Goal: Task Accomplishment & Management: Complete application form

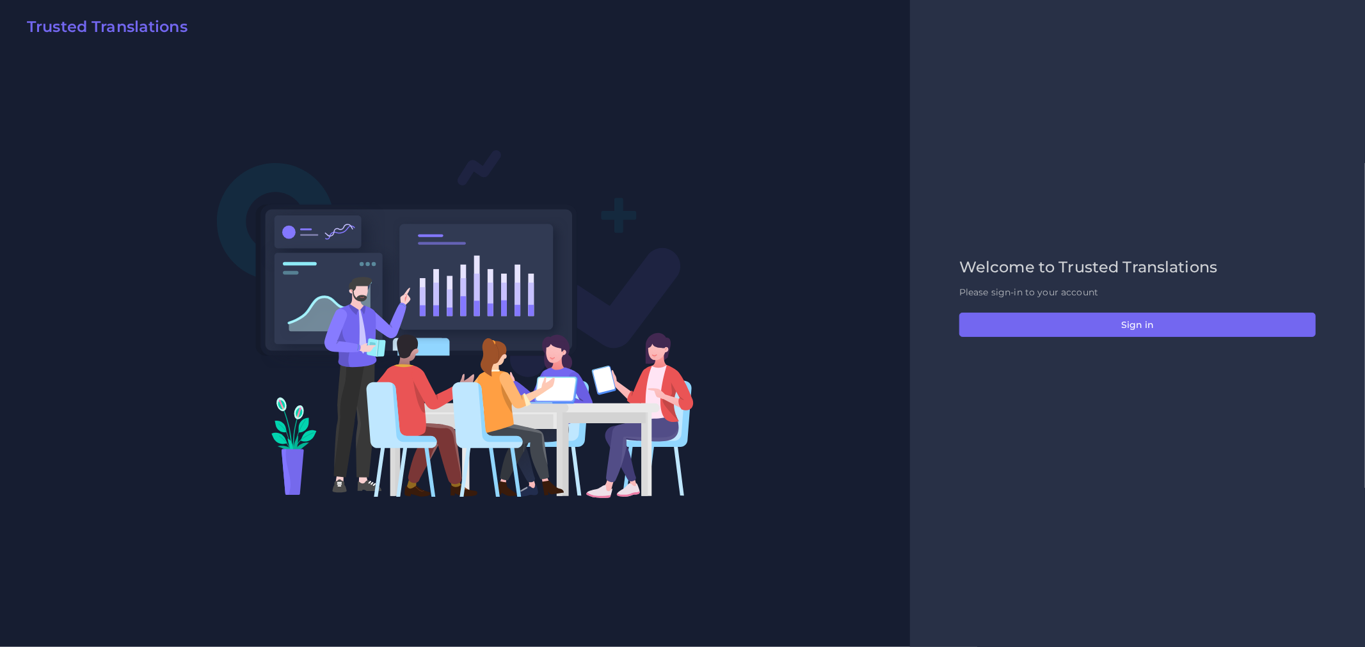
click at [1117, 338] on div "Welcome to Trusted Translations Please sign-in to your account Sign in" at bounding box center [1137, 323] width 383 height 131
click at [1117, 337] on div "Welcome to Trusted Translations Please sign-in to your account Sign in" at bounding box center [1137, 323] width 383 height 131
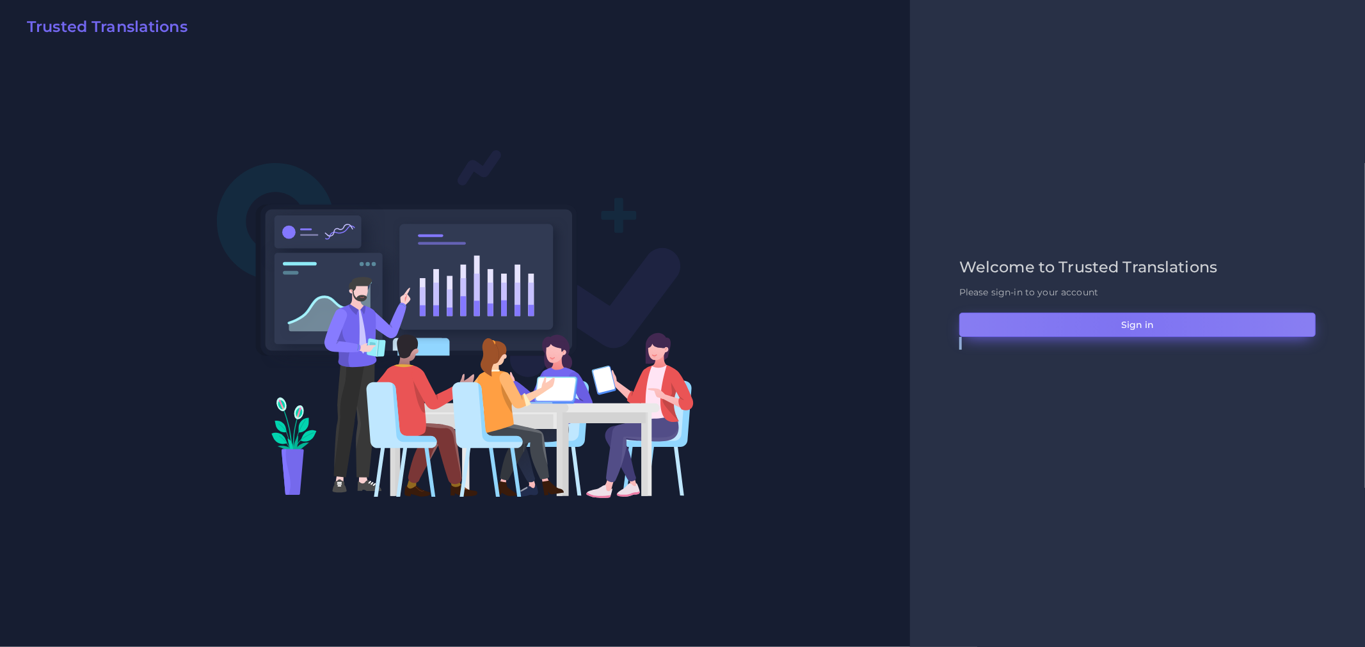
click at [1122, 328] on button "Sign in" at bounding box center [1137, 325] width 356 height 24
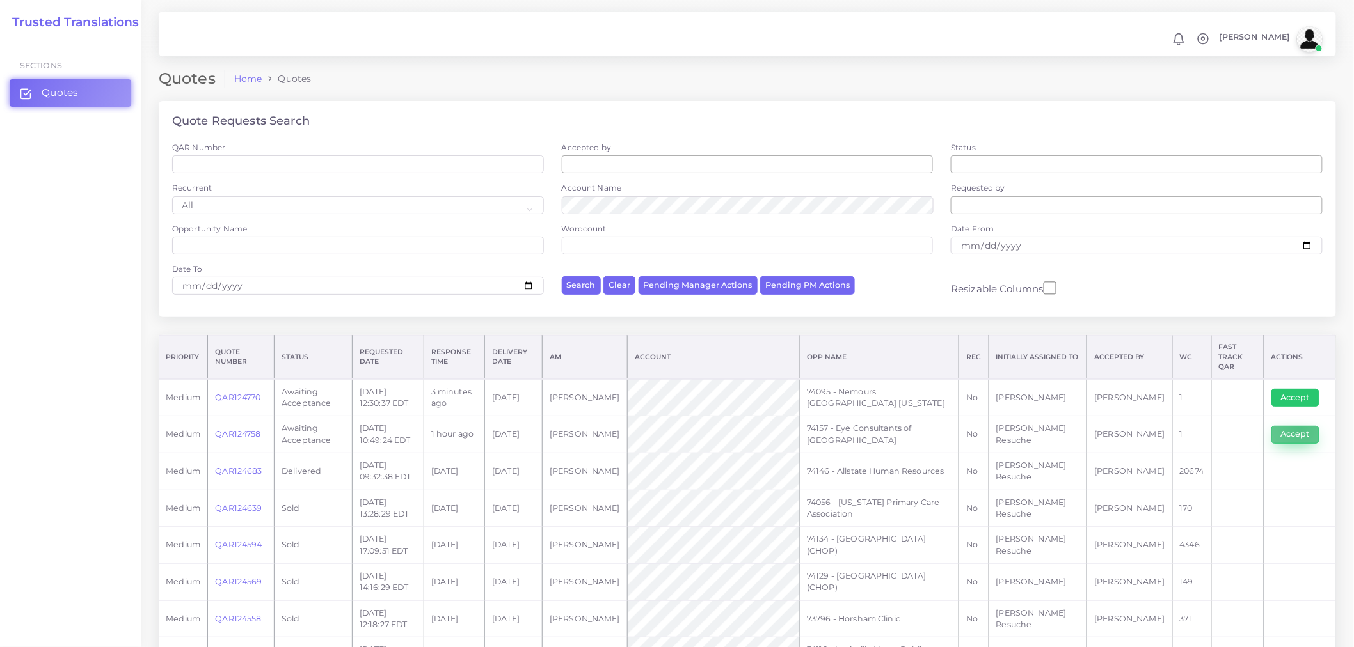
click at [1299, 426] on button "Accept" at bounding box center [1295, 435] width 48 height 18
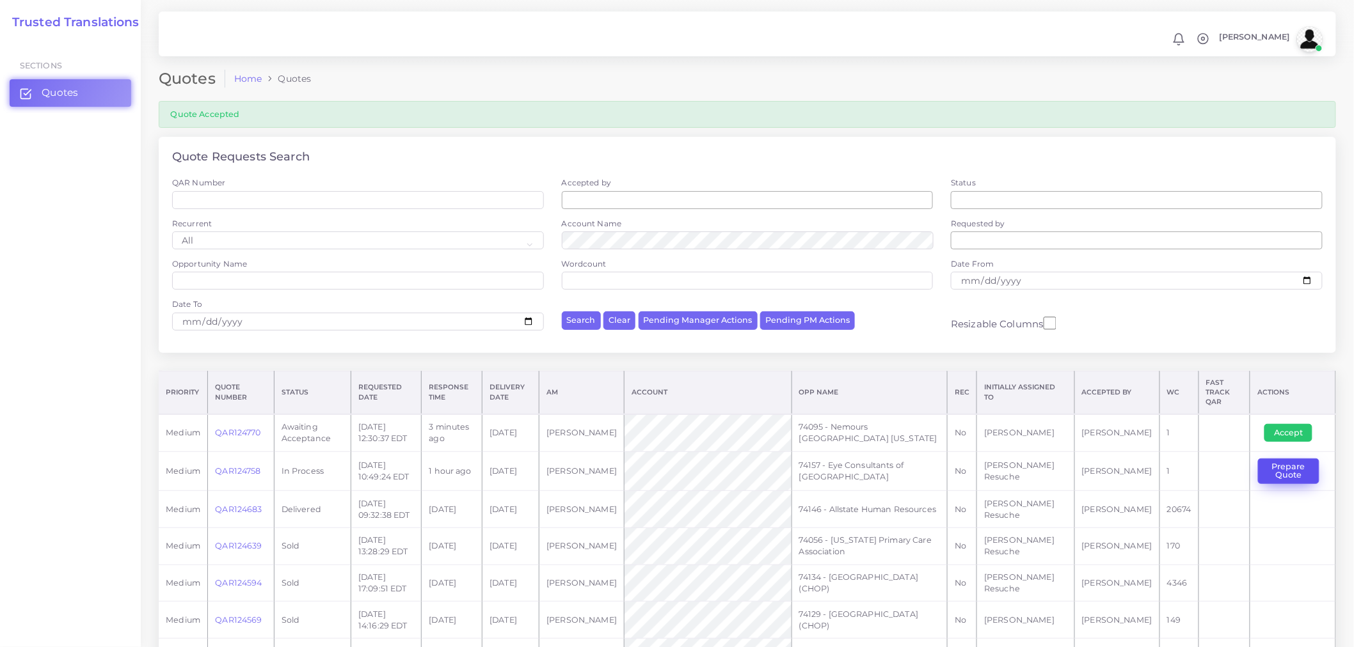
click at [1296, 464] on button "Prepare Quote" at bounding box center [1288, 472] width 61 height 26
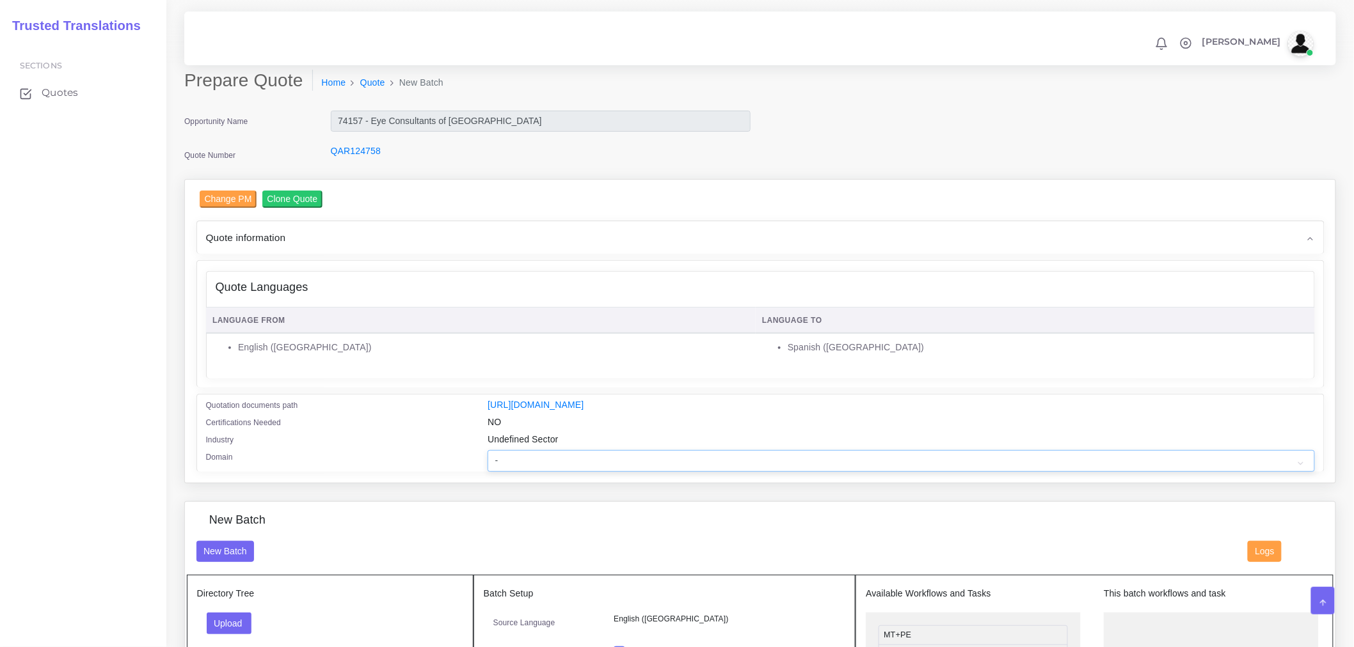
click at [617, 466] on select "- Advertising and Media Agriculture, Forestry and Fishing Architecture, Buildin…" at bounding box center [900, 461] width 827 height 22
click at [698, 450] on div "Undefined Sector" at bounding box center [901, 441] width 846 height 17
click at [695, 463] on select "- Advertising and Media Agriculture, Forestry and Fishing Architecture, Buildin…" at bounding box center [900, 461] width 827 height 22
select select "Healthcare and Health Sciences"
click at [487, 459] on select "- Advertising and Media Agriculture, Forestry and Fishing Architecture, Buildin…" at bounding box center [900, 461] width 827 height 22
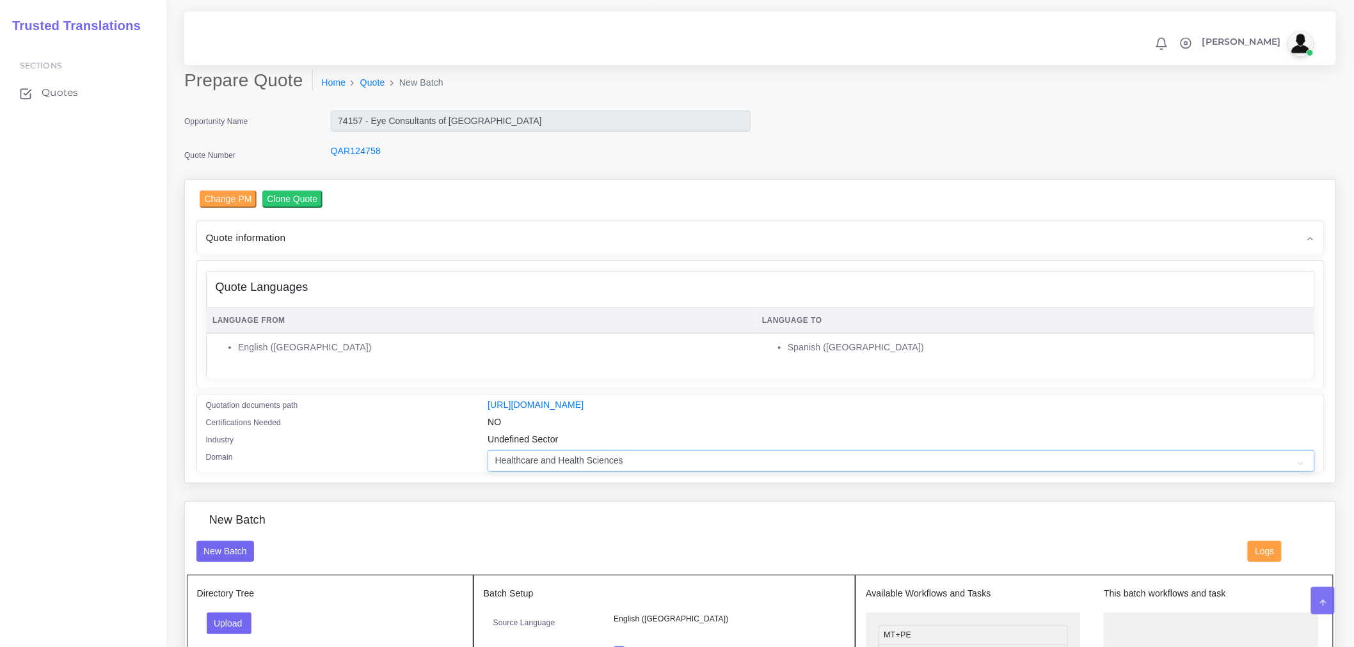
scroll to position [213, 0]
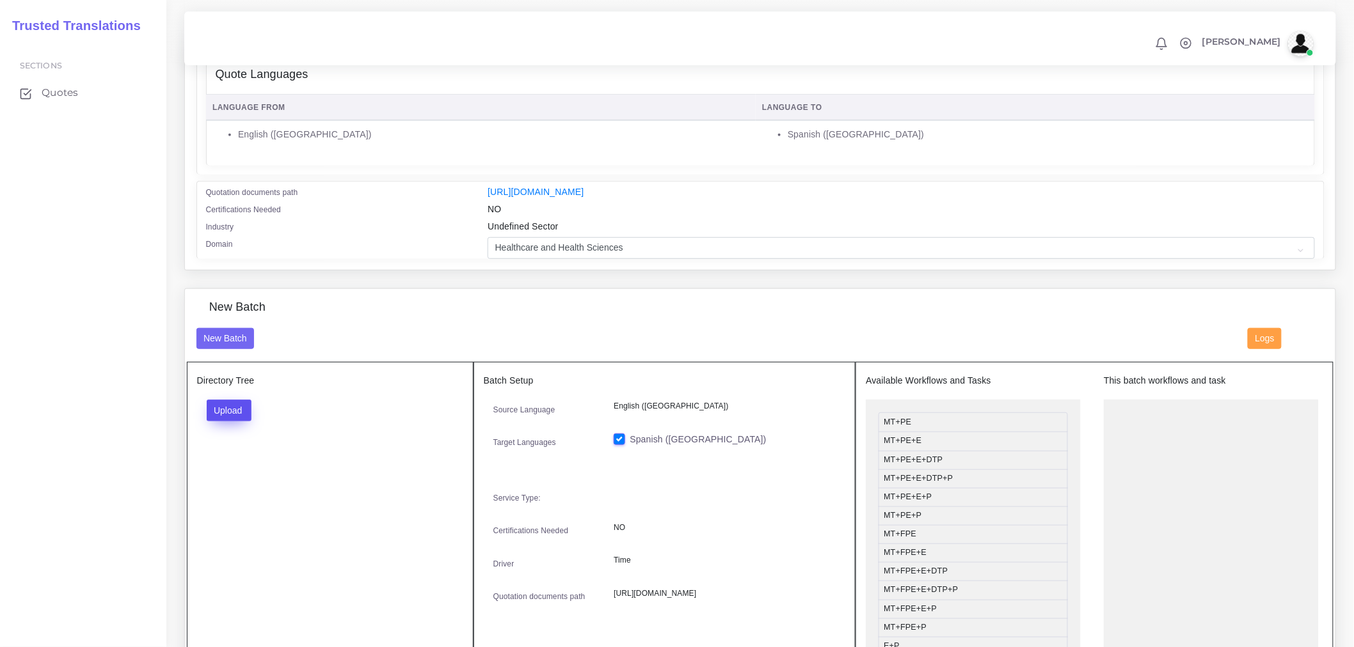
click at [228, 413] on button "Upload" at bounding box center [229, 411] width 45 height 22
click at [240, 467] on label "Files" at bounding box center [251, 459] width 88 height 16
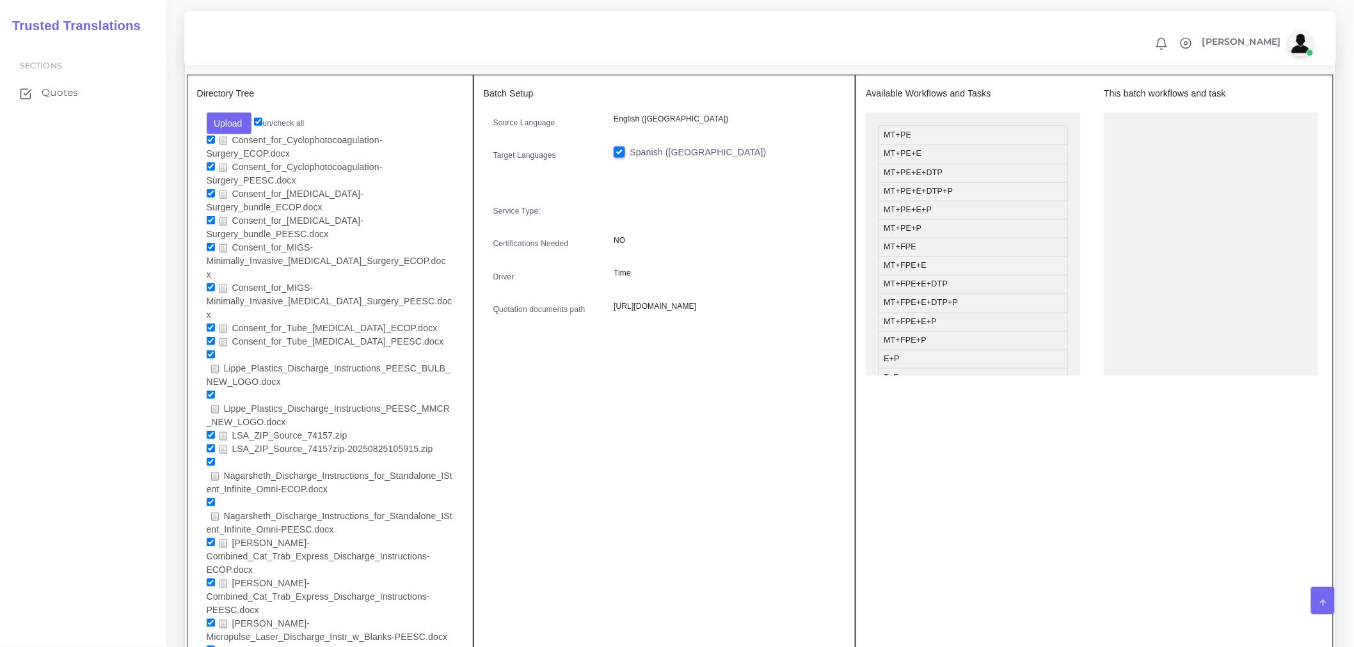
scroll to position [284, 0]
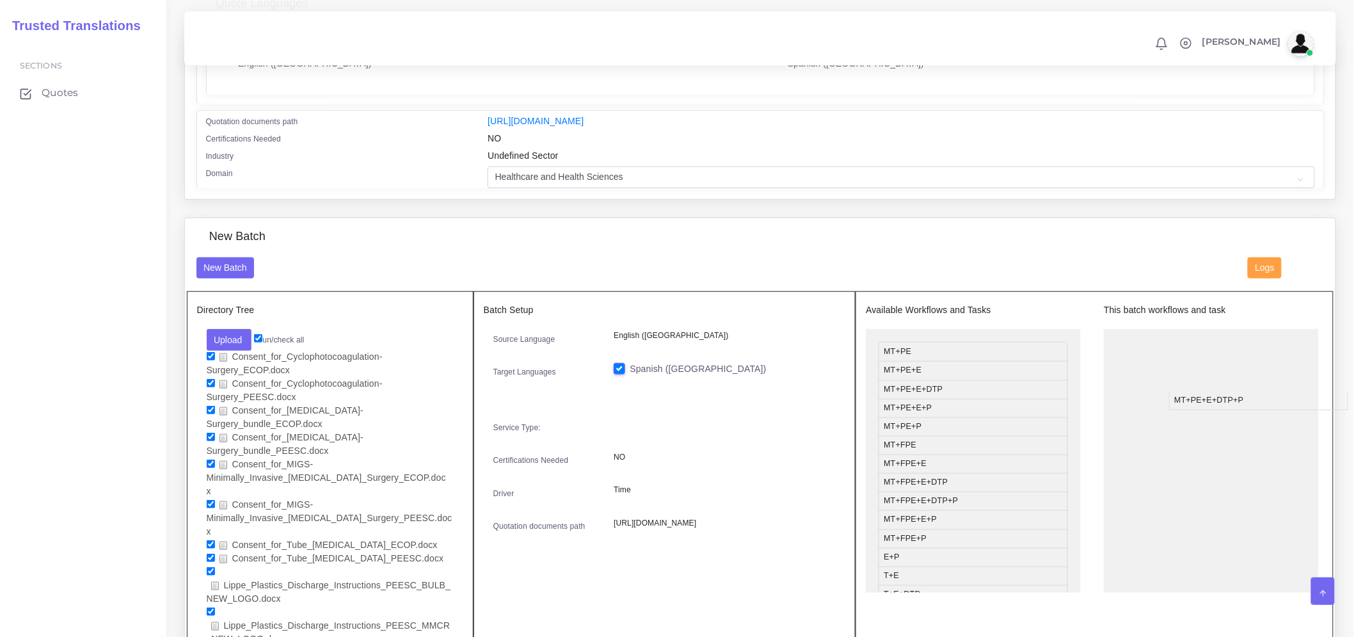
drag, startPoint x: 929, startPoint y: 417, endPoint x: 1242, endPoint y: 389, distance: 314.1
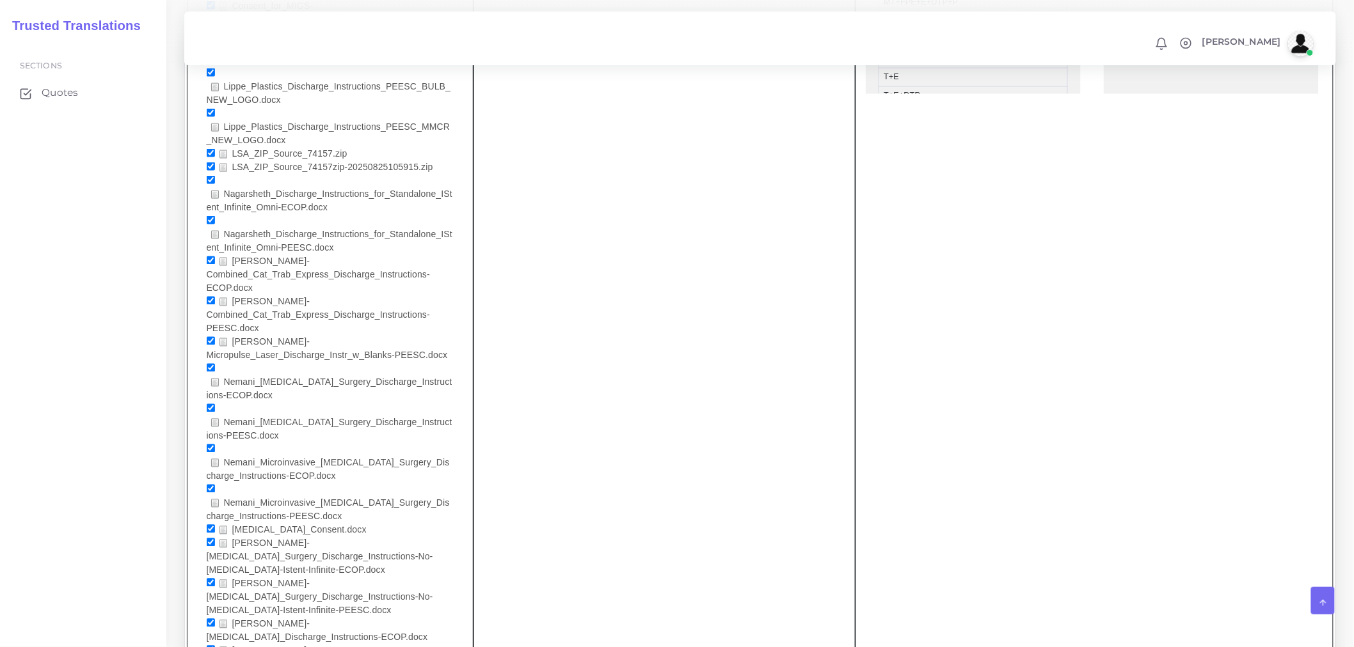
scroll to position [924, 0]
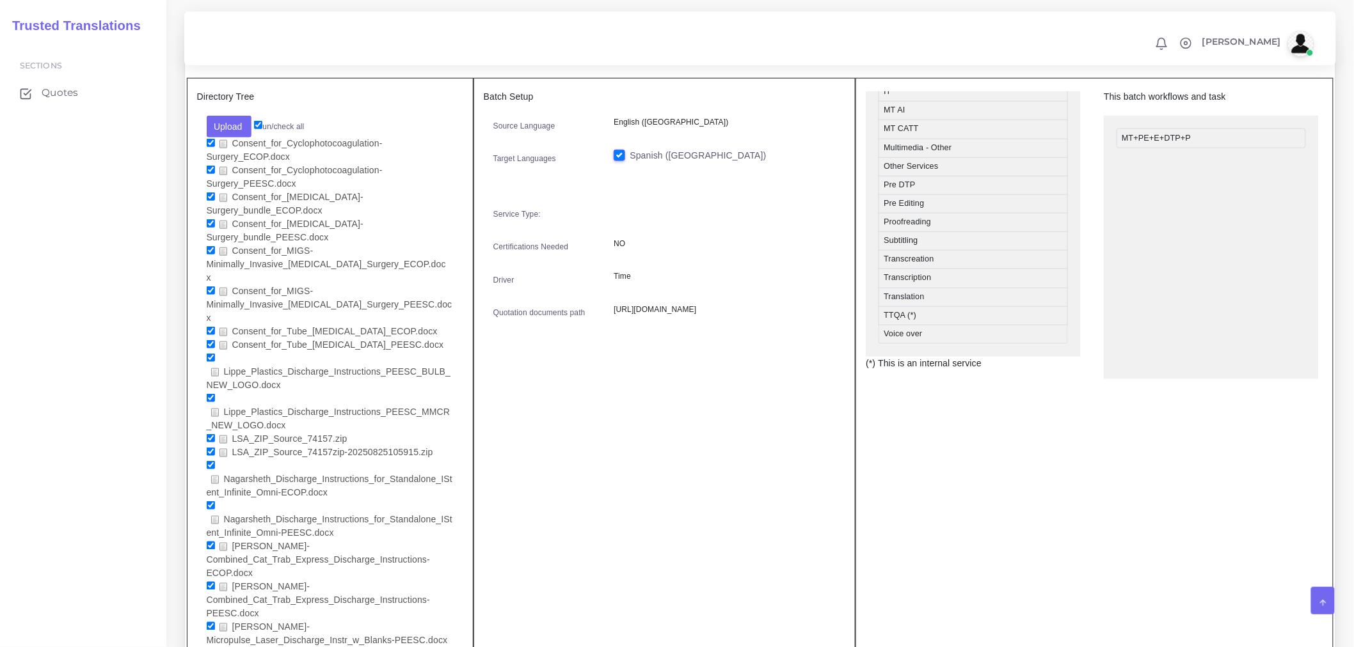
scroll to position [609, 0]
drag, startPoint x: 932, startPoint y: 322, endPoint x: 1219, endPoint y: 163, distance: 327.9
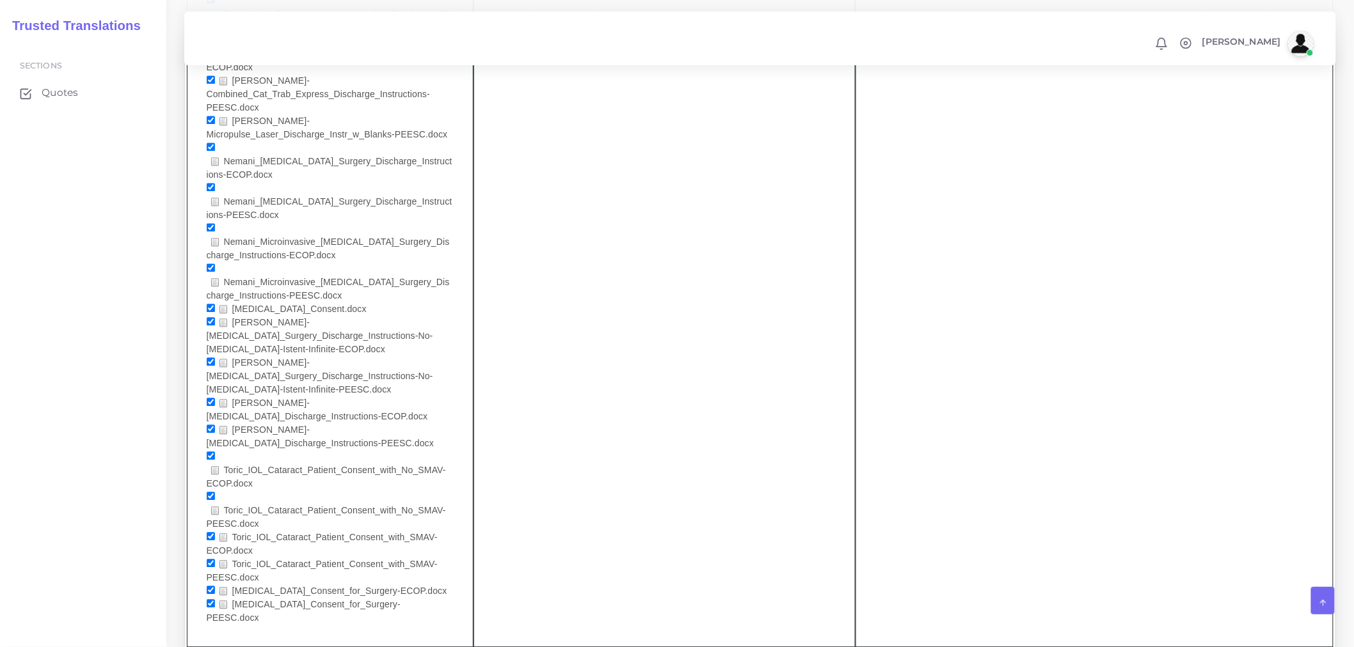
scroll to position [1198, 0]
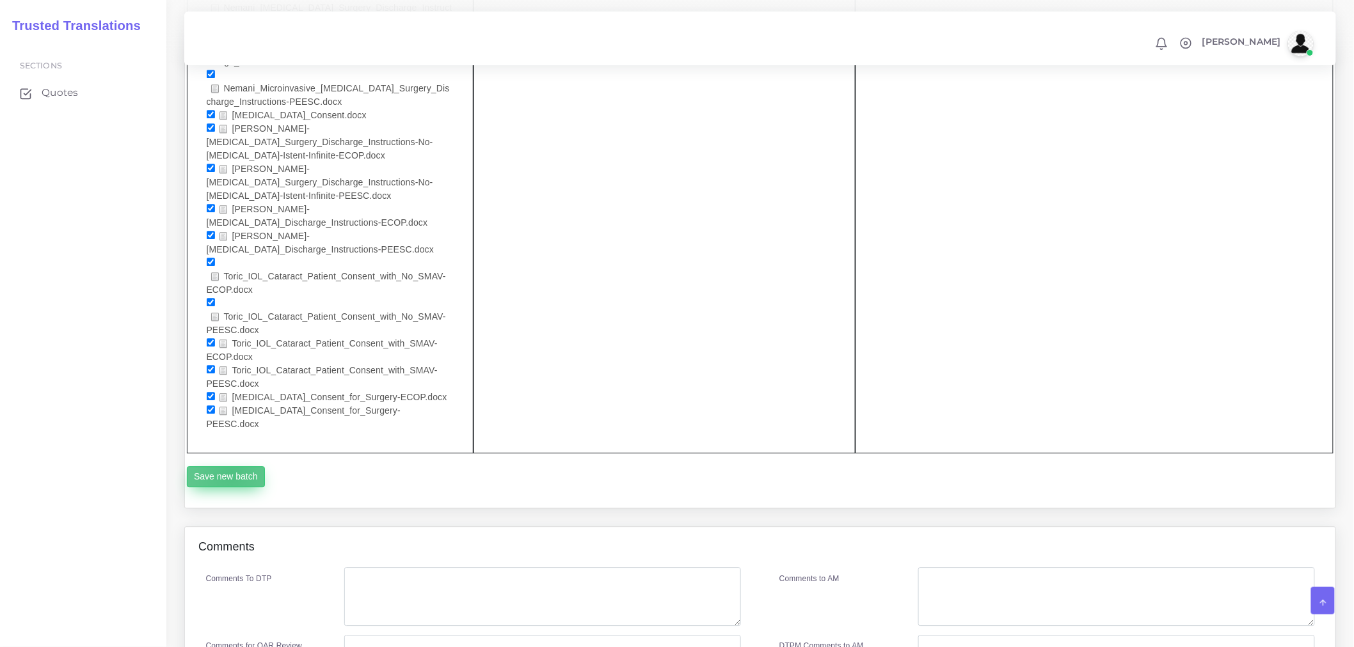
click at [230, 466] on button "Save new batch" at bounding box center [226, 477] width 79 height 22
drag, startPoint x: 503, startPoint y: 384, endPoint x: 528, endPoint y: 379, distance: 25.3
click at [505, 527] on div "Comments" at bounding box center [760, 547] width 1150 height 41
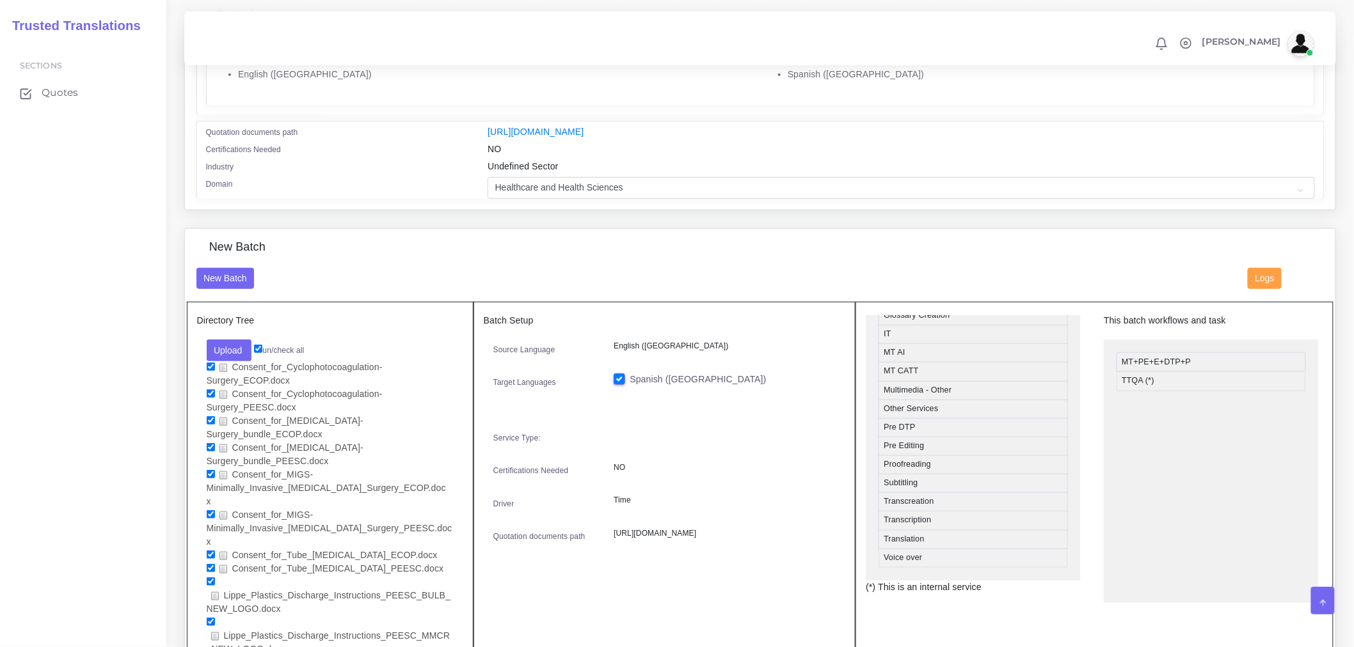
scroll to position [984, 0]
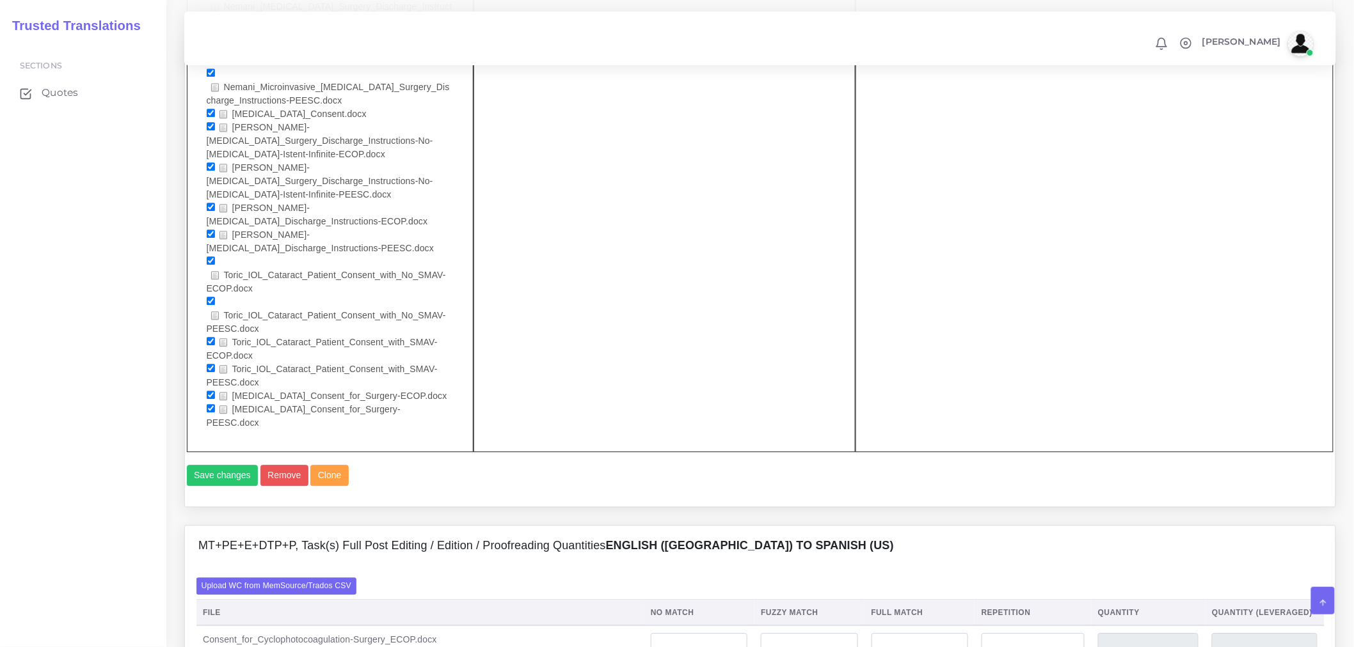
scroll to position [1350, 0]
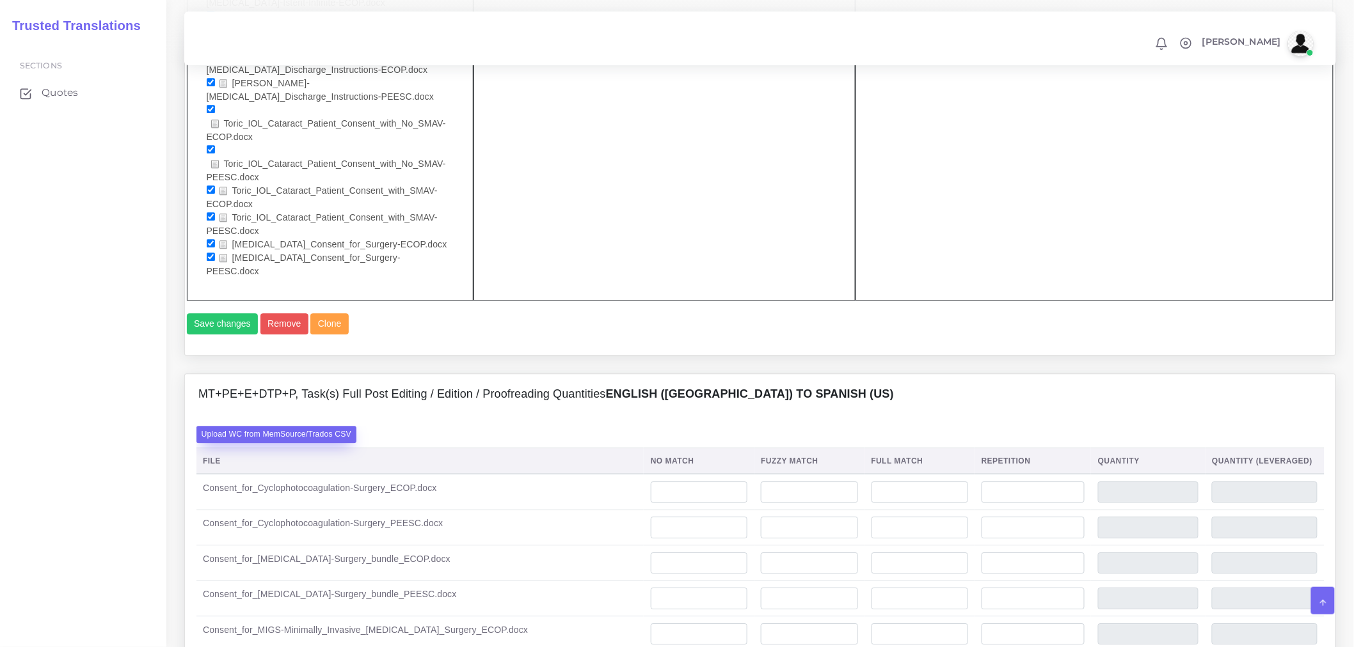
click at [330, 426] on label "Upload WC from MemSource/Trados CSV" at bounding box center [276, 434] width 161 height 17
click at [0, 0] on input "Upload WC from MemSource/Trados CSV" at bounding box center [0, 0] width 0 height 0
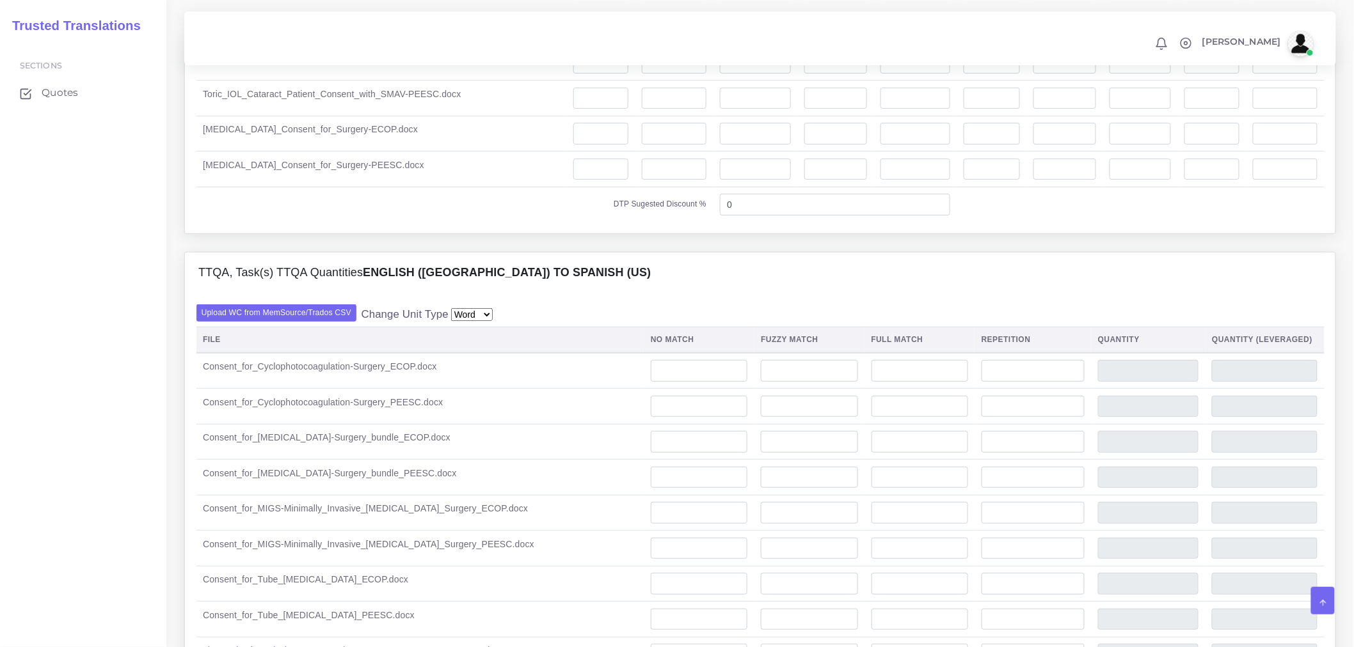
scroll to position [3838, 0]
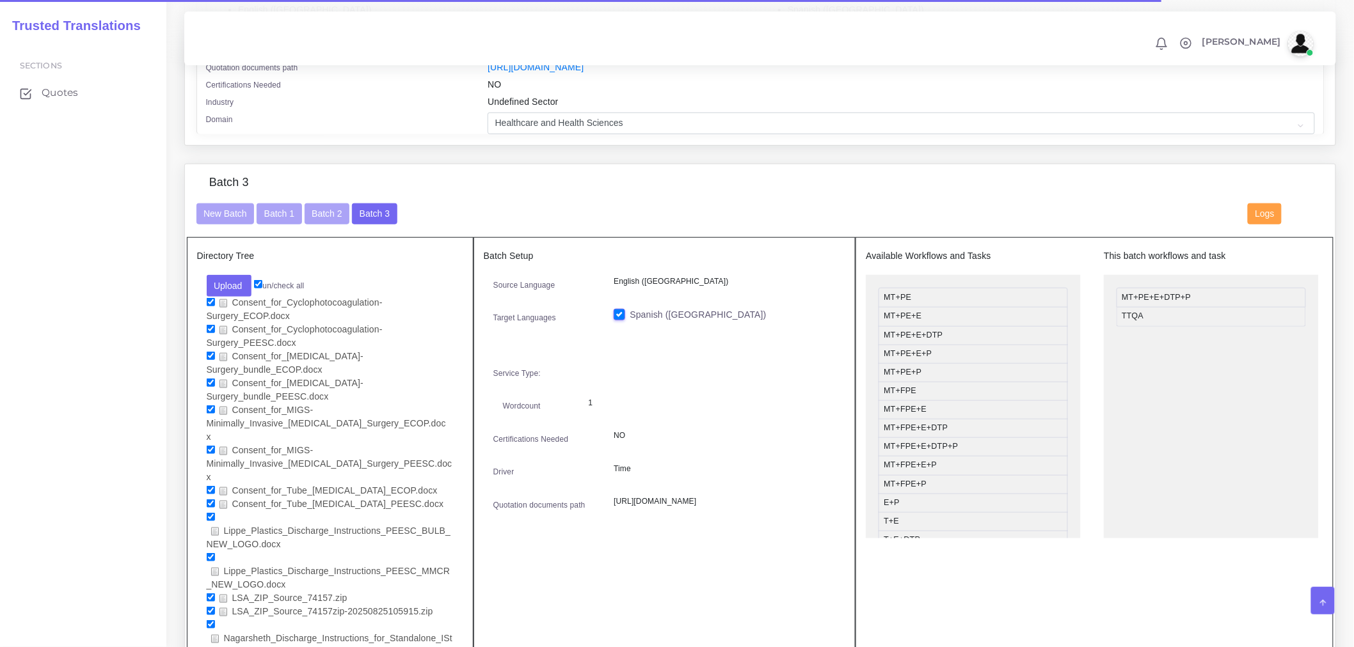
scroll to position [360, 0]
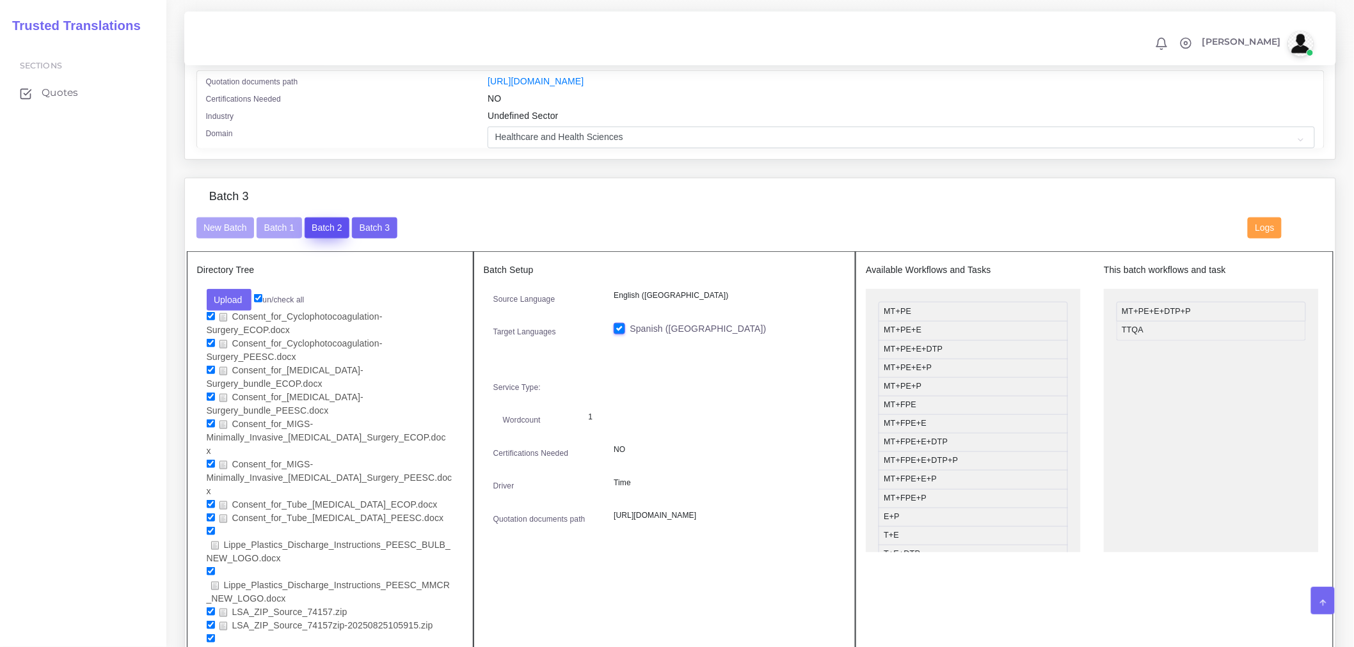
click at [317, 239] on button "Batch 2" at bounding box center [327, 229] width 45 height 22
click at [278, 239] on button "Batch 1" at bounding box center [279, 229] width 45 height 22
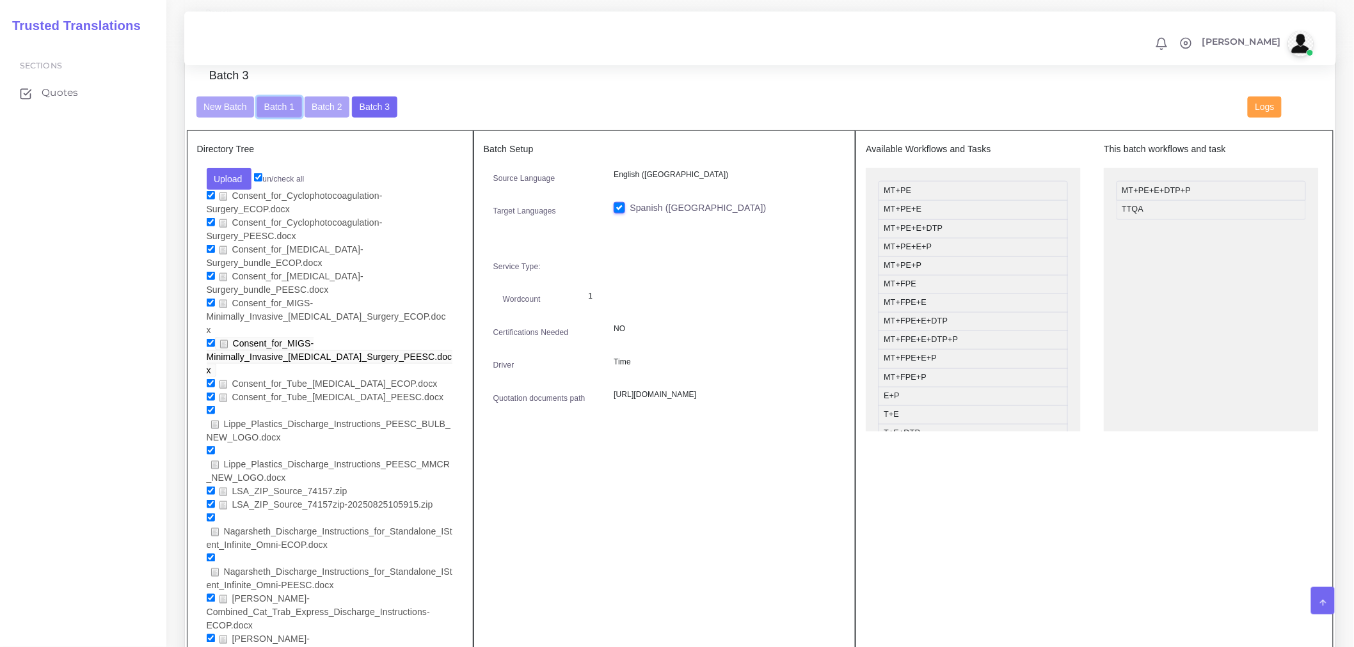
scroll to position [573, 0]
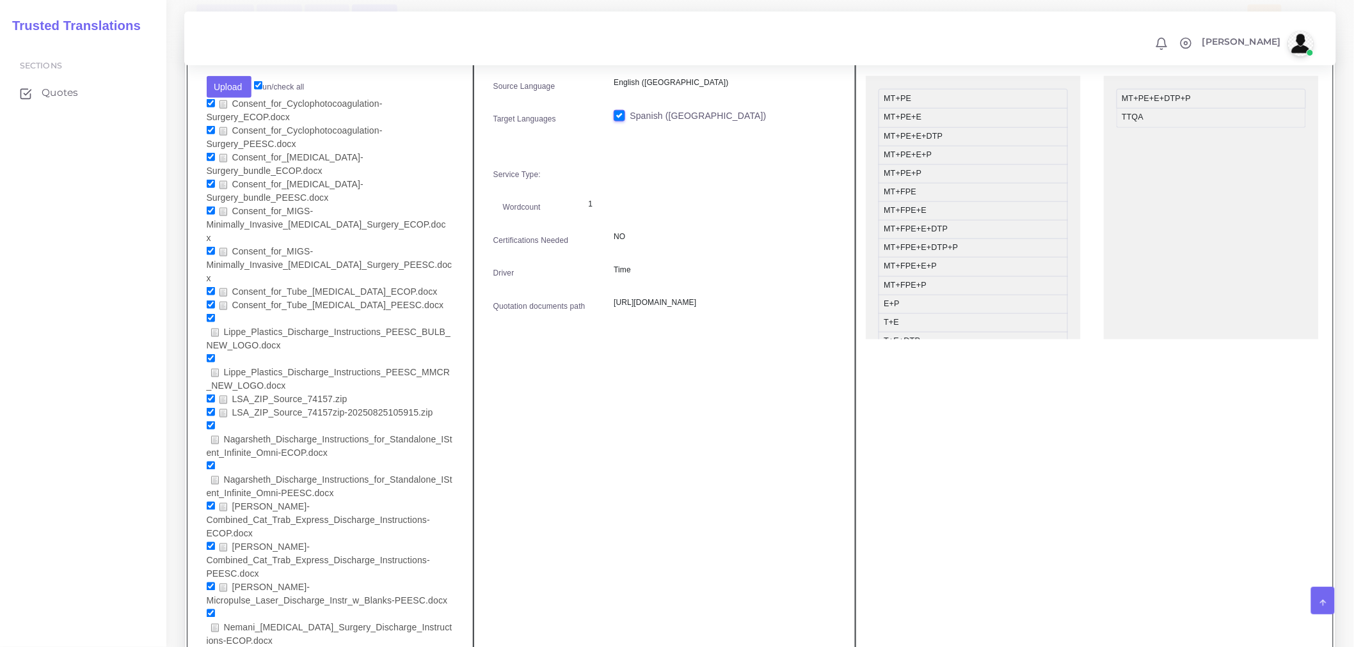
click at [207, 395] on input "checkbox" at bounding box center [211, 399] width 8 height 8
checkbox input "false"
click at [208, 408] on input "checkbox" at bounding box center [211, 412] width 8 height 8
checkbox input "false"
click at [230, 393] on link "LSA_ZIP_Source_74157.zip" at bounding box center [284, 399] width 138 height 13
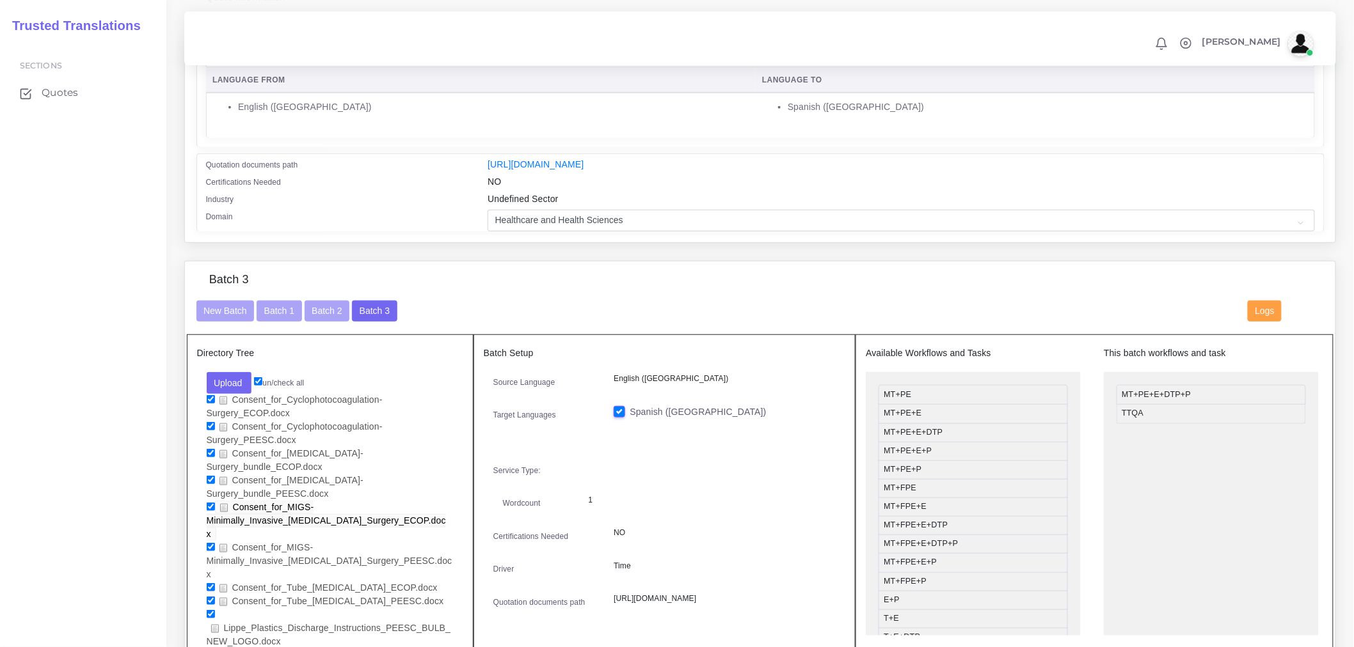
scroll to position [426, 0]
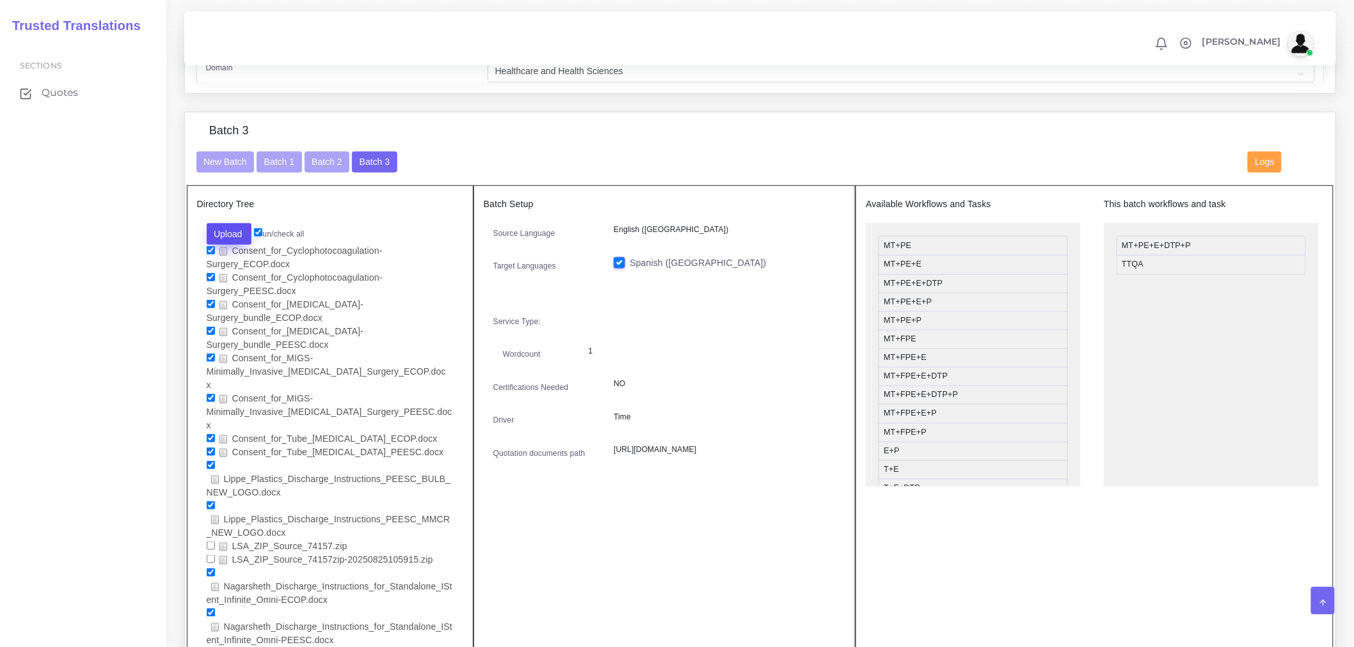
drag, startPoint x: 260, startPoint y: 509, endPoint x: 224, endPoint y: 234, distance: 276.8
click at [224, 234] on button "Upload" at bounding box center [229, 234] width 45 height 22
click at [235, 171] on button "New Batch" at bounding box center [225, 163] width 58 height 22
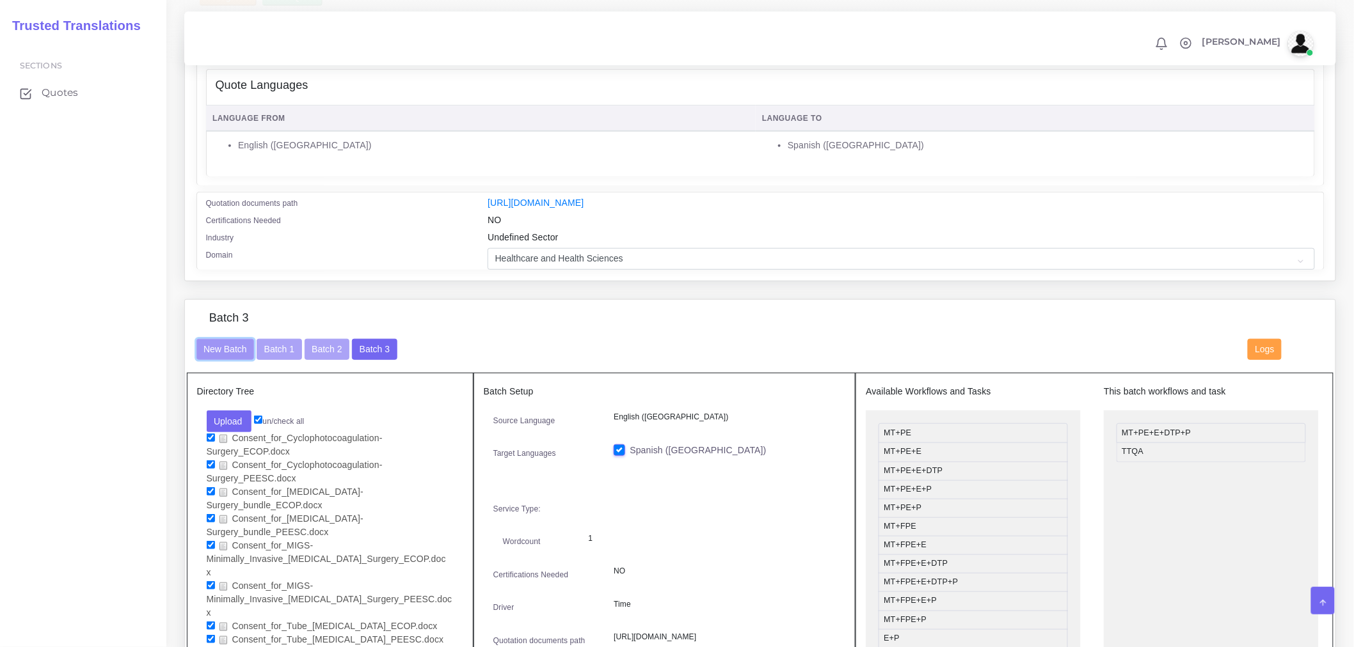
scroll to position [213, 0]
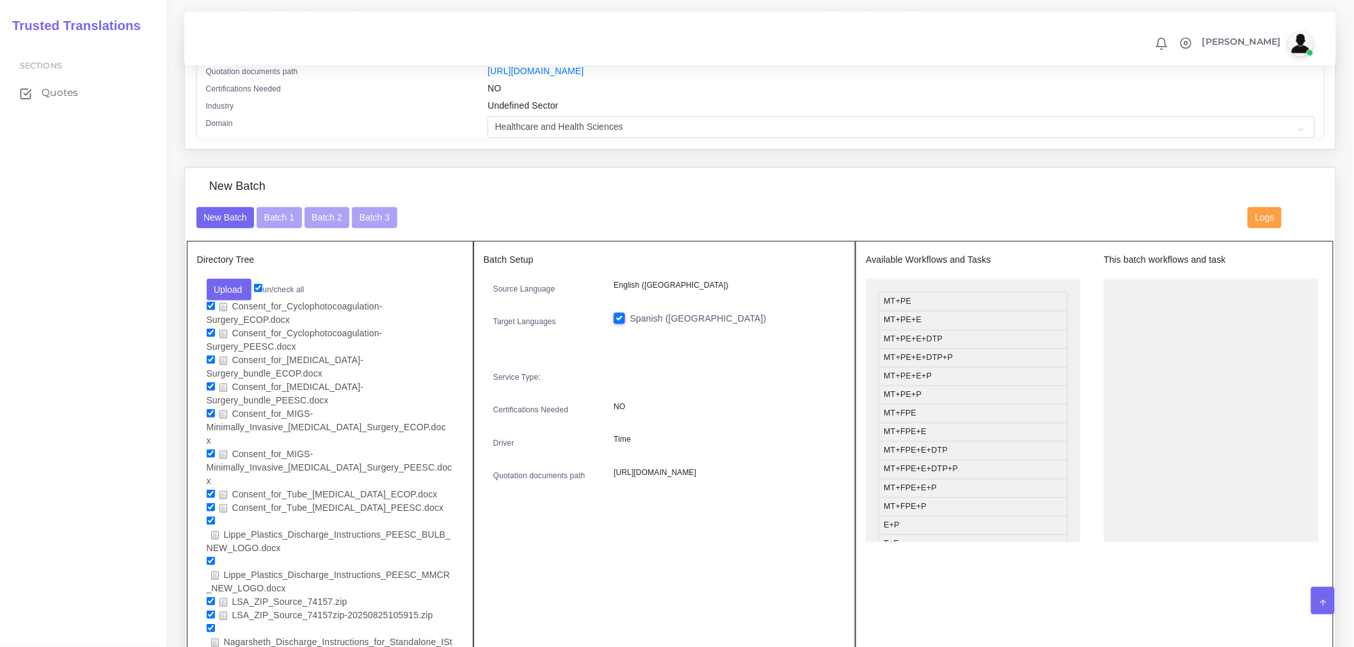
scroll to position [273, 0]
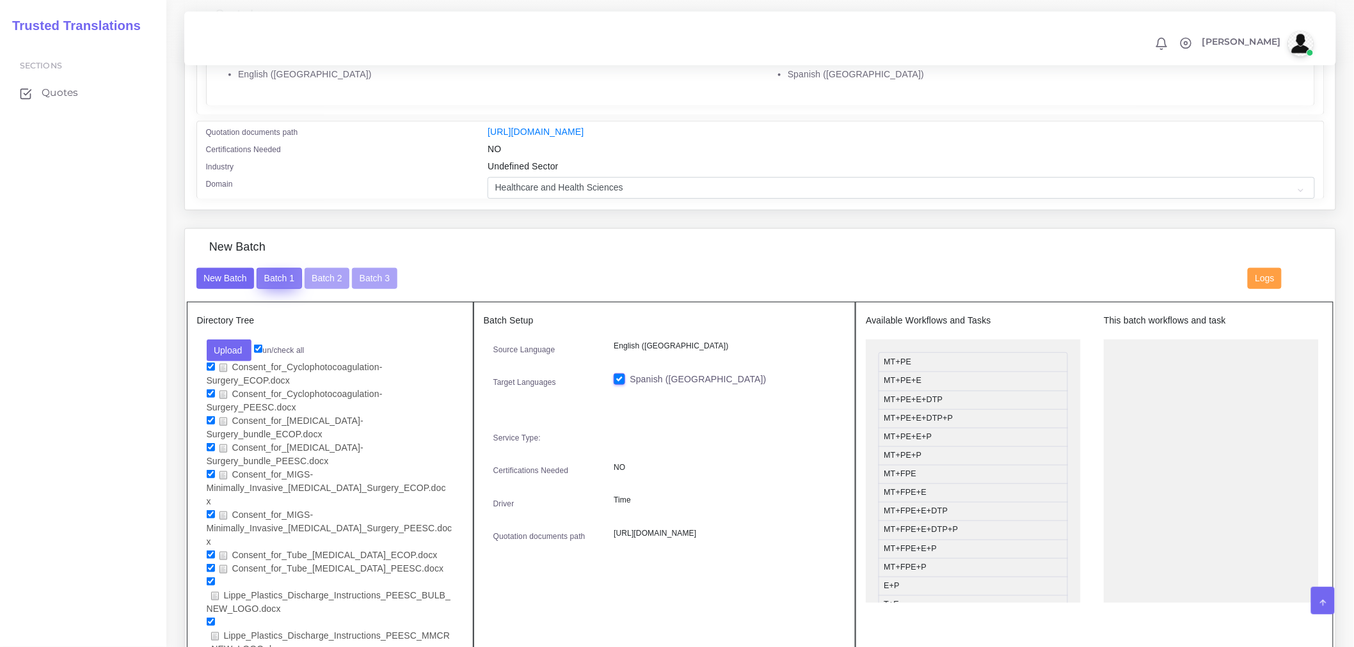
click at [276, 282] on button "Batch 1" at bounding box center [279, 279] width 45 height 22
click at [317, 285] on button "Batch 2" at bounding box center [327, 279] width 45 height 22
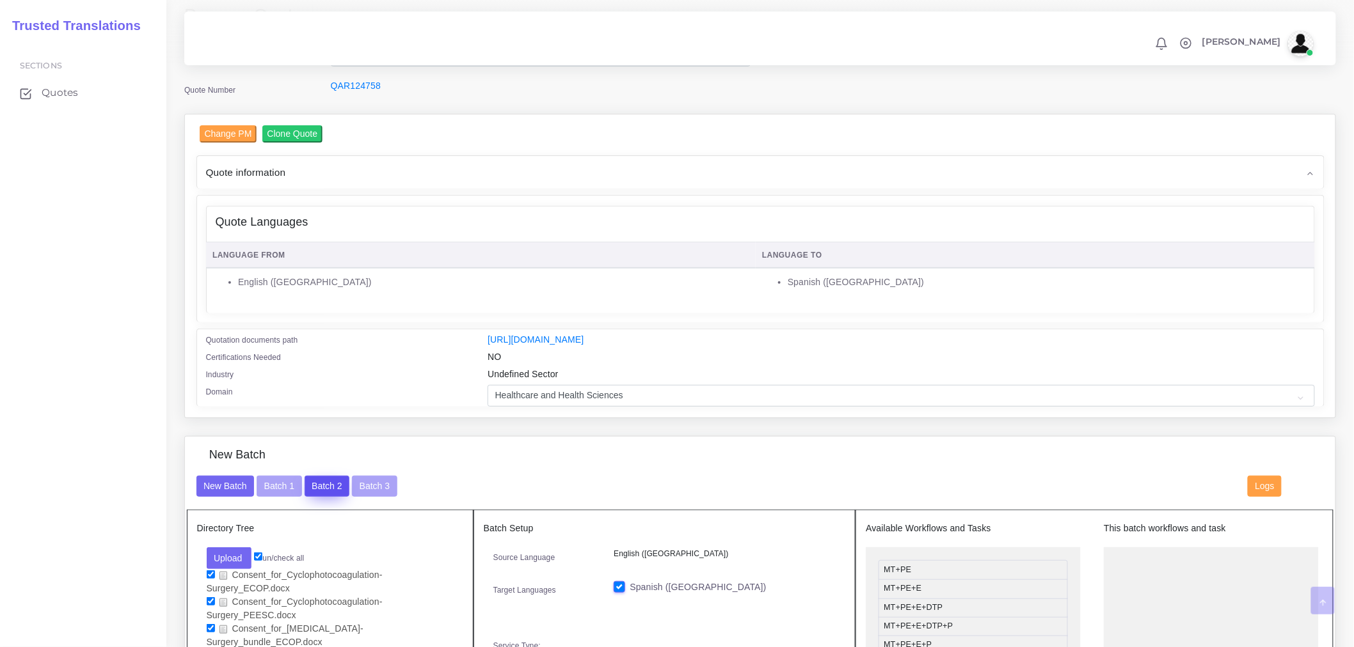
scroll to position [60, 0]
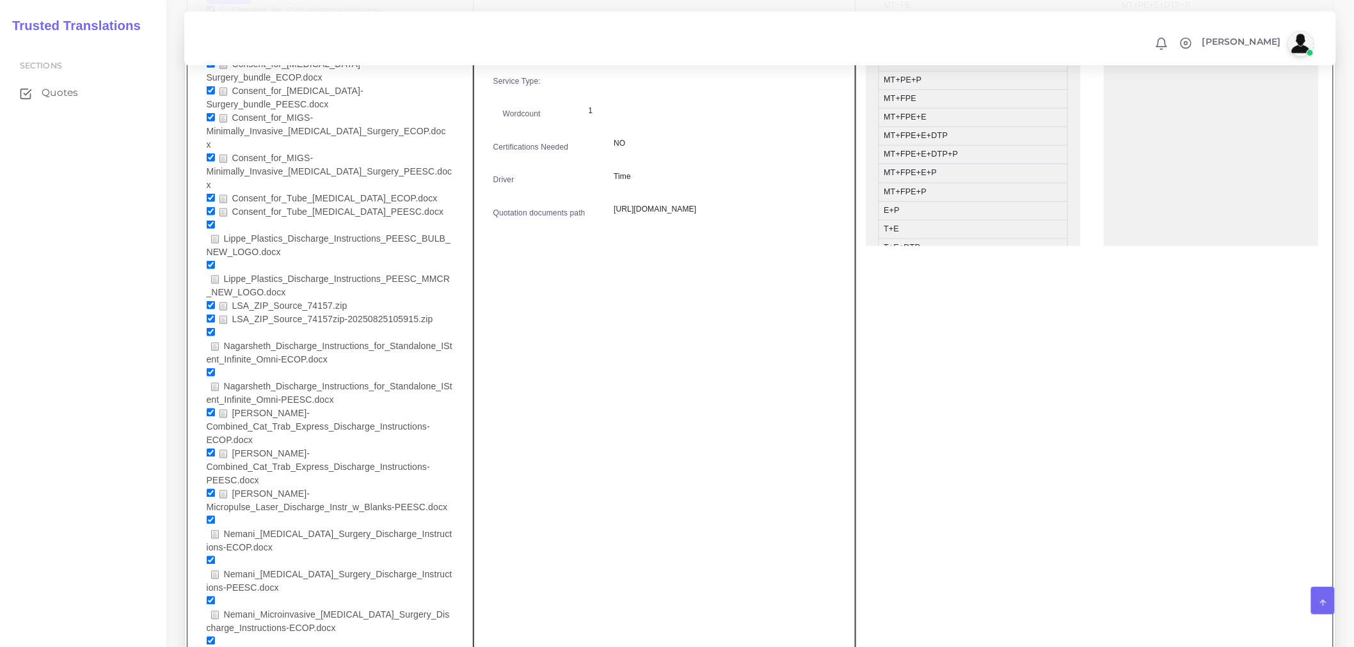
scroll to position [924, 0]
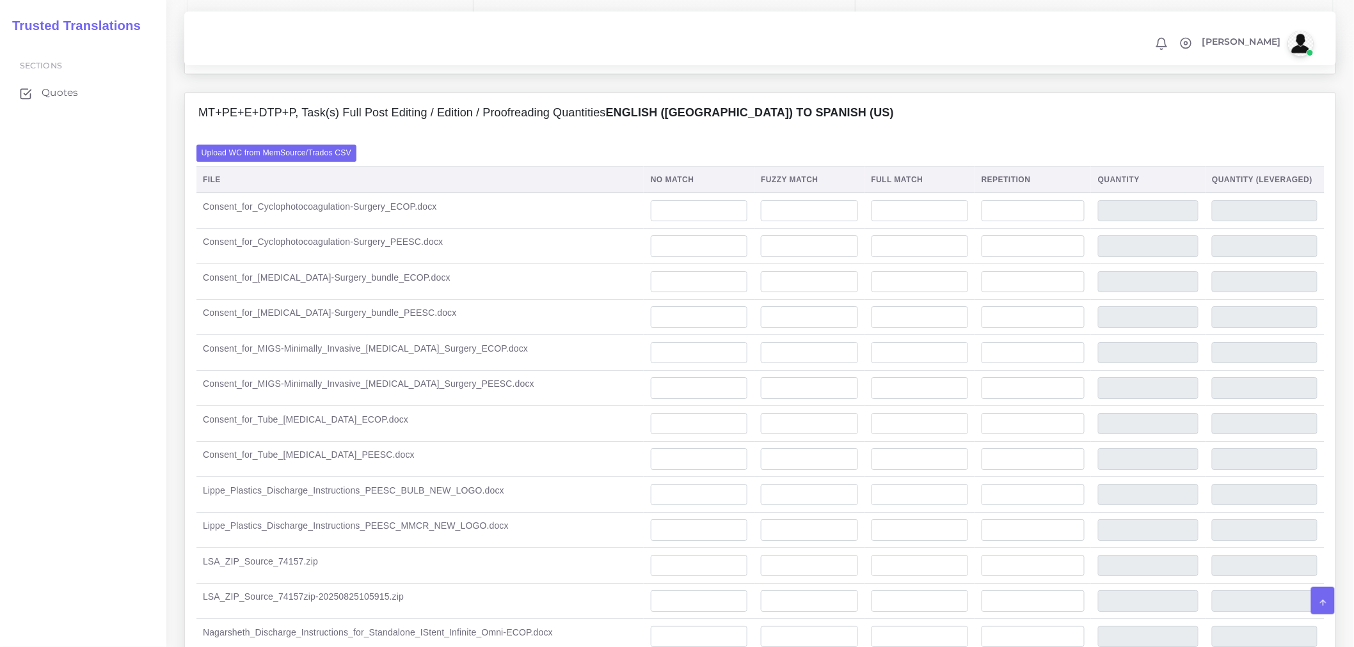
scroll to position [1351, 0]
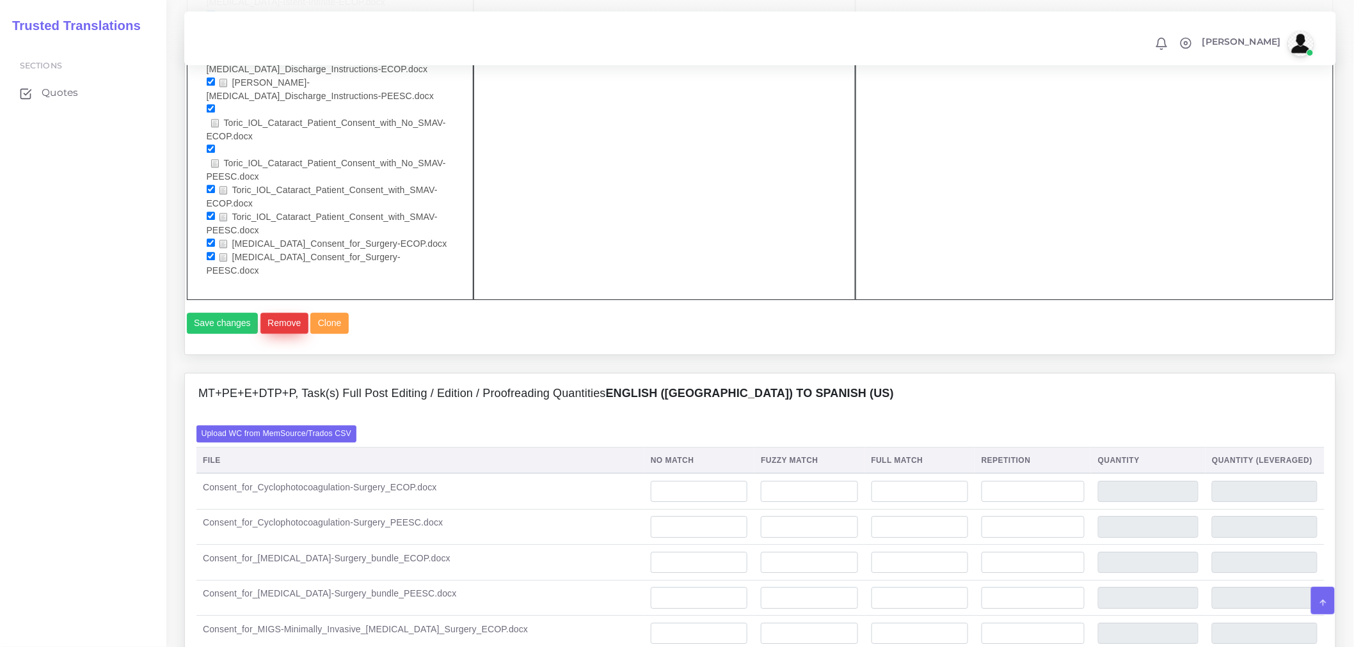
click at [283, 313] on button "Remove" at bounding box center [284, 324] width 48 height 22
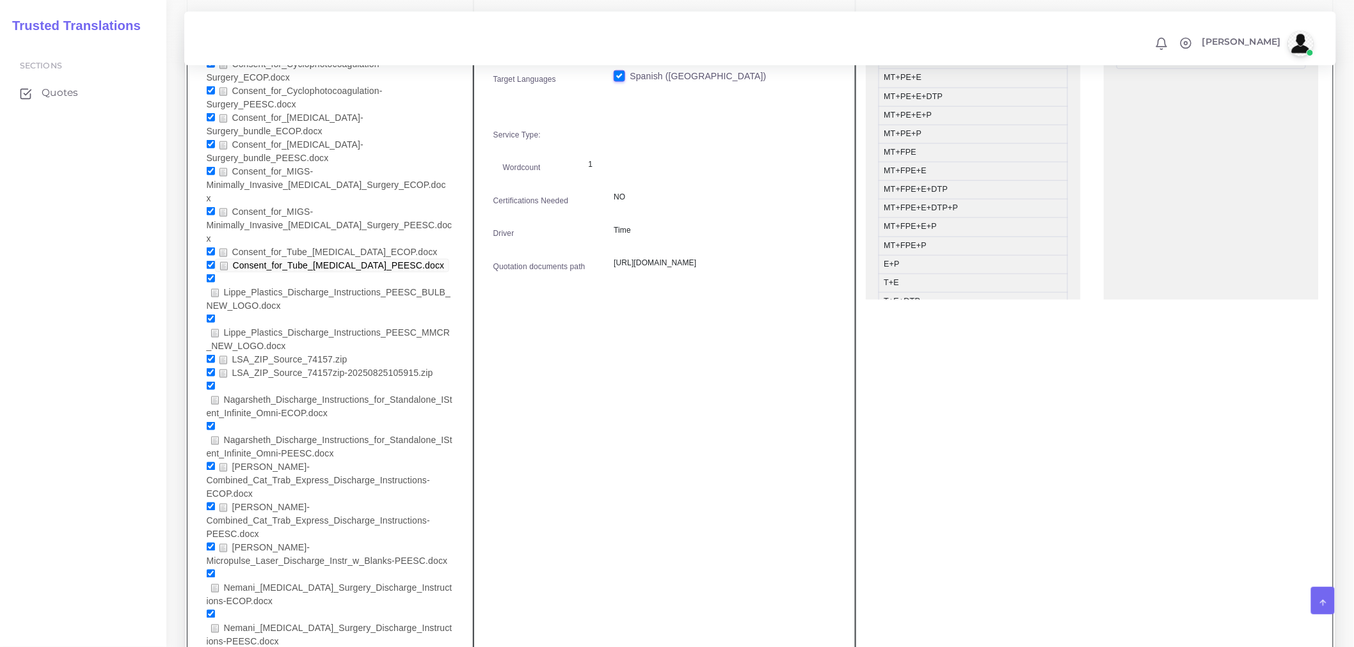
scroll to position [498, 0]
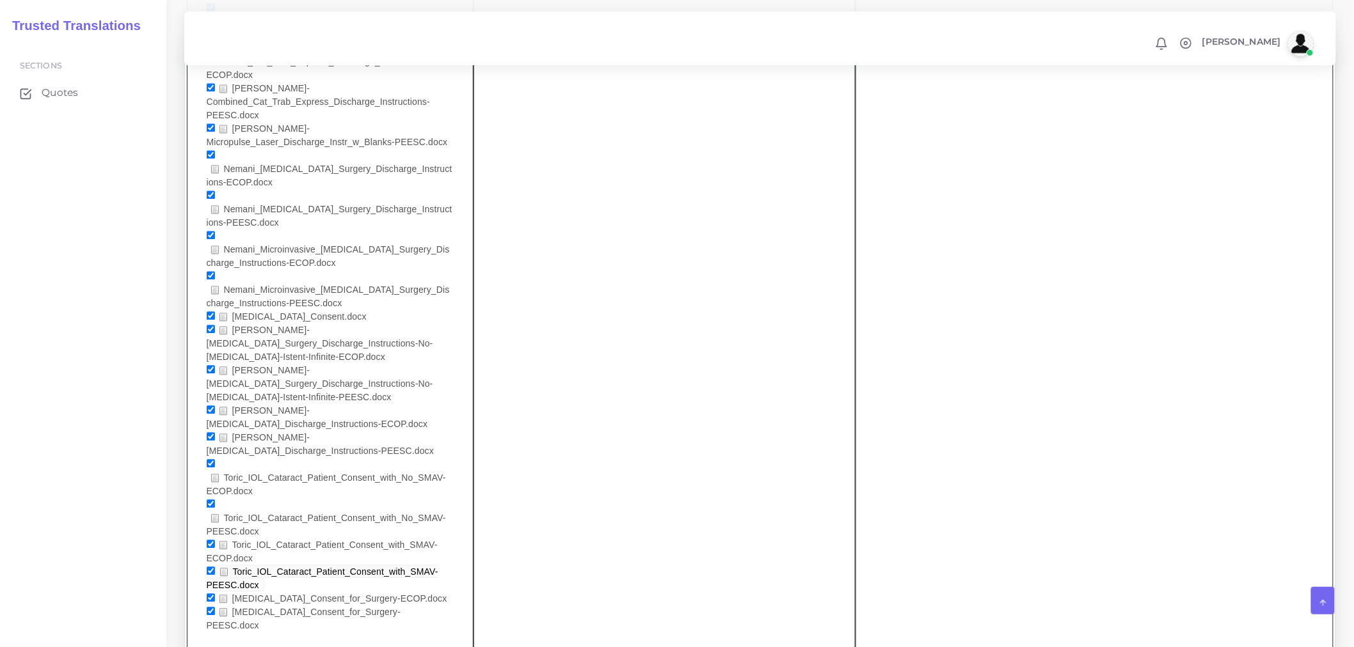
scroll to position [1137, 0]
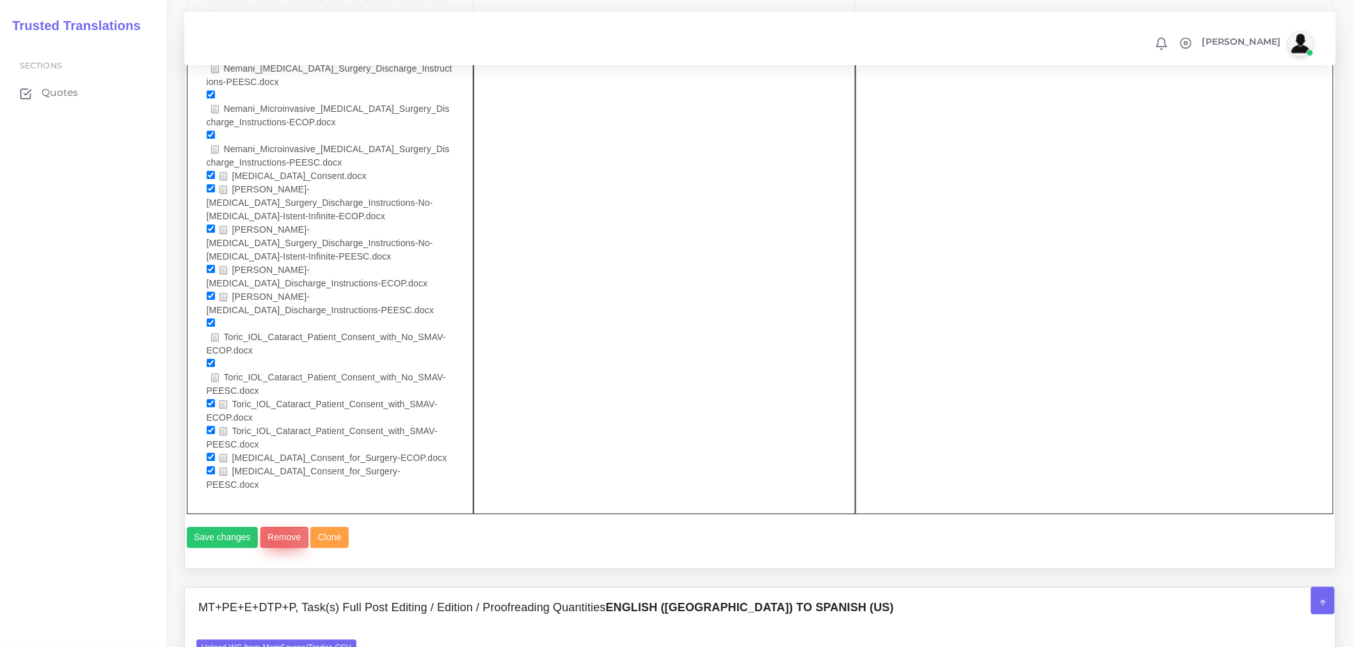
click at [271, 527] on button "Remove" at bounding box center [284, 538] width 48 height 22
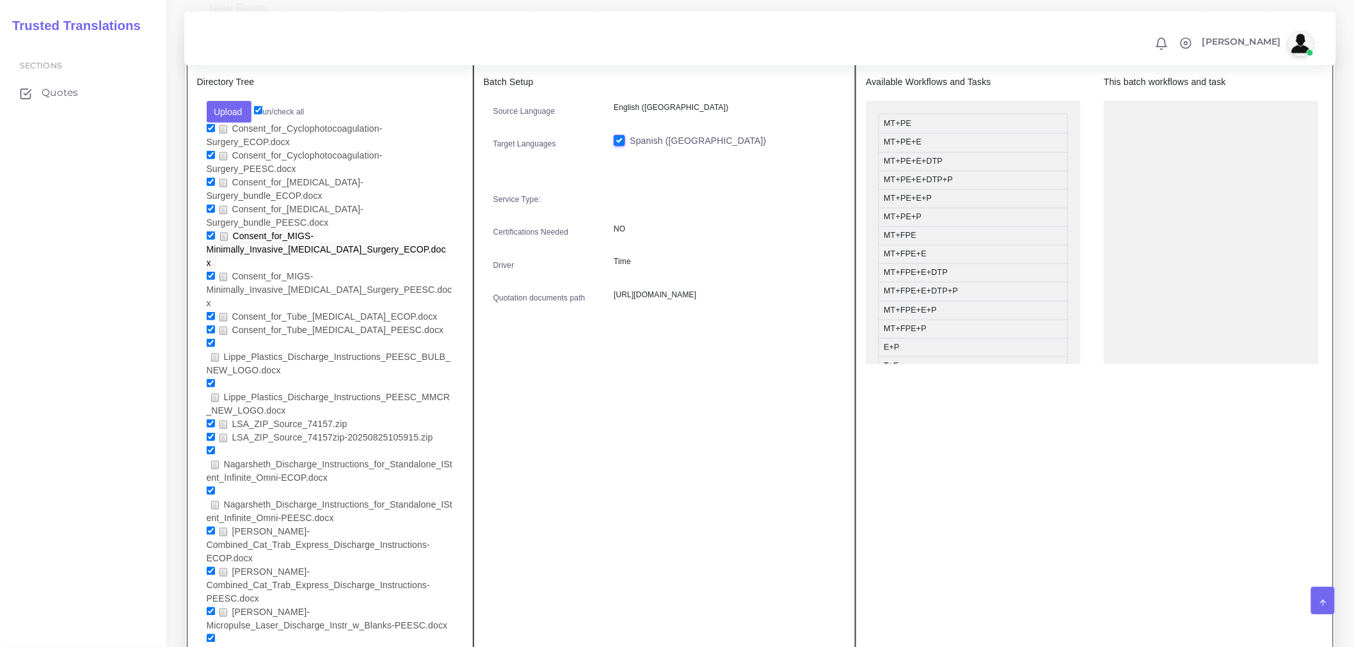
scroll to position [426, 0]
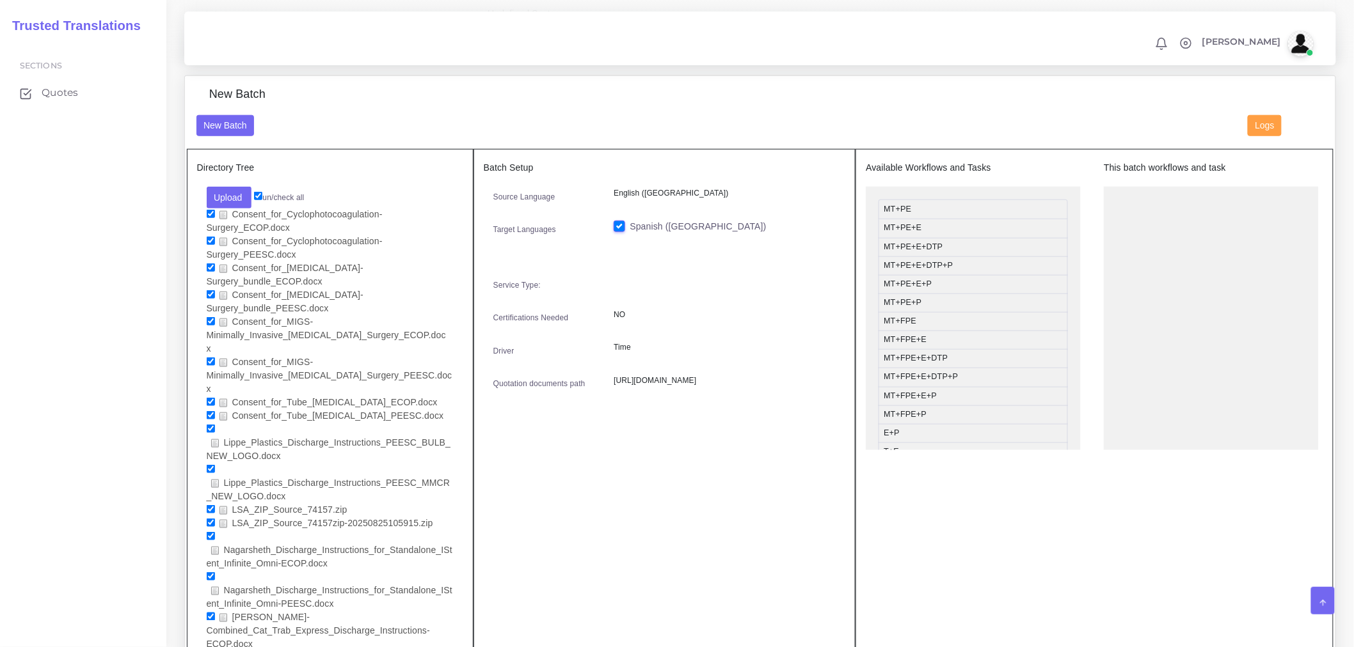
click at [258, 200] on input "un/check all" at bounding box center [258, 196] width 8 height 8
checkbox input "false"
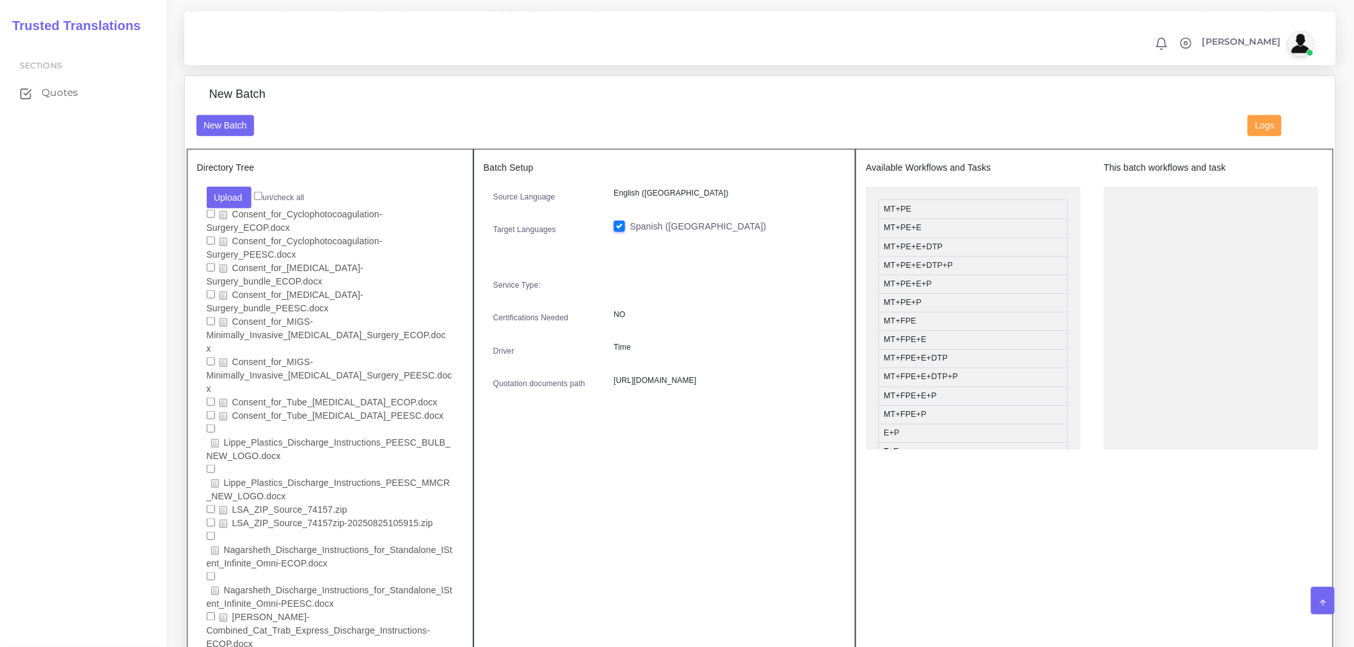
checkbox input "false"
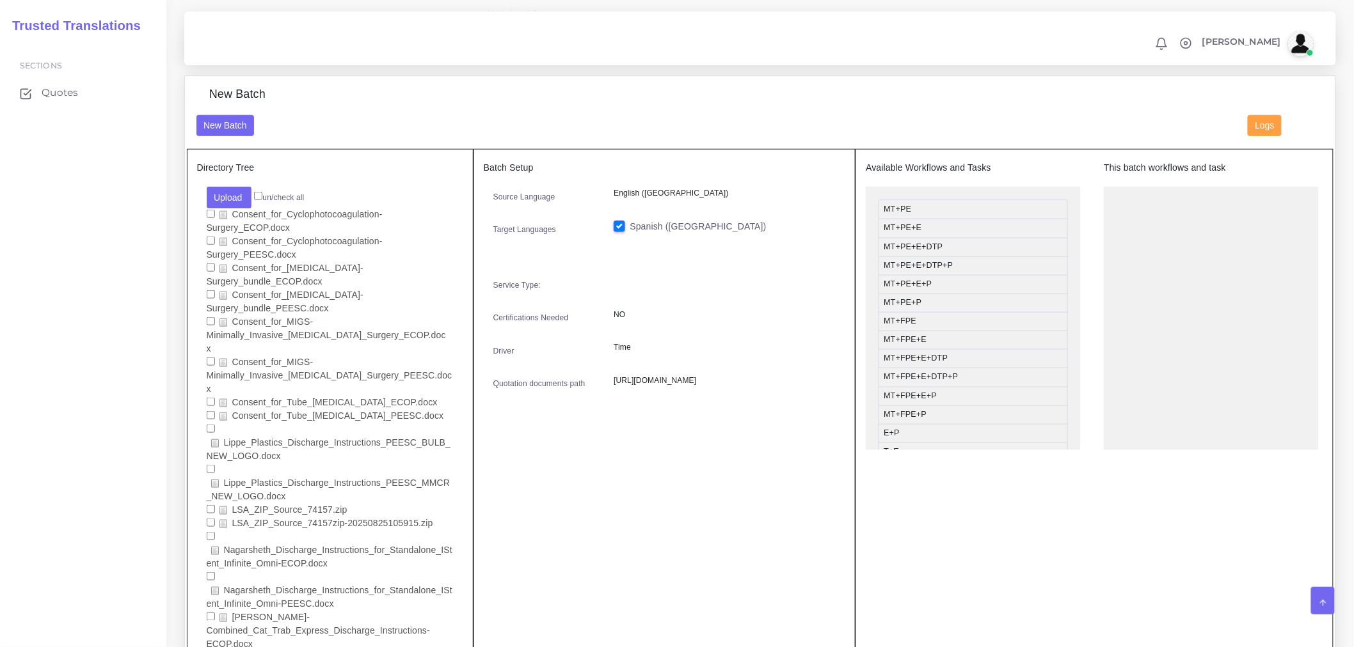
checkbox input "false"
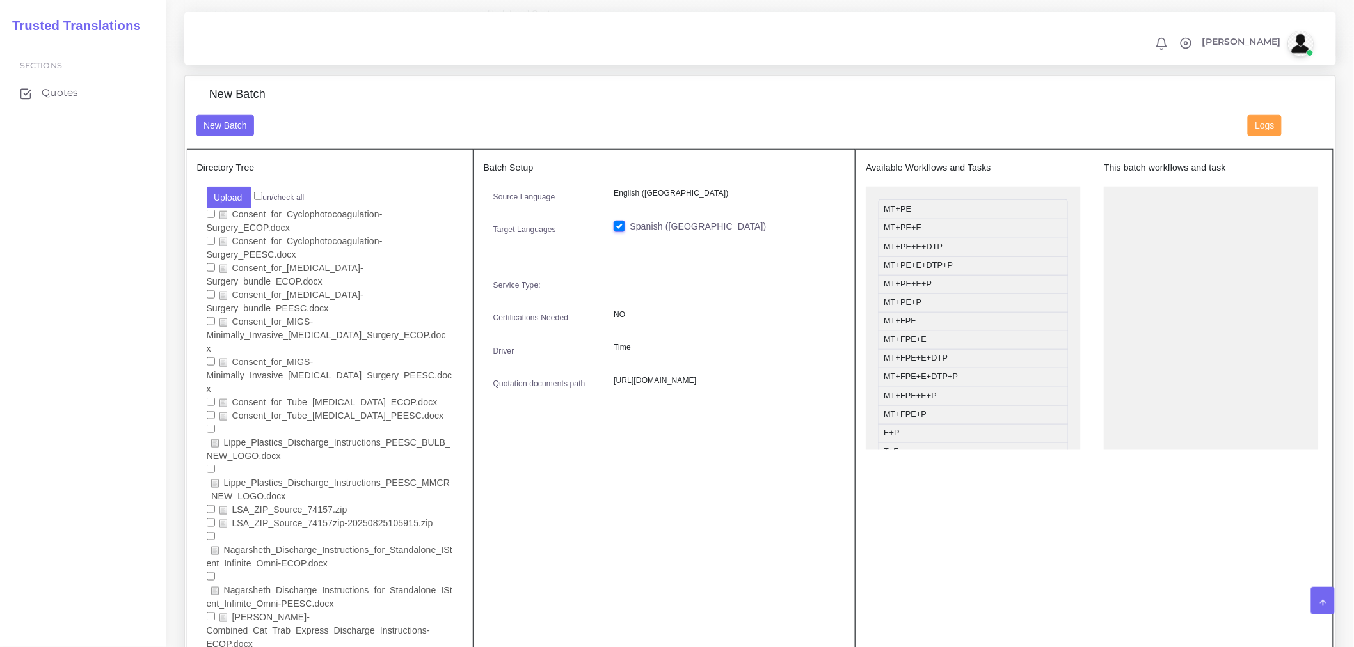
checkbox input "false"
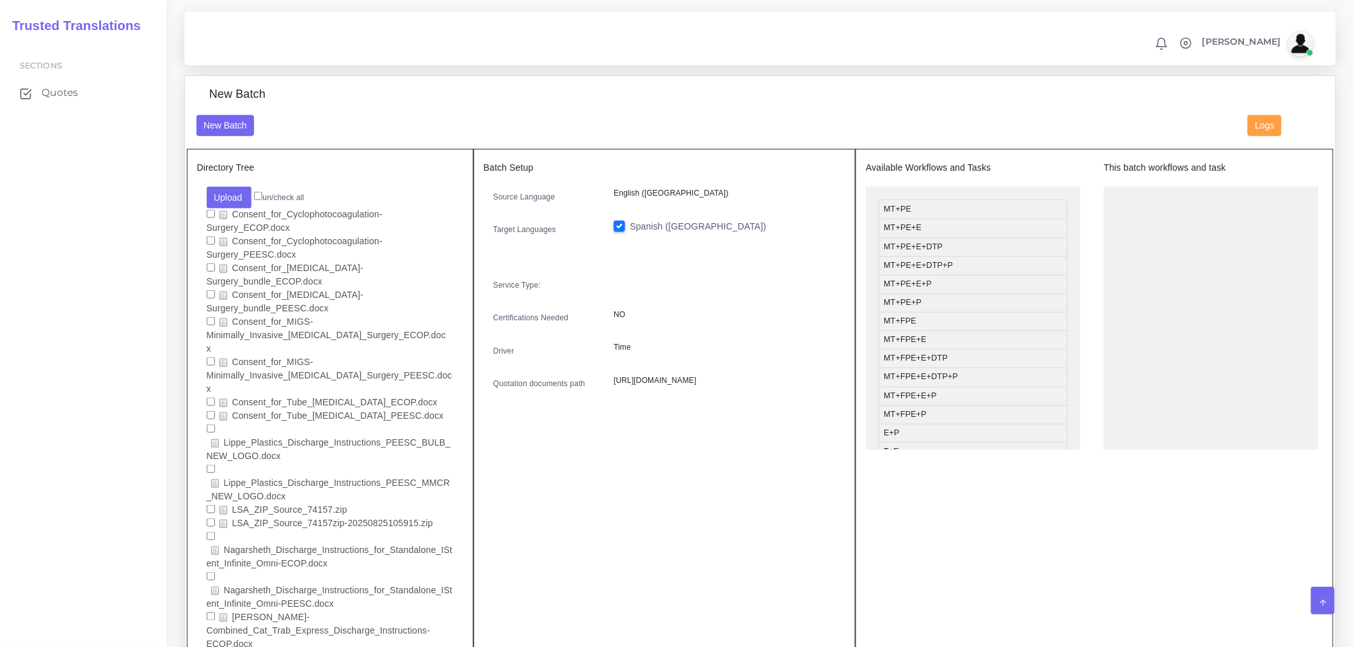
checkbox input "false"
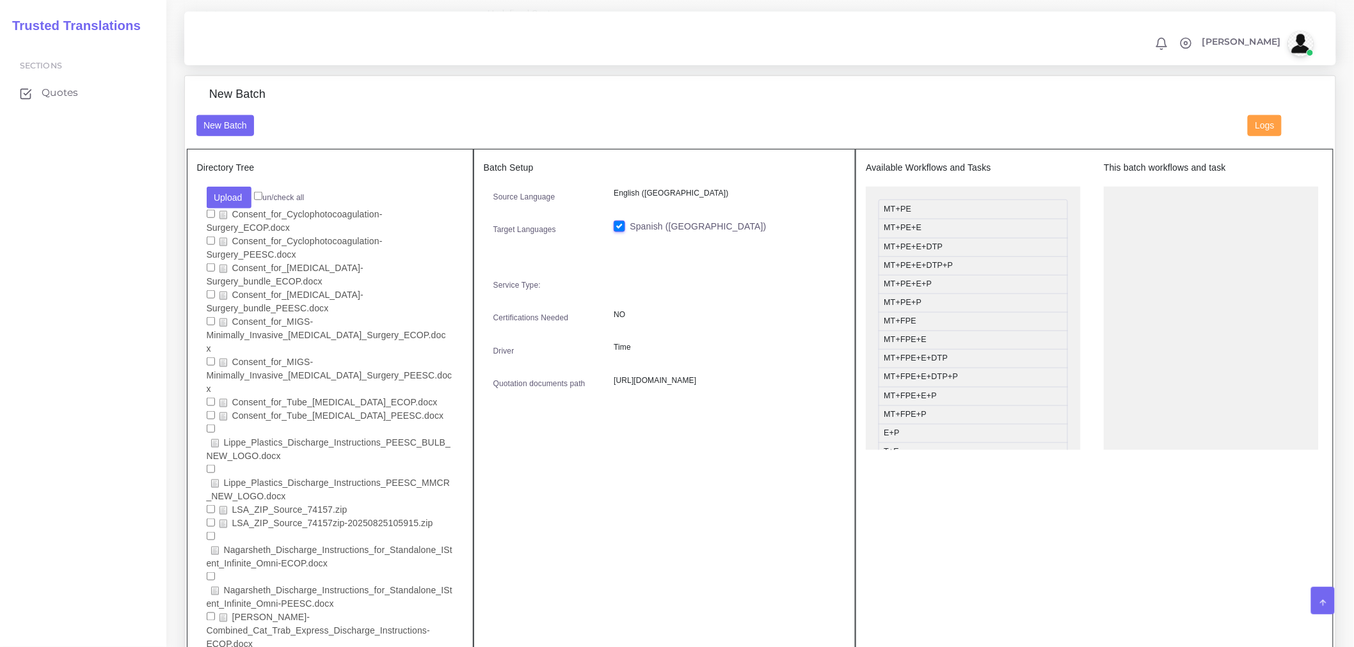
checkbox input "false"
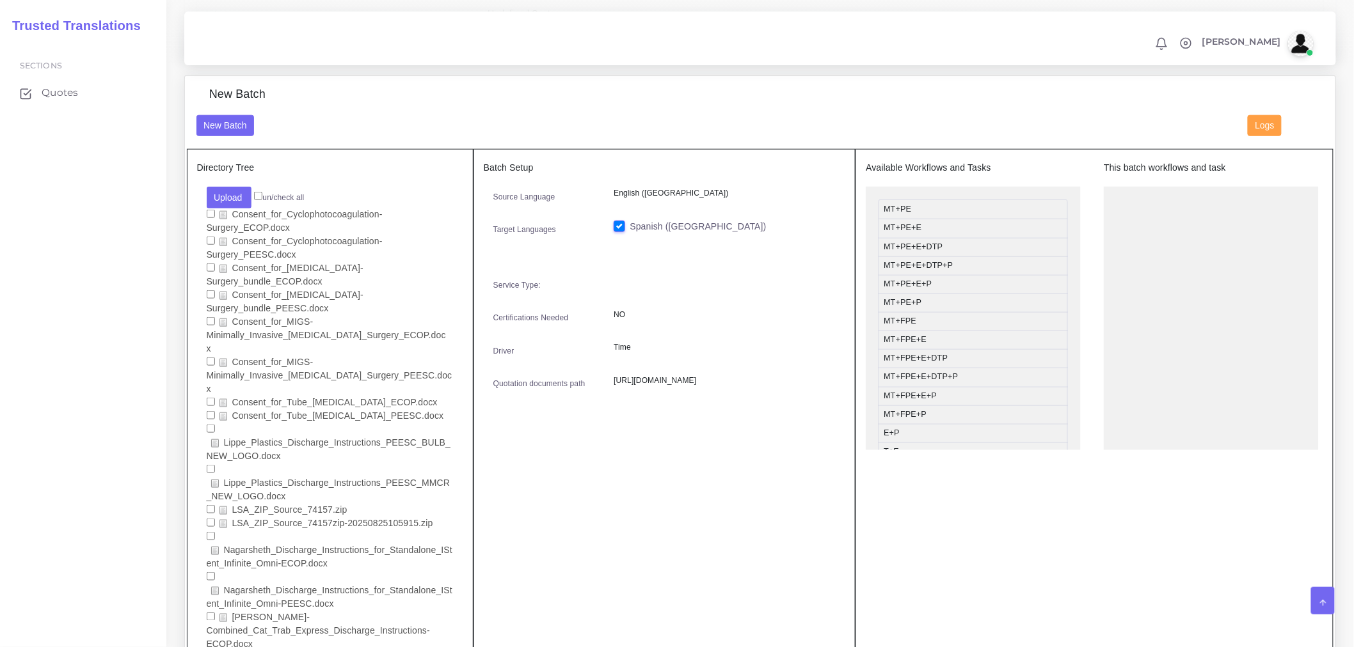
checkbox input "false"
click at [244, 173] on h5 "Directory Tree" at bounding box center [330, 167] width 266 height 11
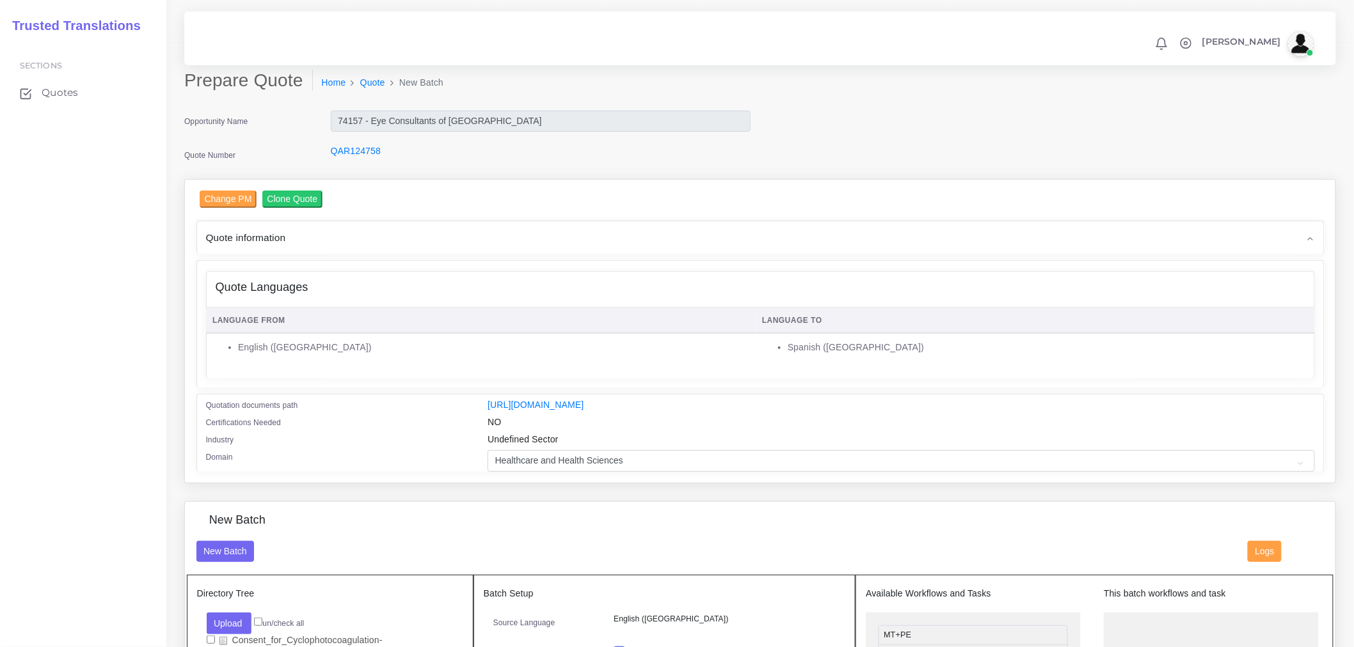
scroll to position [355, 0]
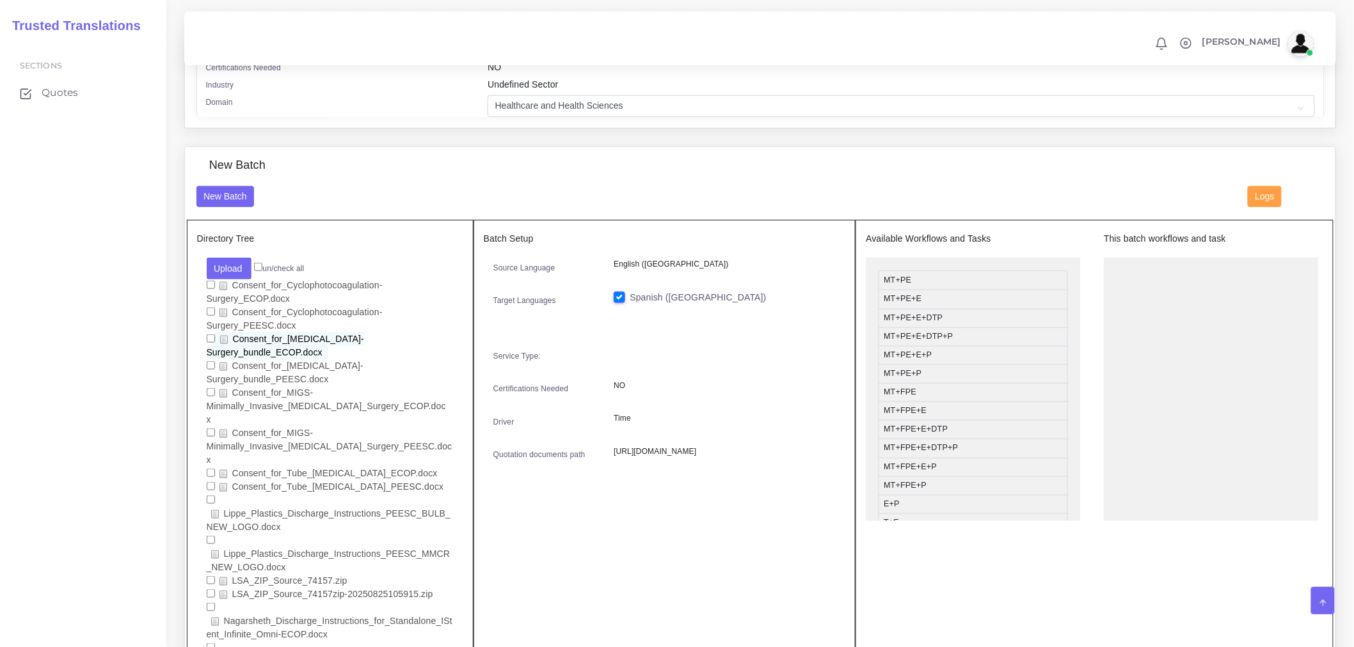
click at [365, 352] on link "Consent_for_[MEDICAL_DATA]-Surgery_bundle_ECOP.docx" at bounding box center [286, 346] width 158 height 27
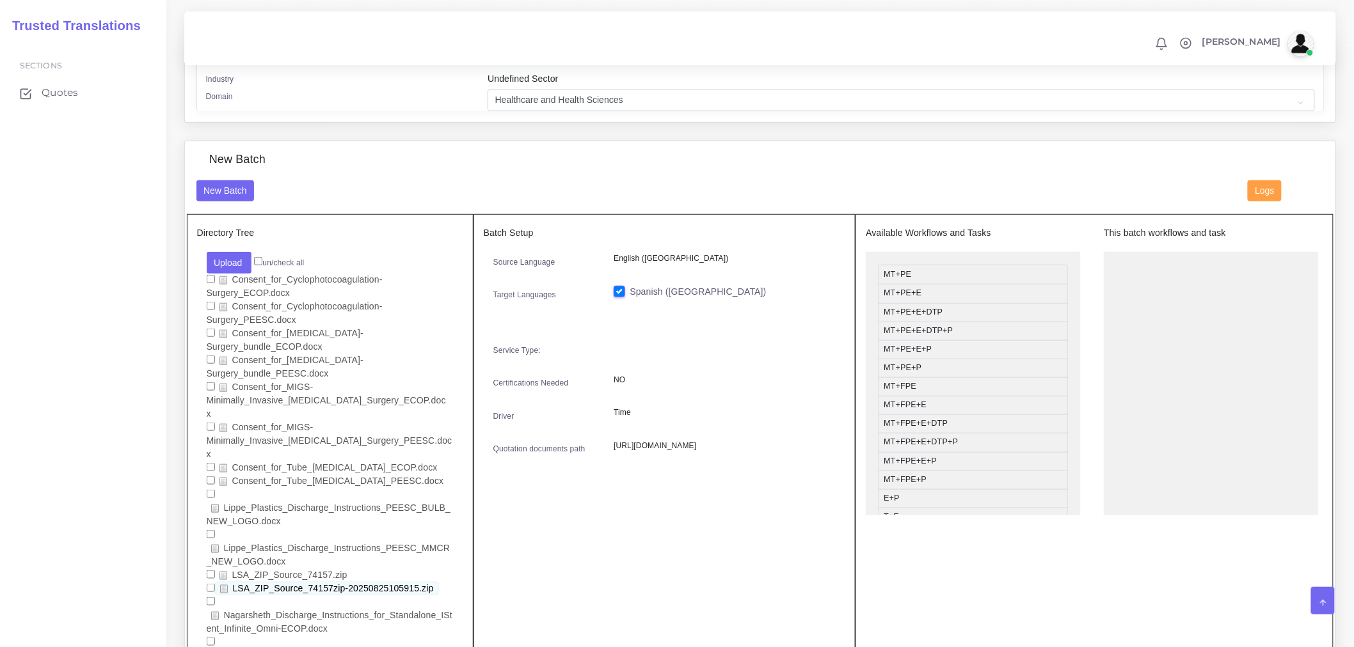
scroll to position [355, 0]
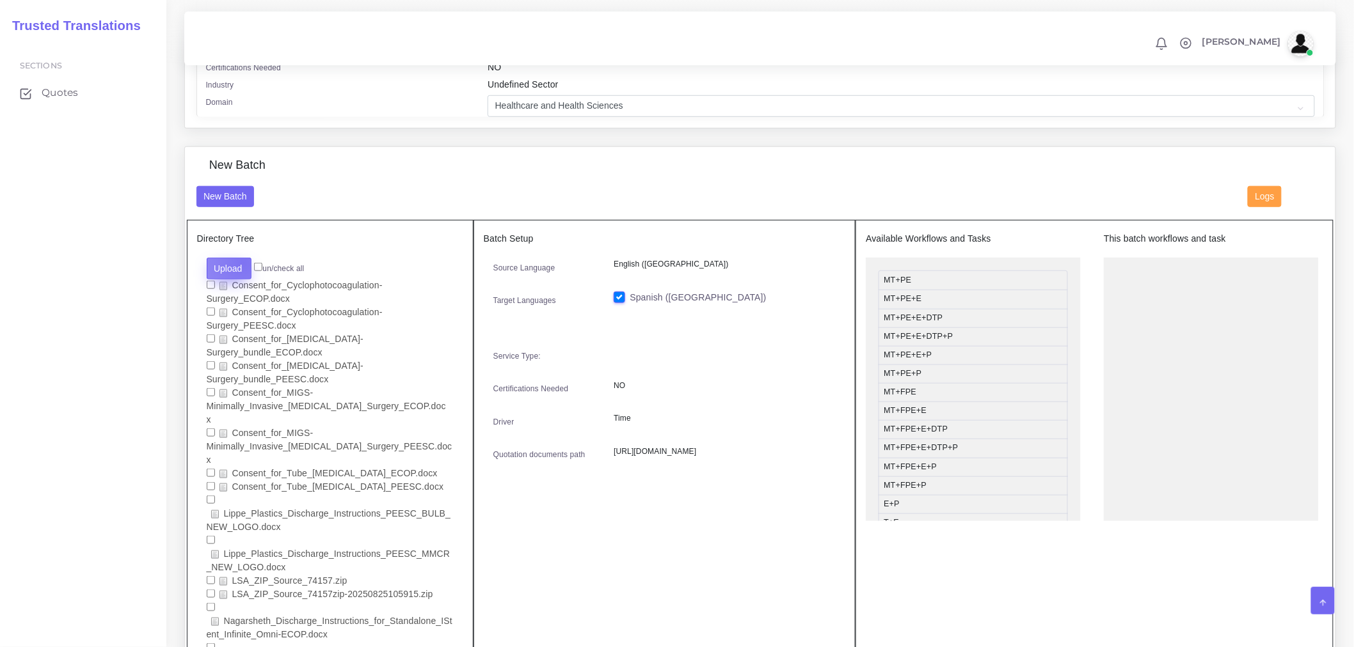
click at [243, 271] on button "Upload" at bounding box center [229, 269] width 45 height 22
click at [250, 325] on label "Files" at bounding box center [251, 317] width 88 height 16
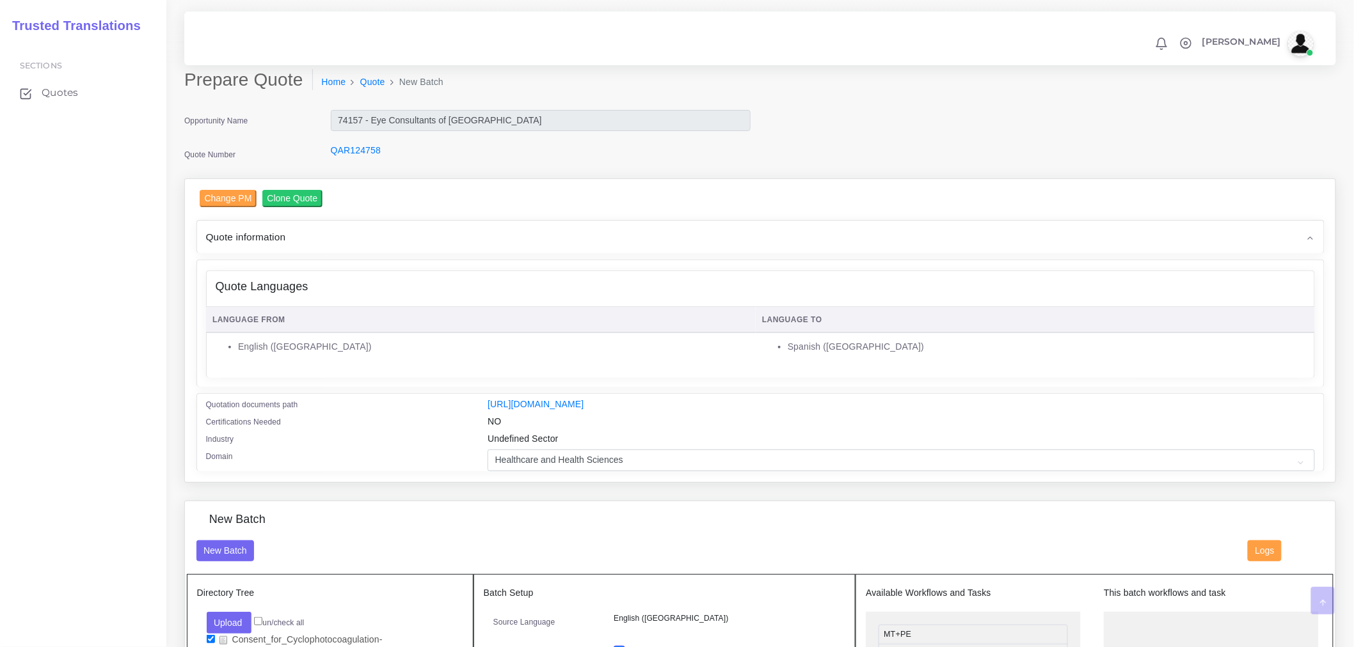
scroll to position [0, 0]
click at [503, 244] on div "Quote information" at bounding box center [760, 237] width 1127 height 33
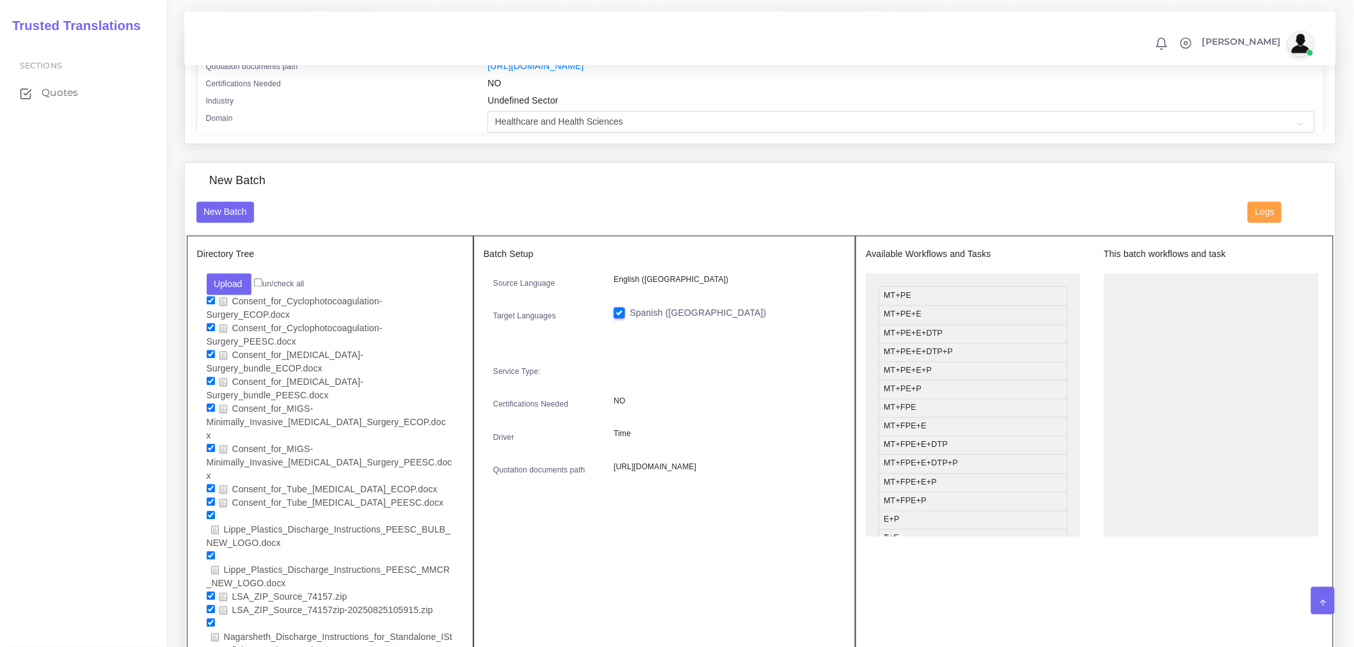
scroll to position [640, 0]
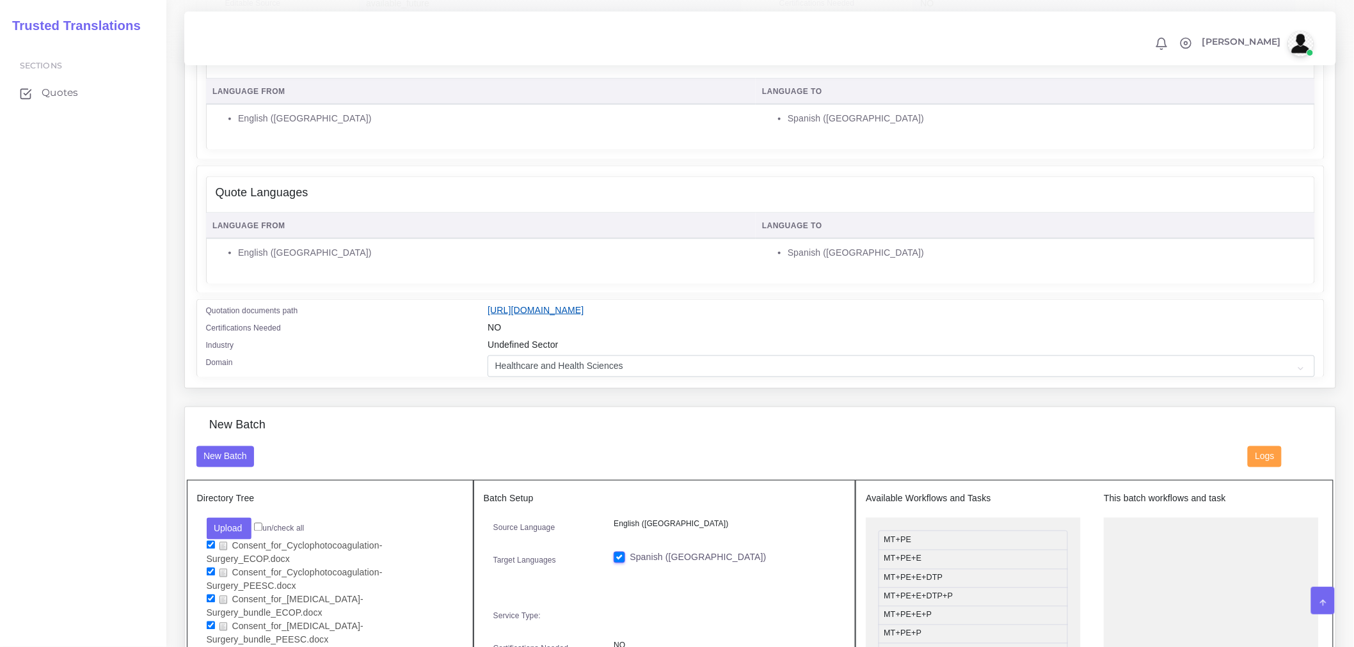
click at [542, 305] on link "[URL][DOMAIN_NAME]" at bounding box center [535, 310] width 96 height 10
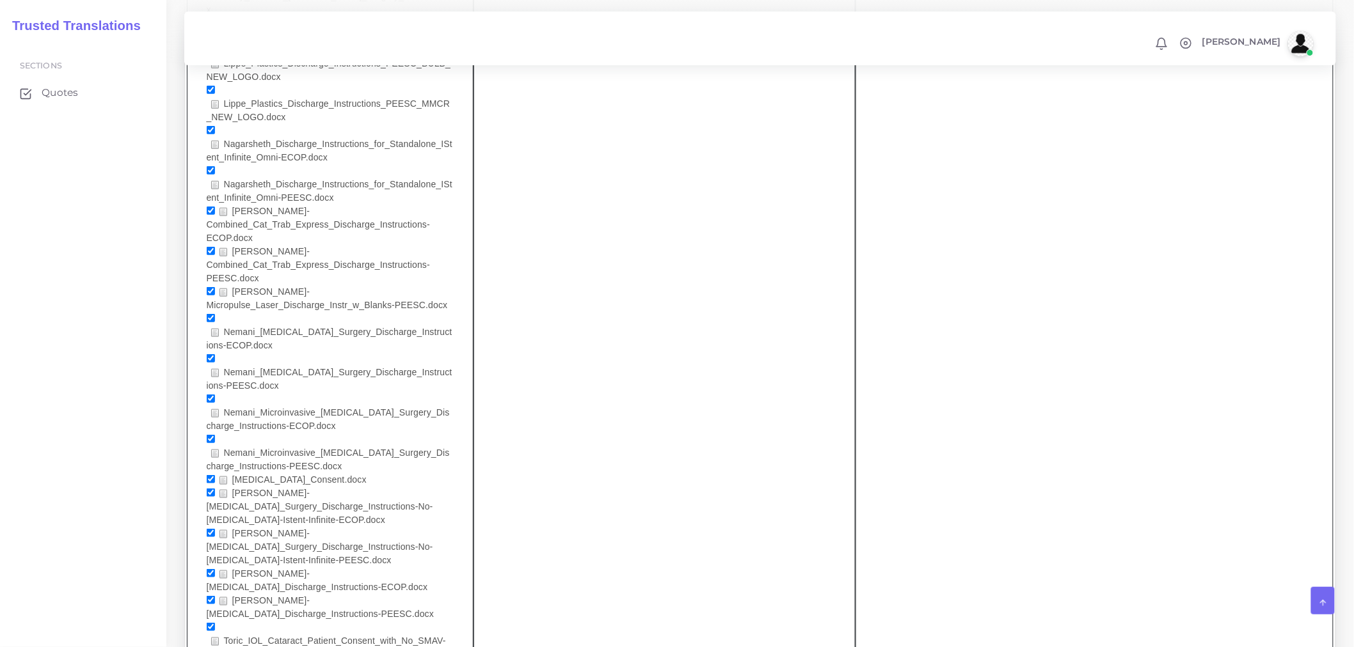
scroll to position [2345, 0]
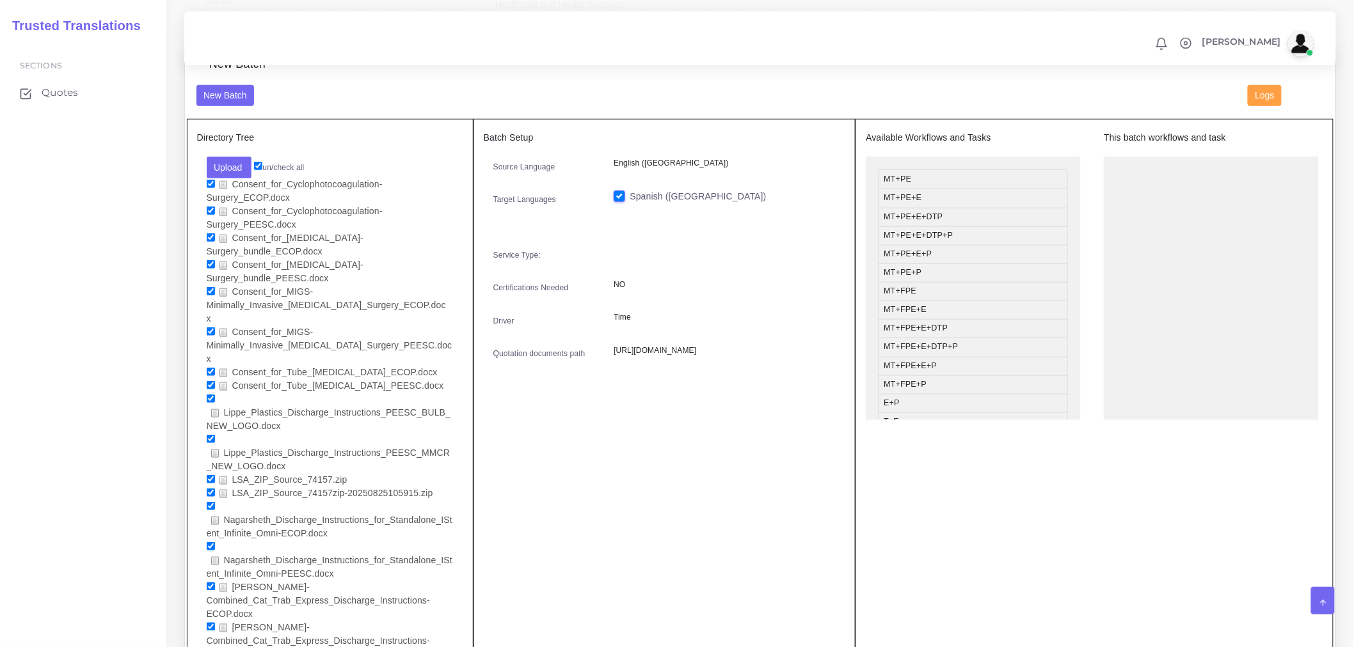
scroll to position [487, 0]
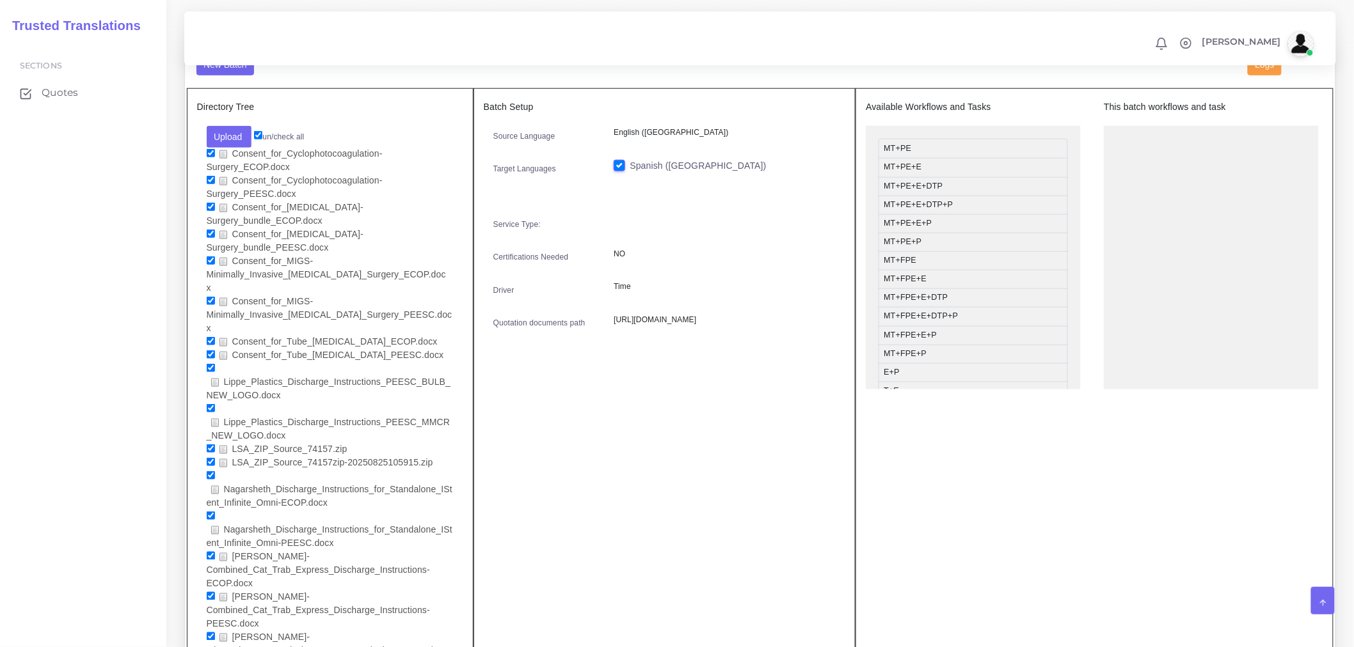
click at [209, 445] on input "checkbox" at bounding box center [211, 449] width 8 height 8
checkbox input "false"
click at [208, 458] on input "checkbox" at bounding box center [211, 462] width 8 height 8
checkbox input "false"
drag, startPoint x: 772, startPoint y: 459, endPoint x: 762, endPoint y: 458, distance: 9.7
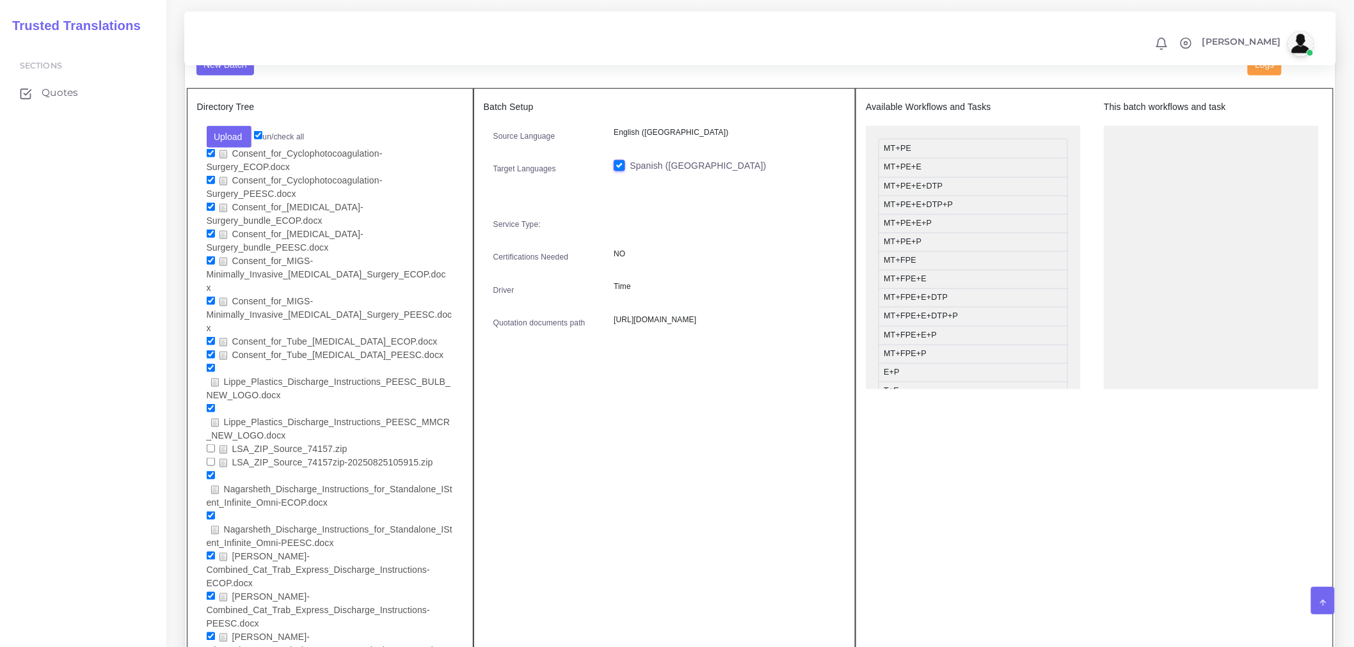
click at [772, 461] on div "Batch Setup Source Language English ([GEOGRAPHIC_DATA]) Target Languages Spanis…" at bounding box center [664, 626] width 383 height 1076
drag, startPoint x: 317, startPoint y: 414, endPoint x: 310, endPoint y: 102, distance: 311.6
click at [310, 102] on div "Directory Tree Upload Folder Files un/check all Consent_for_Cyclophotocoagulati…" at bounding box center [330, 626] width 287 height 1076
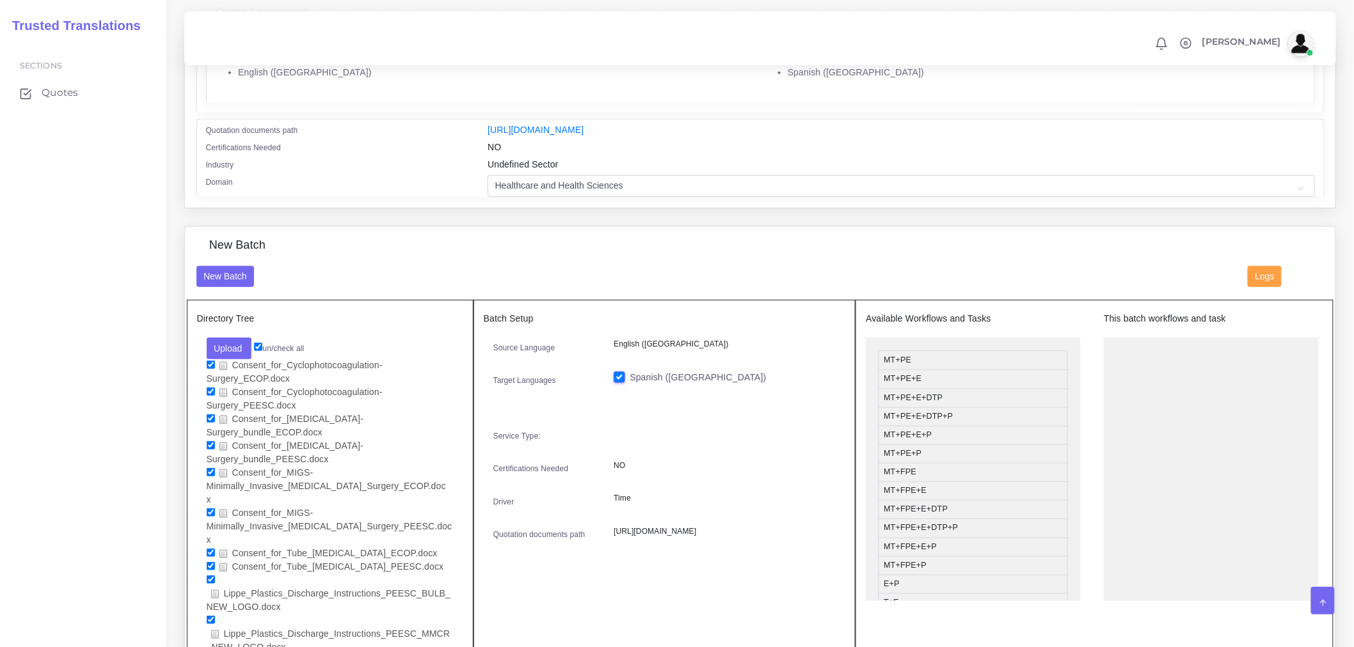
scroll to position [273, 0]
drag, startPoint x: 1230, startPoint y: 334, endPoint x: 1103, endPoint y: 336, distance: 126.7
click at [1103, 336] on div "Available Workflows and Tasks MT+PE MT+PE+E MT+PE+E+DTP MT+PE+E+DTP+P MT+PE+E+P…" at bounding box center [1094, 459] width 457 height 288
click at [512, 297] on div "New Batch Logs" at bounding box center [760, 285] width 1147 height 35
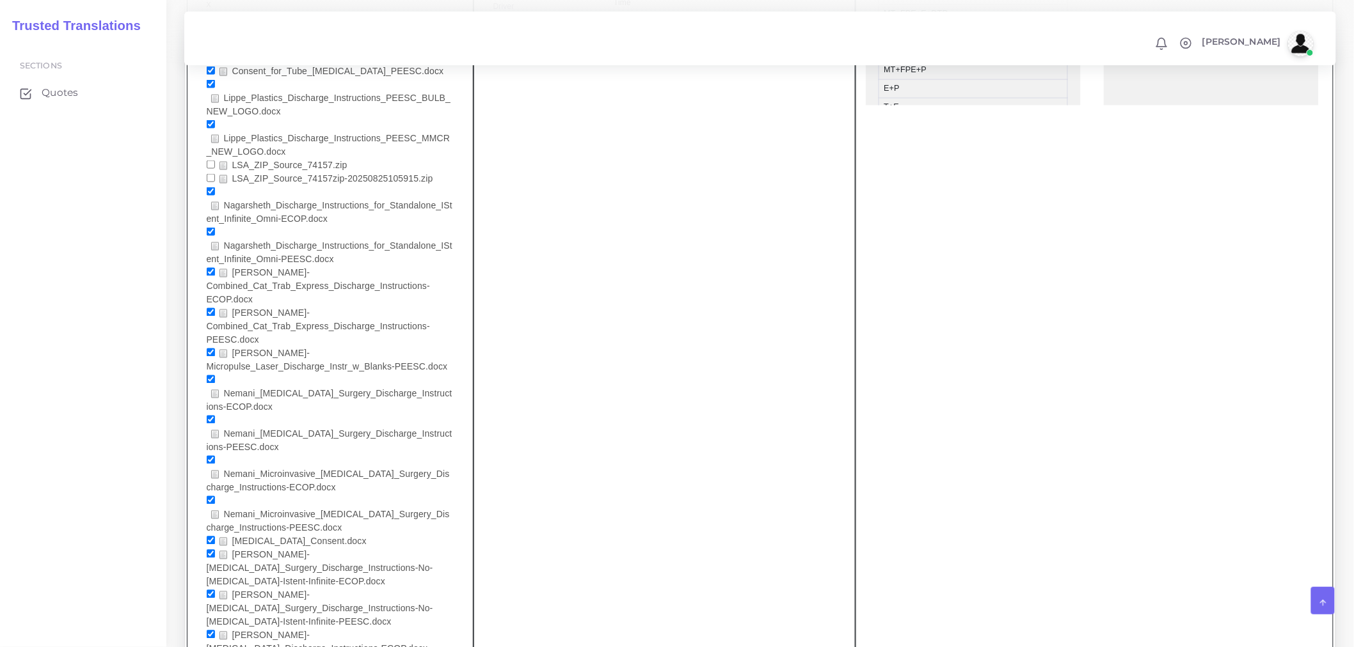
scroll to position [344, 0]
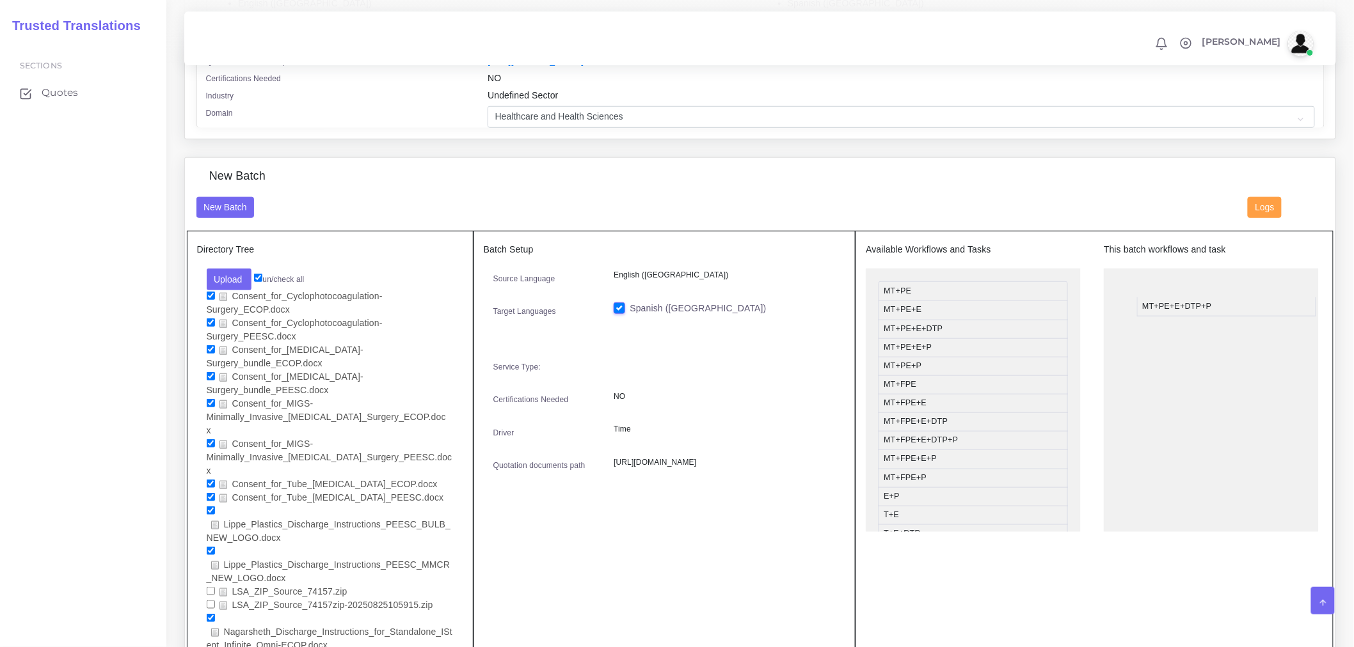
drag, startPoint x: 939, startPoint y: 352, endPoint x: 1198, endPoint y: 312, distance: 261.7
drag, startPoint x: 902, startPoint y: 535, endPoint x: 1192, endPoint y: 320, distance: 361.2
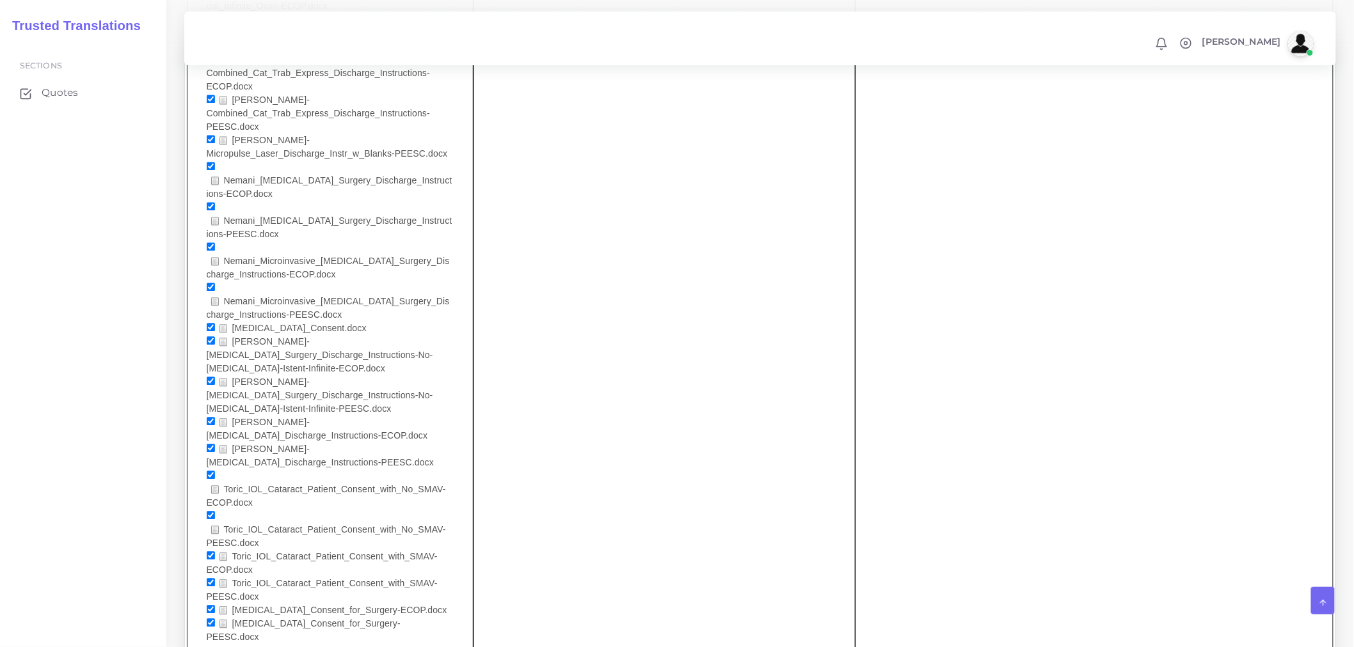
scroll to position [1198, 0]
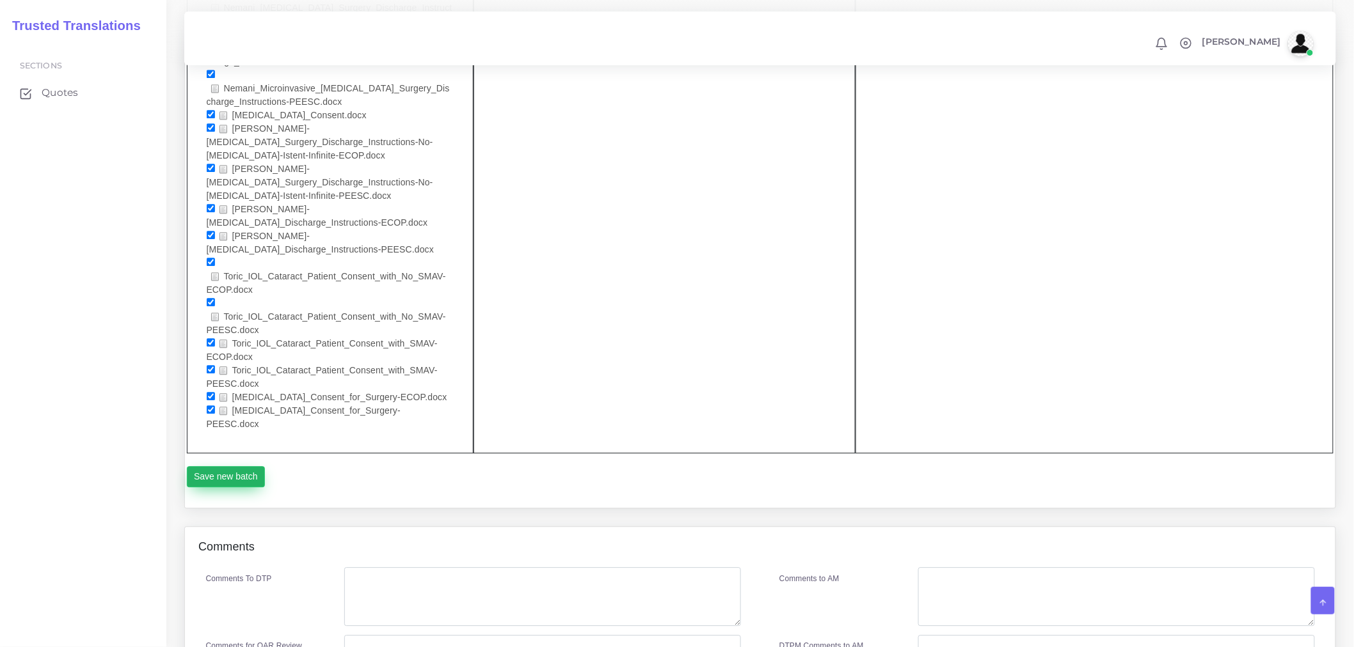
click at [226, 466] on button "Save new batch" at bounding box center [226, 477] width 79 height 22
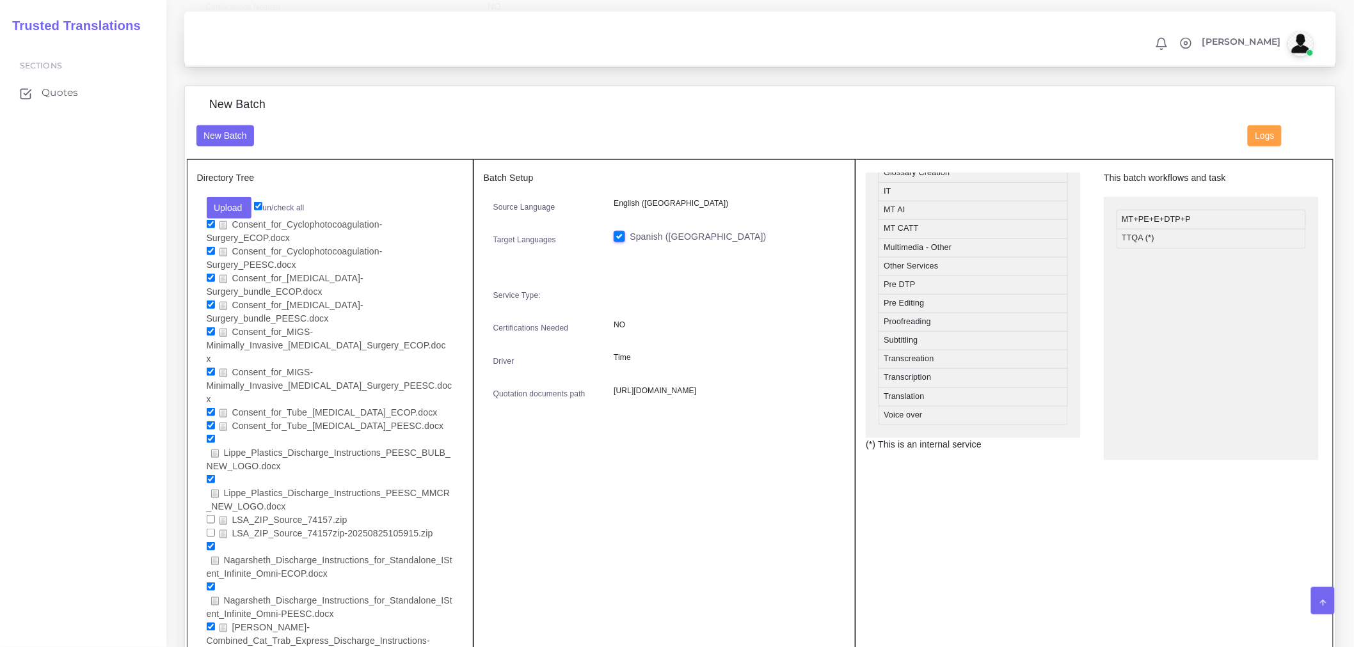
scroll to position [629, 0]
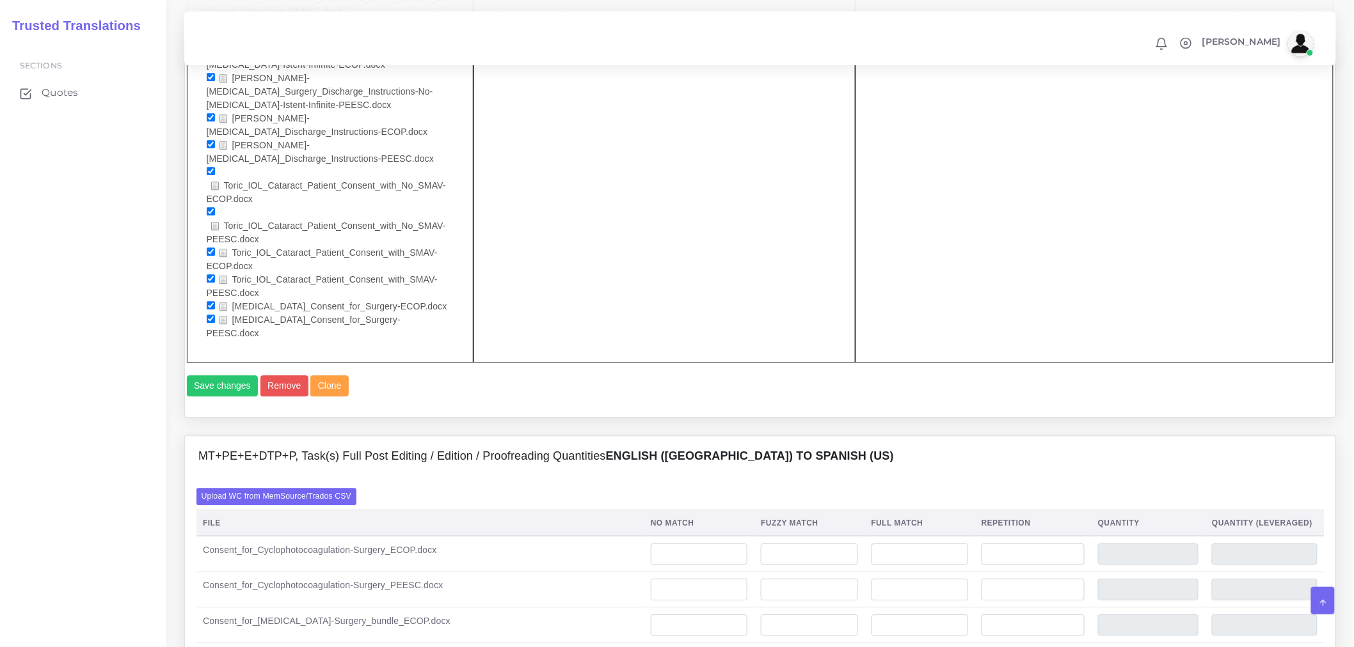
scroll to position [1279, 0]
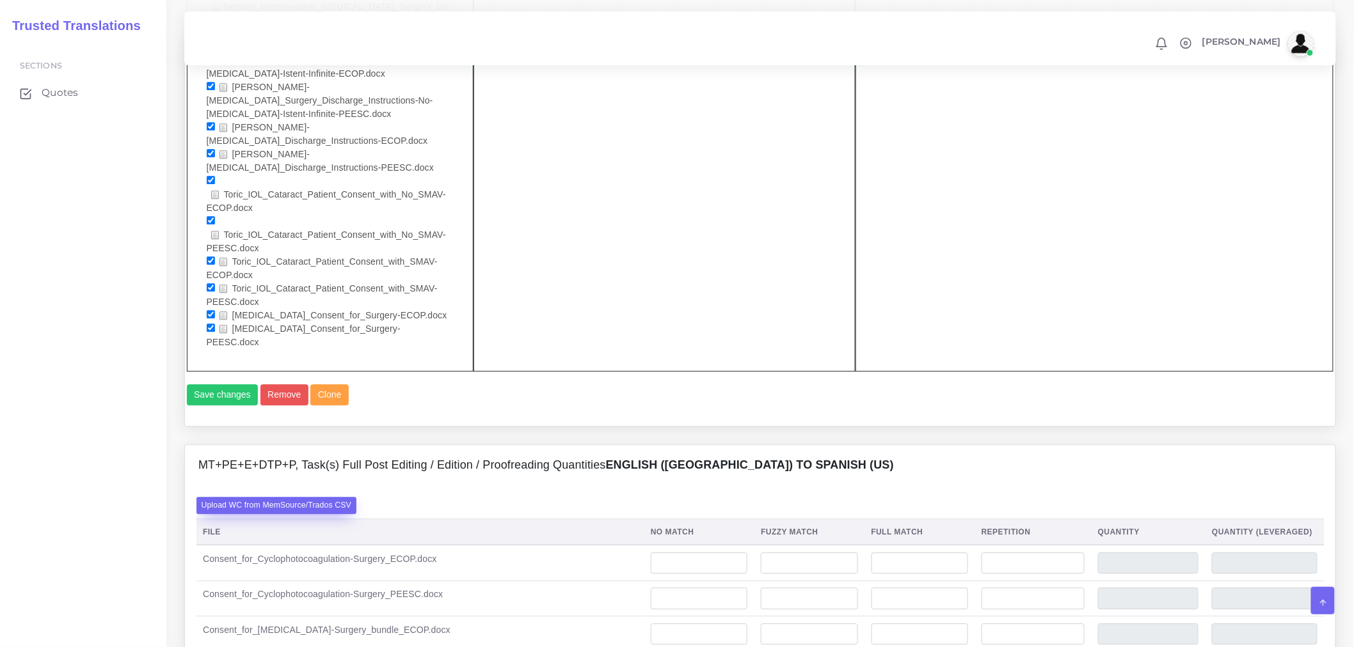
click at [317, 497] on label "Upload WC from MemSource/Trados CSV" at bounding box center [276, 505] width 161 height 17
click at [0, 0] on input "Upload WC from MemSource/Trados CSV" at bounding box center [0, 0] width 0 height 0
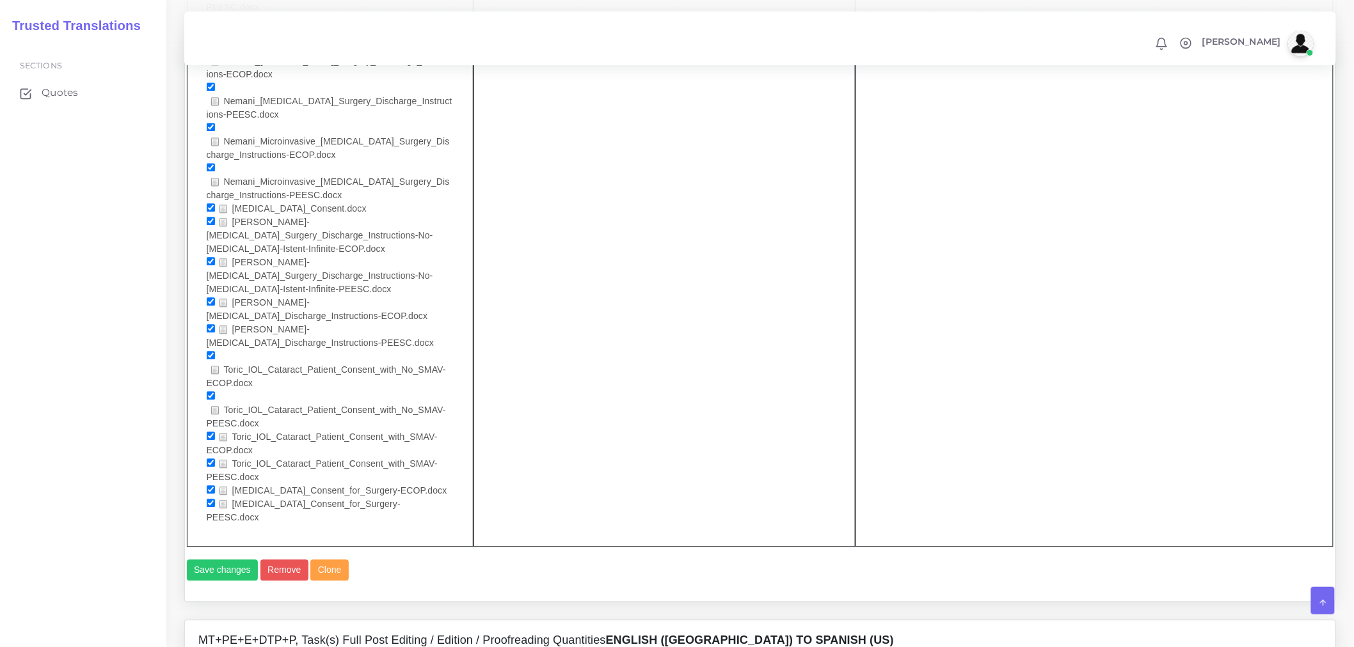
scroll to position [1382, 0]
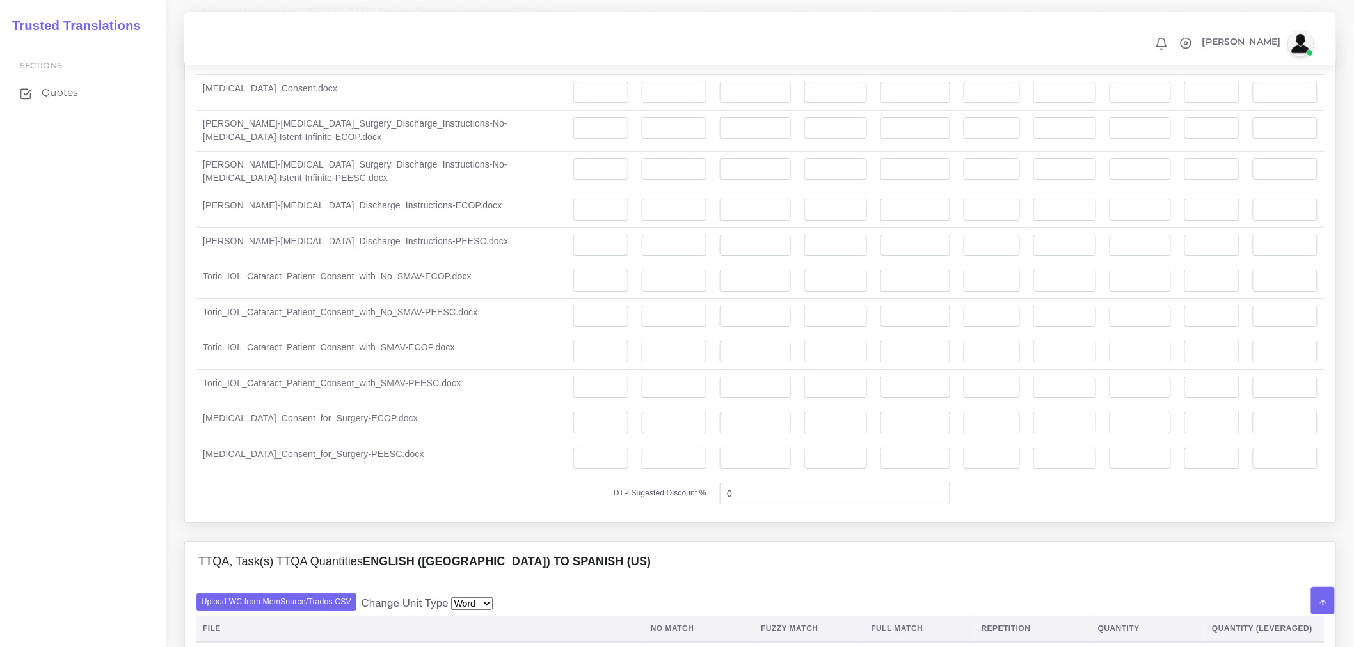
scroll to position [3838, 0]
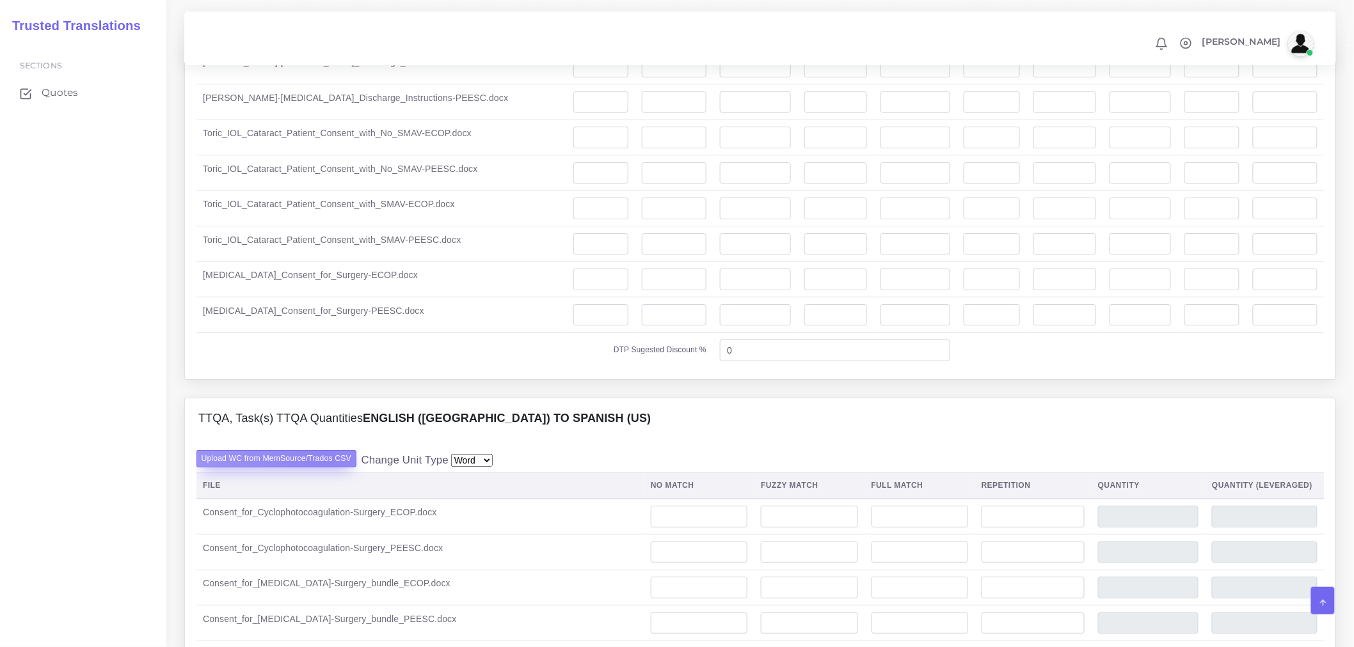
click at [319, 450] on label "Upload WC from MemSource/Trados CSV" at bounding box center [276, 458] width 161 height 17
click at [0, 0] on input "Upload WC from MemSource/Trados CSV" at bounding box center [0, 0] width 0 height 0
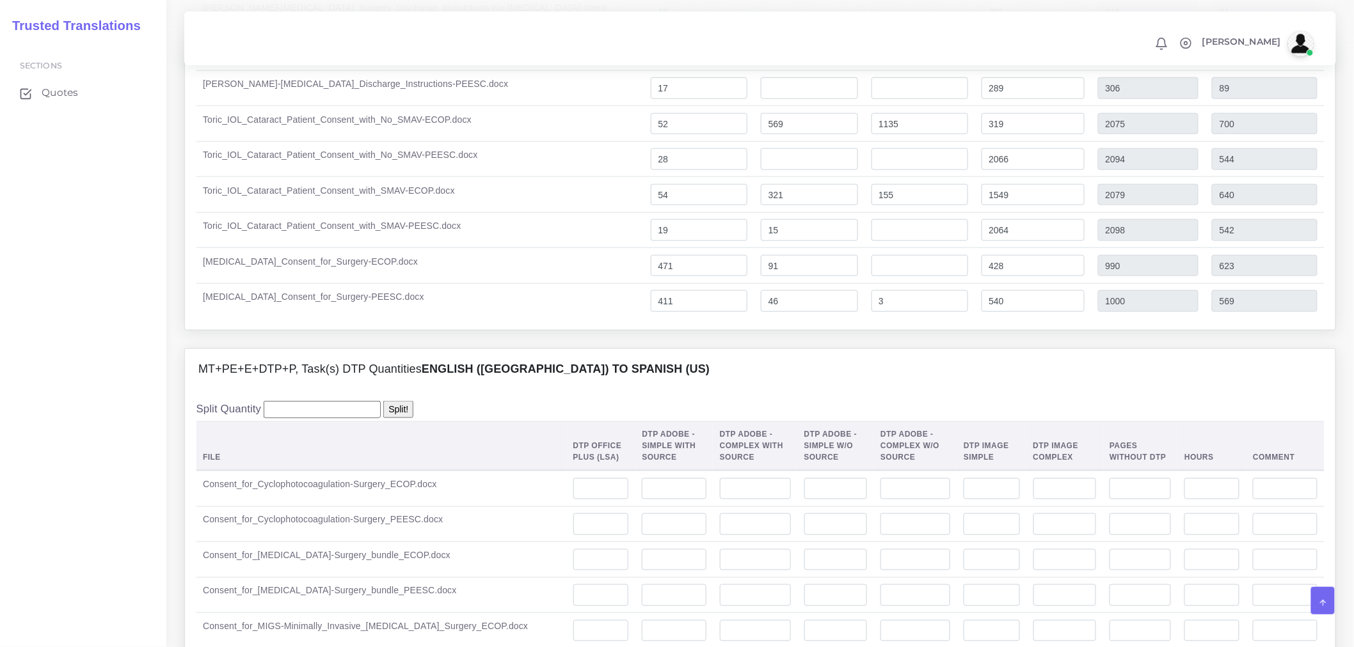
scroll to position [2643, 0]
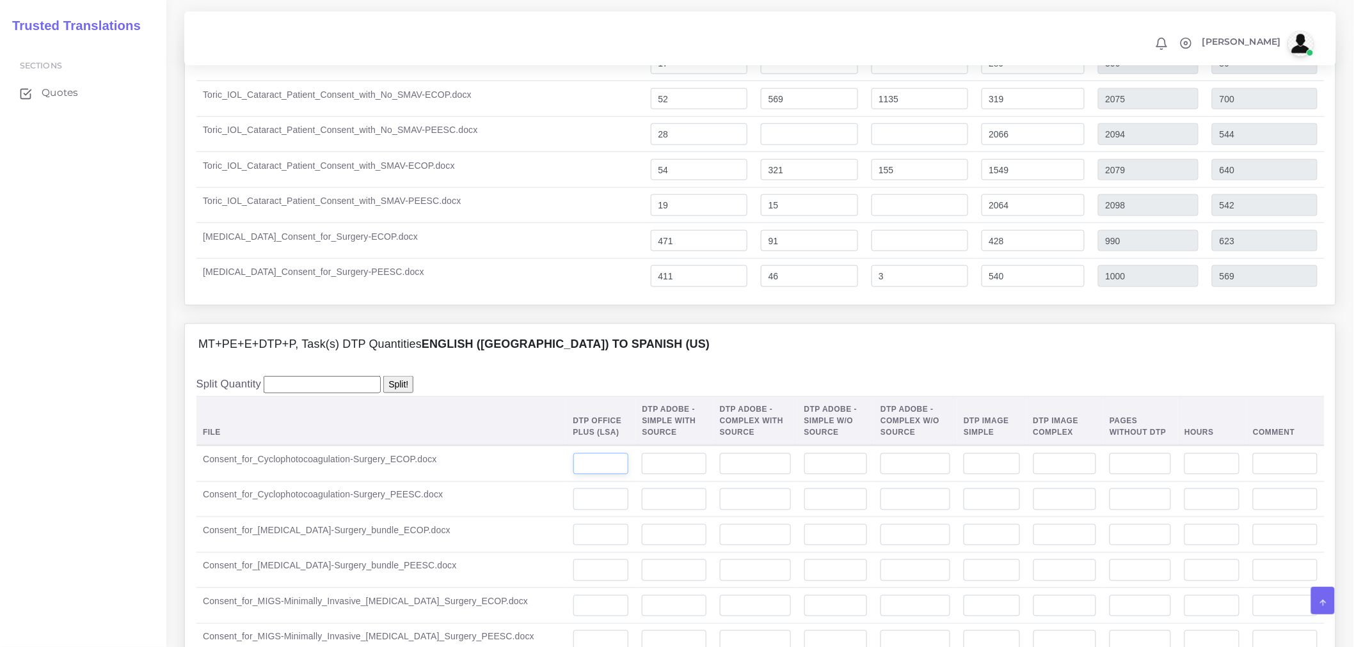
click at [573, 454] on input "number" at bounding box center [601, 465] width 56 height 22
type input "2"
click at [503, 338] on b "English (US) TO Spanish (US)" at bounding box center [566, 344] width 288 height 13
click at [583, 489] on input "number" at bounding box center [601, 500] width 56 height 22
type input "2"
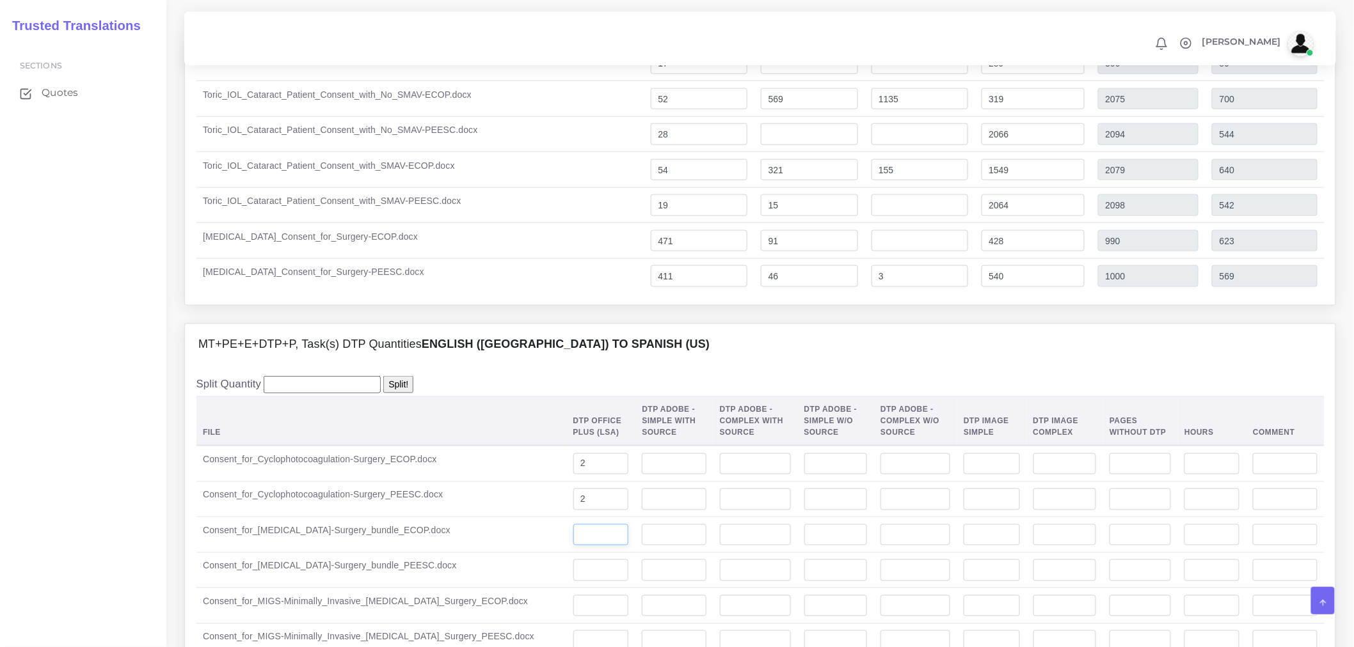
click at [573, 525] on input "number" at bounding box center [601, 536] width 56 height 22
type input "2"
click at [477, 553] on td "Consent_for_Glaucoma-Surgery_bundle_PEESC.docx" at bounding box center [381, 571] width 370 height 36
click at [573, 560] on input "number" at bounding box center [601, 571] width 56 height 22
type input "2"
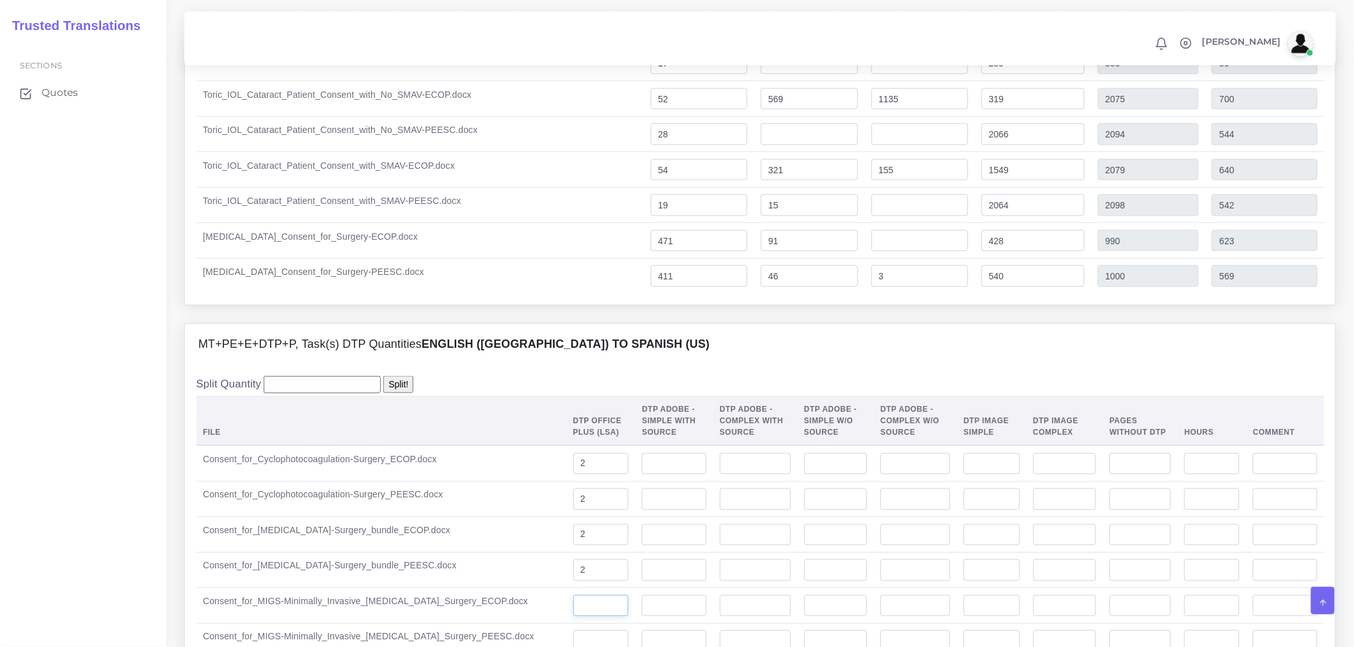
click at [566, 589] on td at bounding box center [600, 607] width 69 height 36
click at [573, 596] on input "number" at bounding box center [601, 607] width 56 height 22
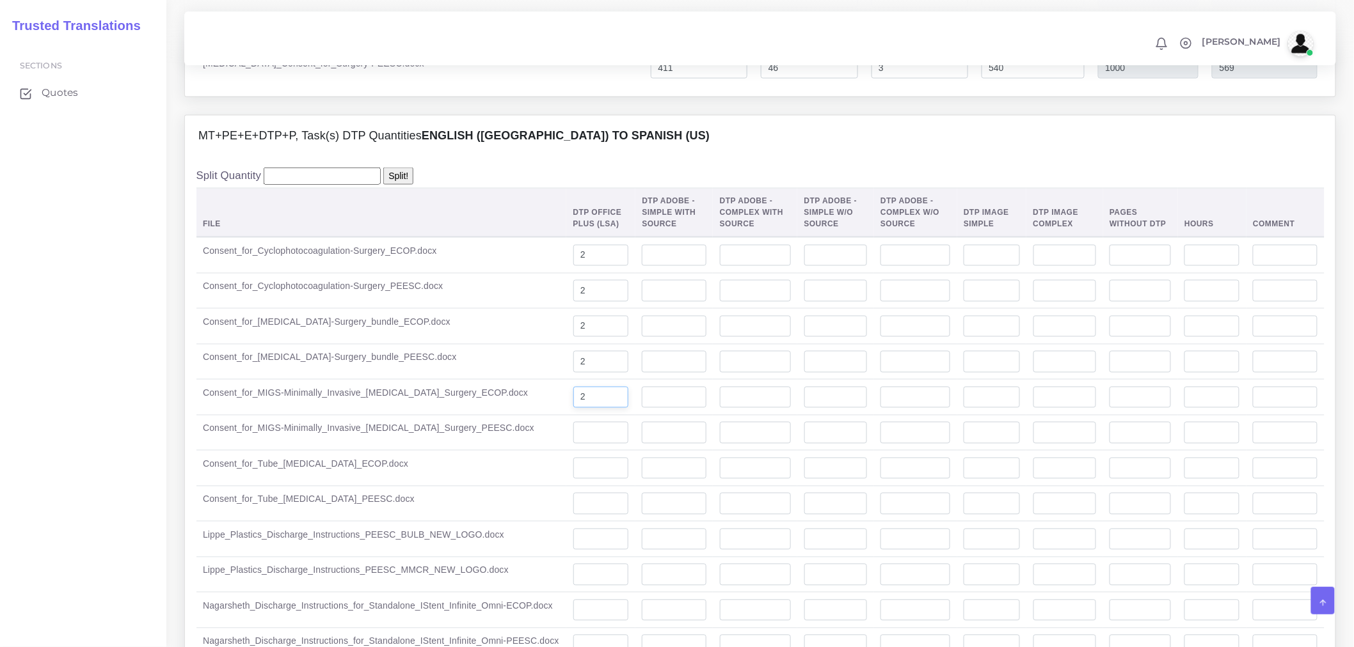
scroll to position [2856, 0]
type input "2"
click at [573, 418] on input "number" at bounding box center [601, 429] width 56 height 22
type input "2"
click at [455, 447] on td "Consent_for_Tube_Shunt_Surgery_ECOP.docx" at bounding box center [381, 465] width 370 height 36
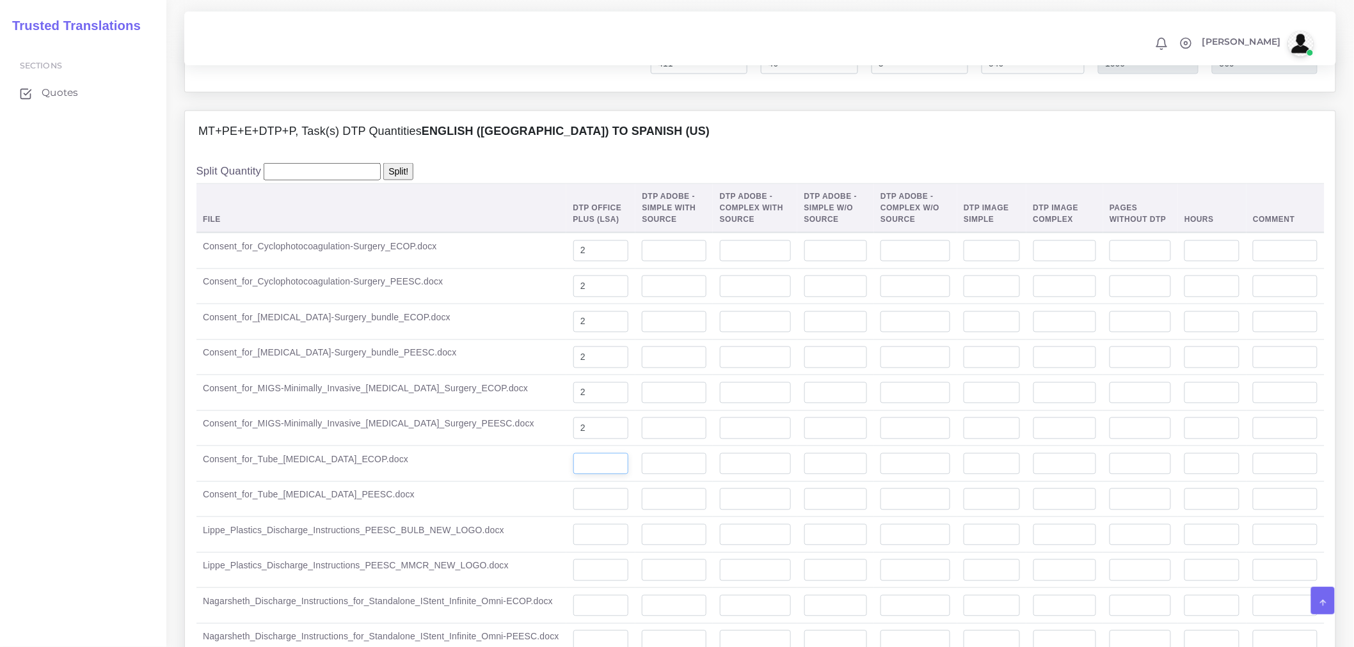
click at [573, 454] on input "number" at bounding box center [601, 465] width 56 height 22
type input "2"
click at [573, 489] on input "number" at bounding box center [601, 500] width 56 height 22
type input "2"
click at [573, 525] on input "number" at bounding box center [601, 536] width 56 height 22
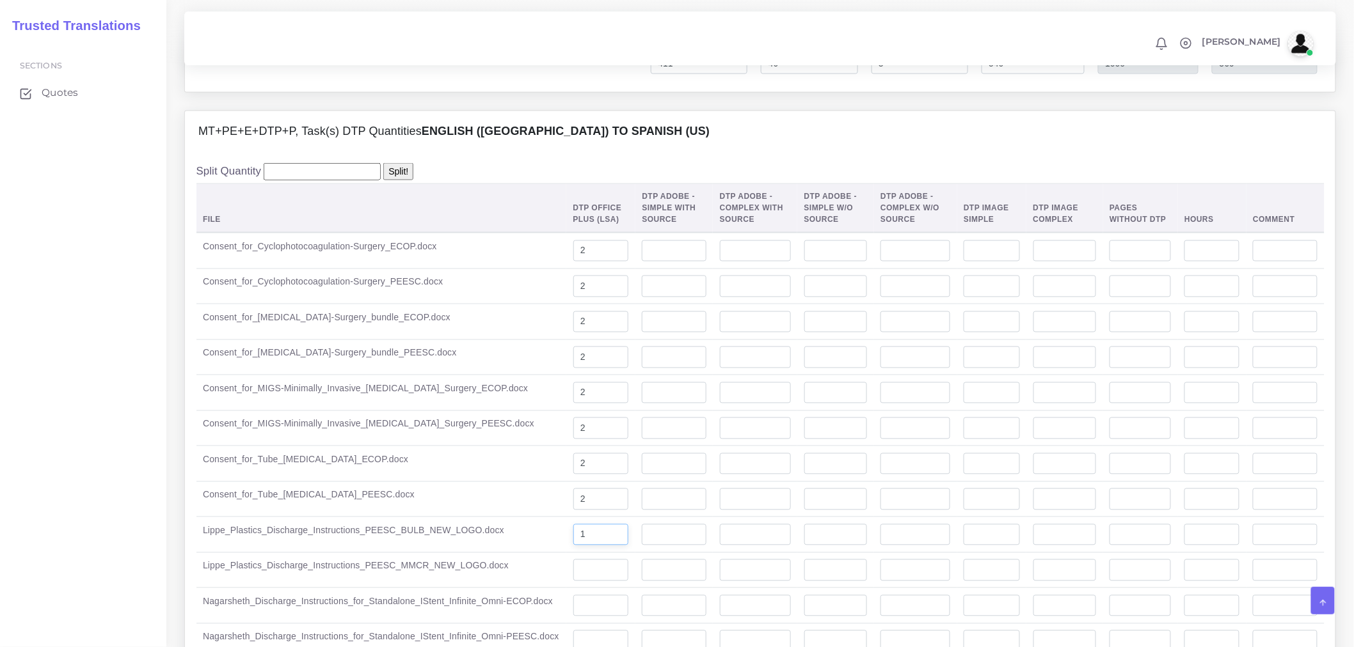
type input "1"
click at [573, 560] on input "number" at bounding box center [601, 571] width 56 height 22
type input "1"
click at [573, 596] on input "number" at bounding box center [601, 607] width 56 height 22
type input "1"
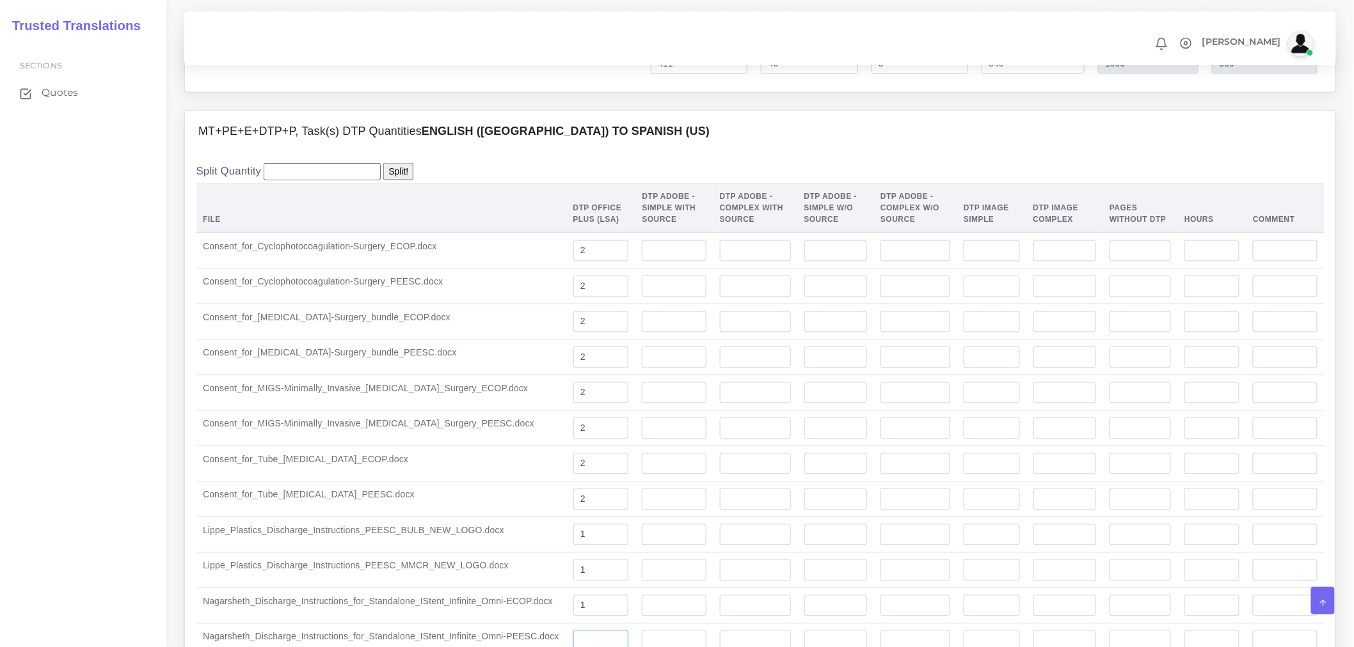
click at [573, 631] on input "number" at bounding box center [601, 642] width 56 height 22
type input "1"
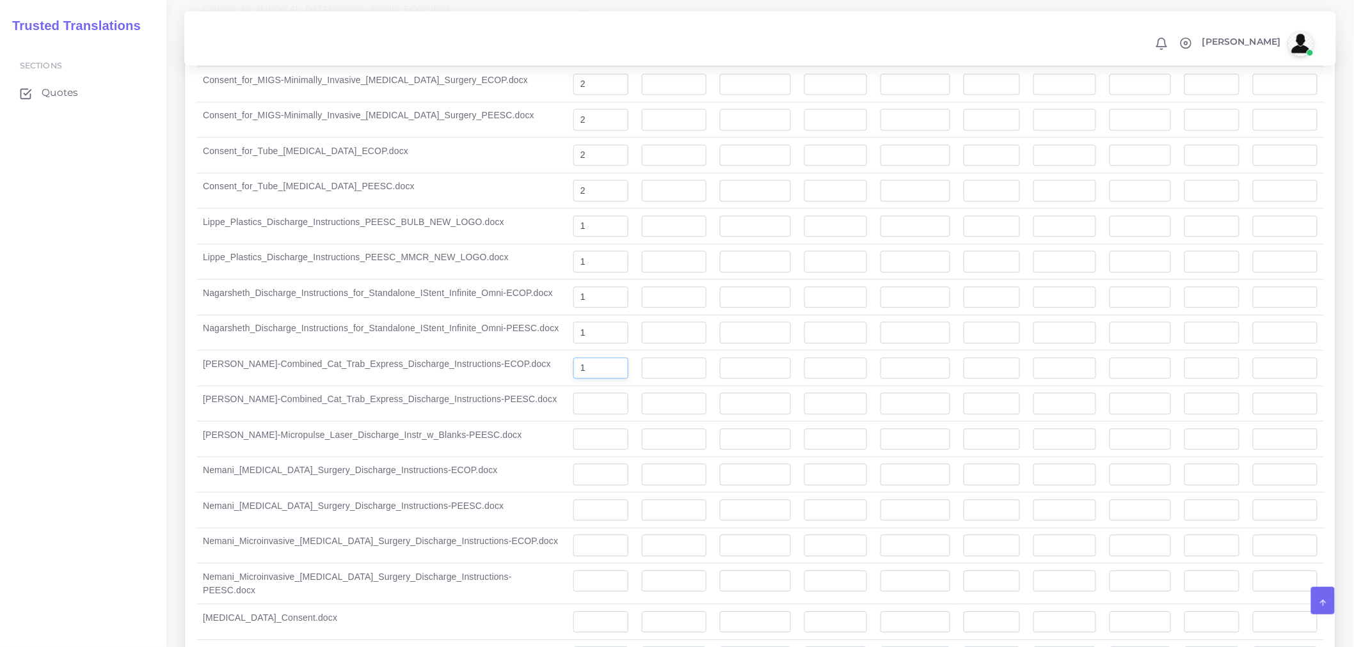
scroll to position [3212, 0]
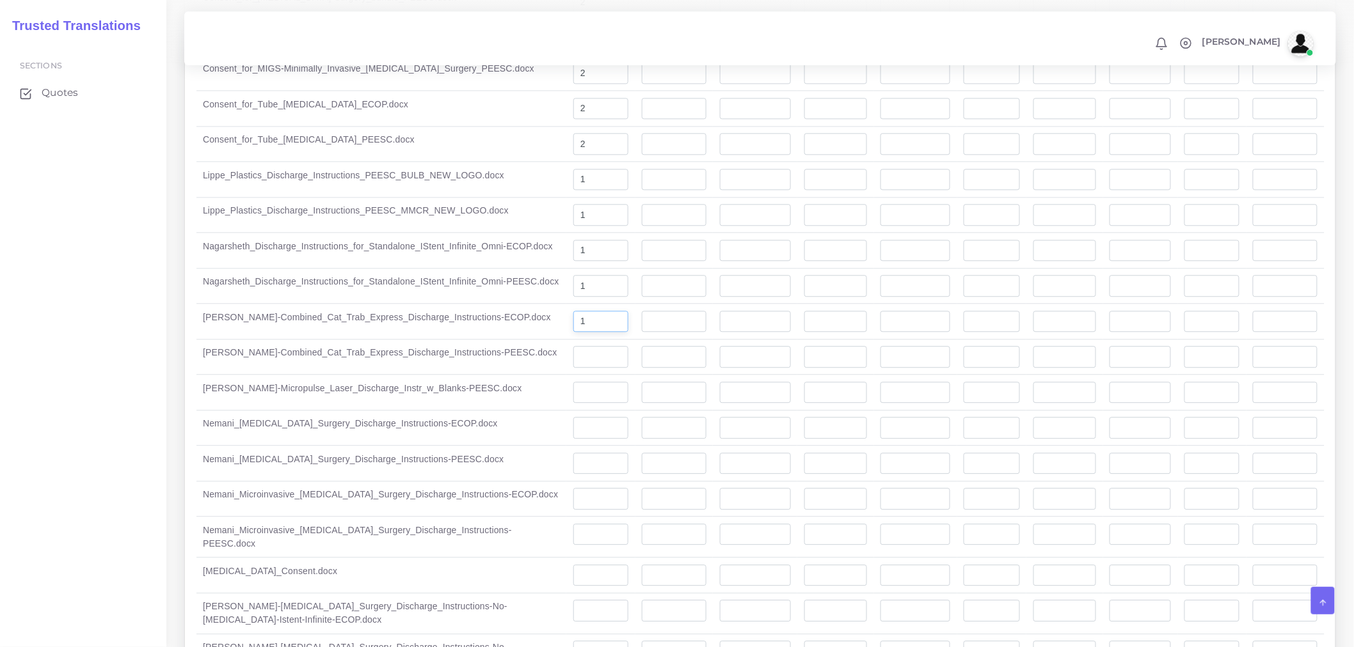
type input "1"
click at [573, 346] on input "number" at bounding box center [601, 357] width 56 height 22
type input "1"
click at [566, 375] on td at bounding box center [600, 393] width 69 height 36
click at [574, 382] on input "number" at bounding box center [601, 393] width 56 height 22
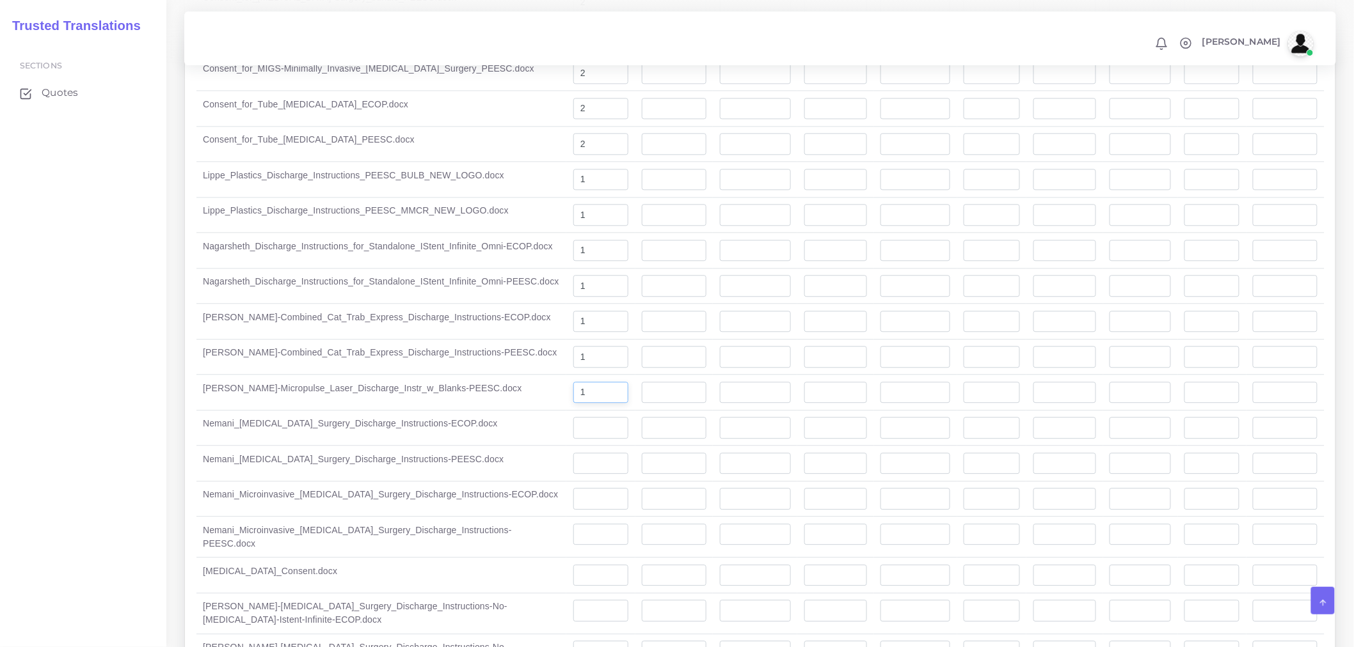
type input "1"
click at [573, 417] on input "number" at bounding box center [601, 428] width 56 height 22
type input "1"
click at [573, 453] on input "number" at bounding box center [601, 464] width 56 height 22
type input "1"
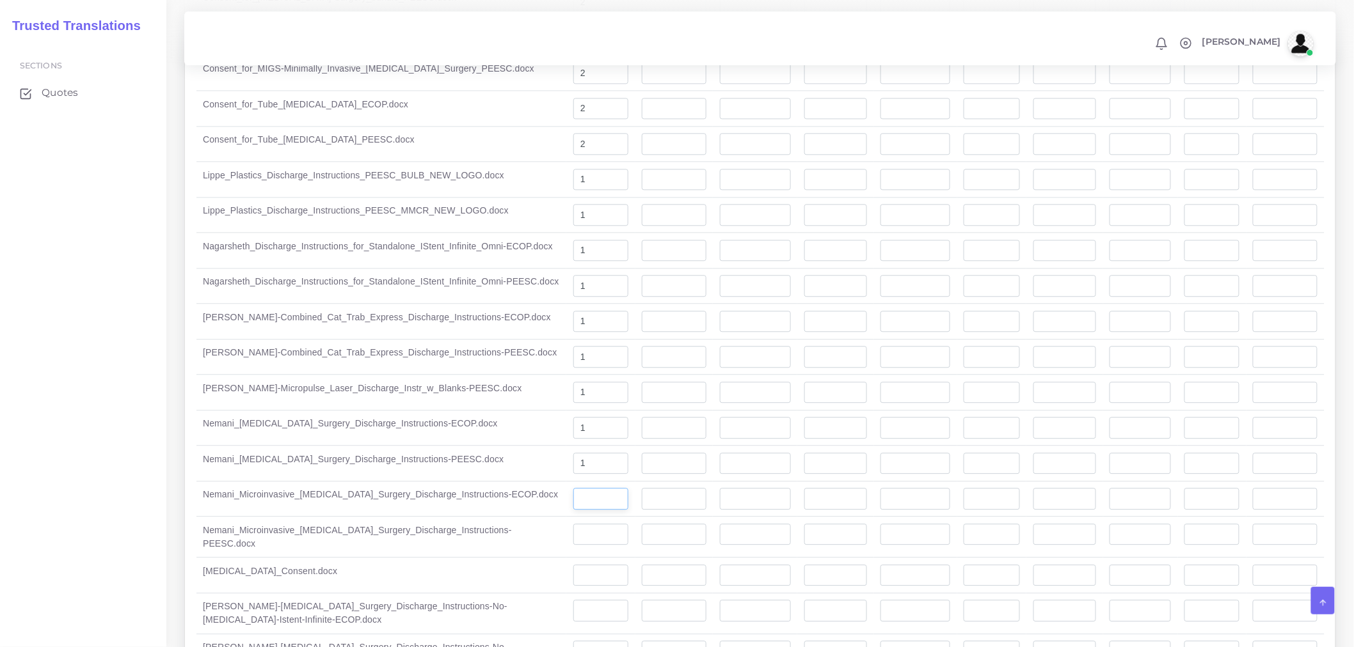
click at [573, 488] on input "number" at bounding box center [601, 499] width 56 height 22
type input "1"
click at [573, 524] on input "number" at bounding box center [601, 535] width 56 height 22
type input "1"
click at [573, 565] on input "number" at bounding box center [601, 576] width 56 height 22
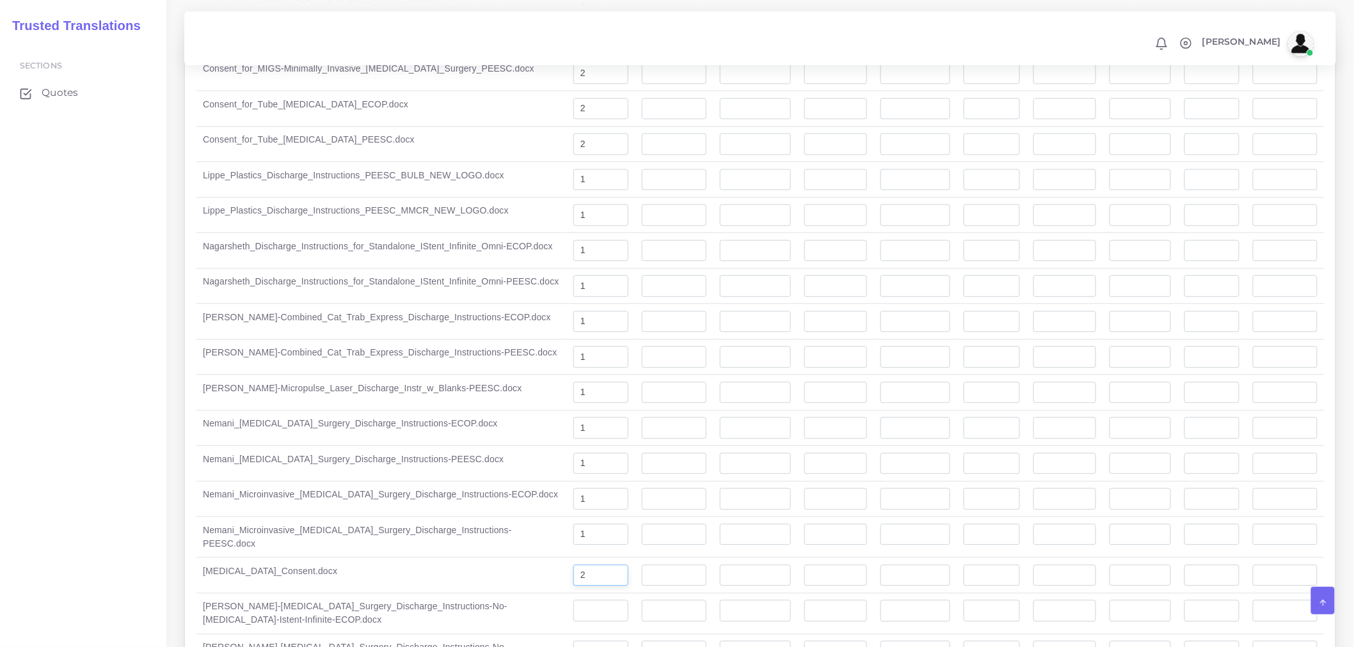
type input "2"
click at [573, 600] on input "number" at bounding box center [601, 611] width 56 height 22
type input "1"
click at [573, 641] on input "number" at bounding box center [601, 652] width 56 height 22
type input "1"
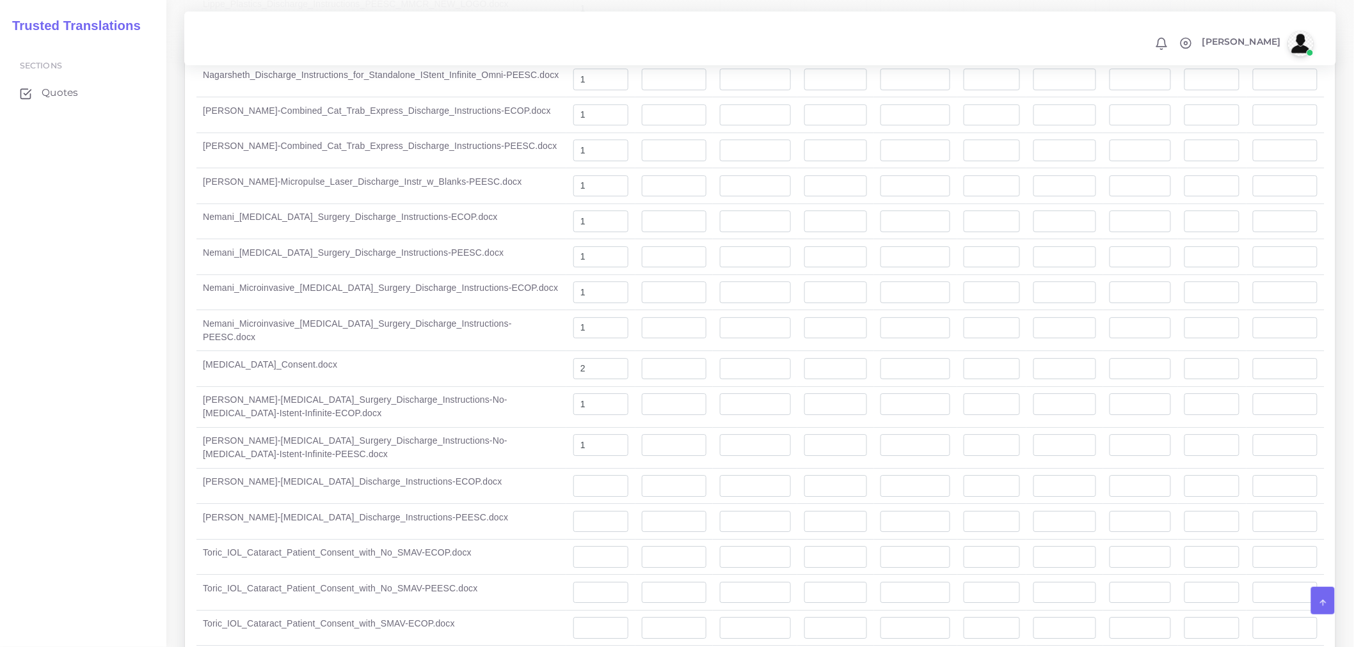
scroll to position [3425, 0]
click at [573, 469] on input "number" at bounding box center [601, 480] width 56 height 22
type input "1"
click at [573, 505] on input "number" at bounding box center [601, 516] width 56 height 22
type input "1"
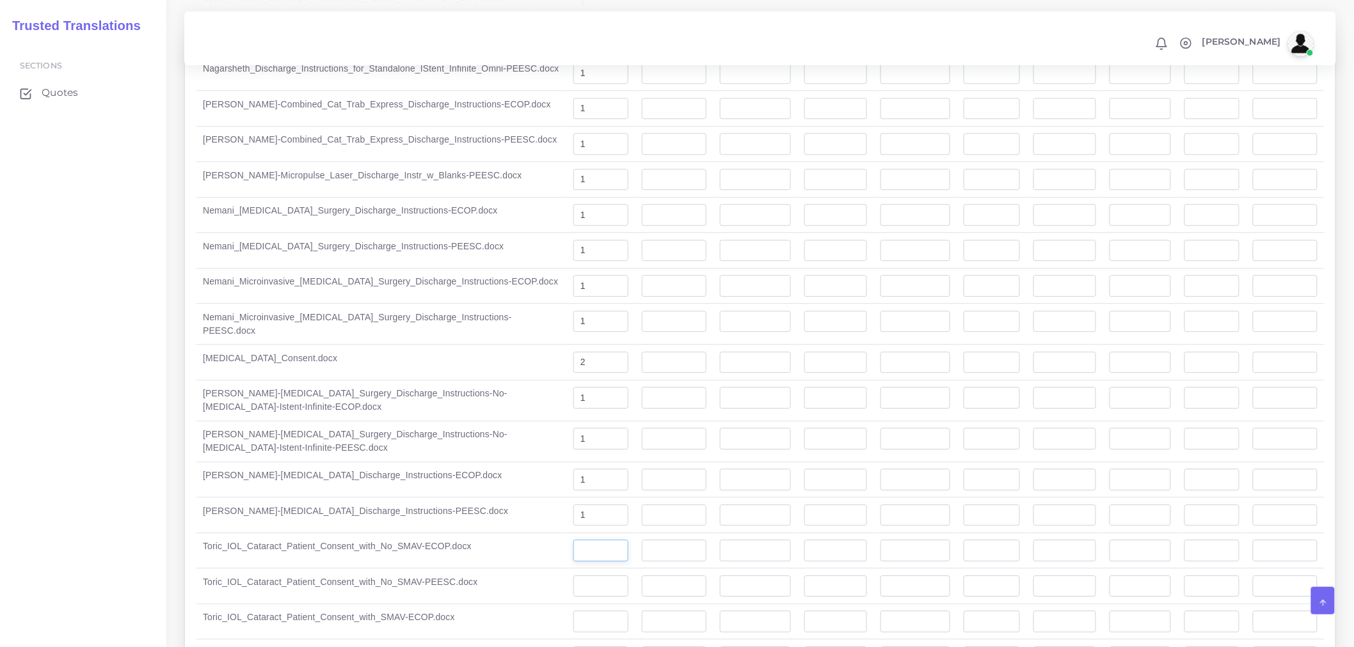
click at [573, 540] on input "number" at bounding box center [601, 551] width 56 height 22
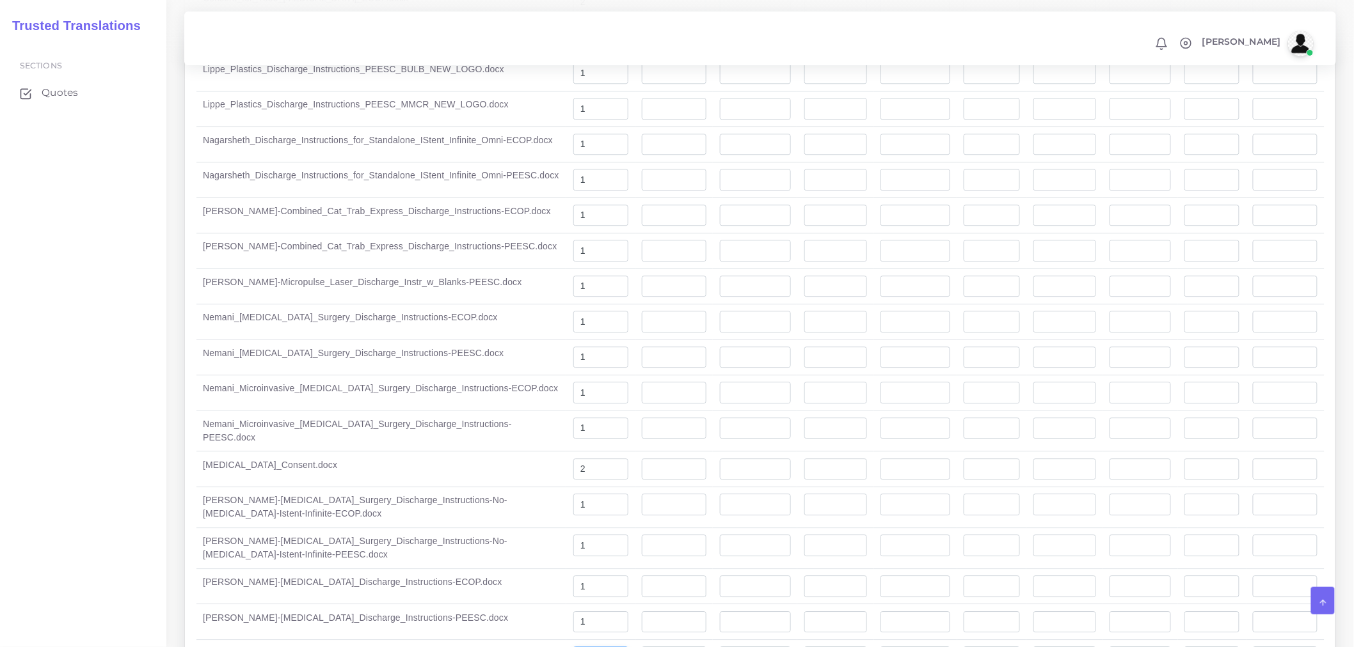
scroll to position [3496, 0]
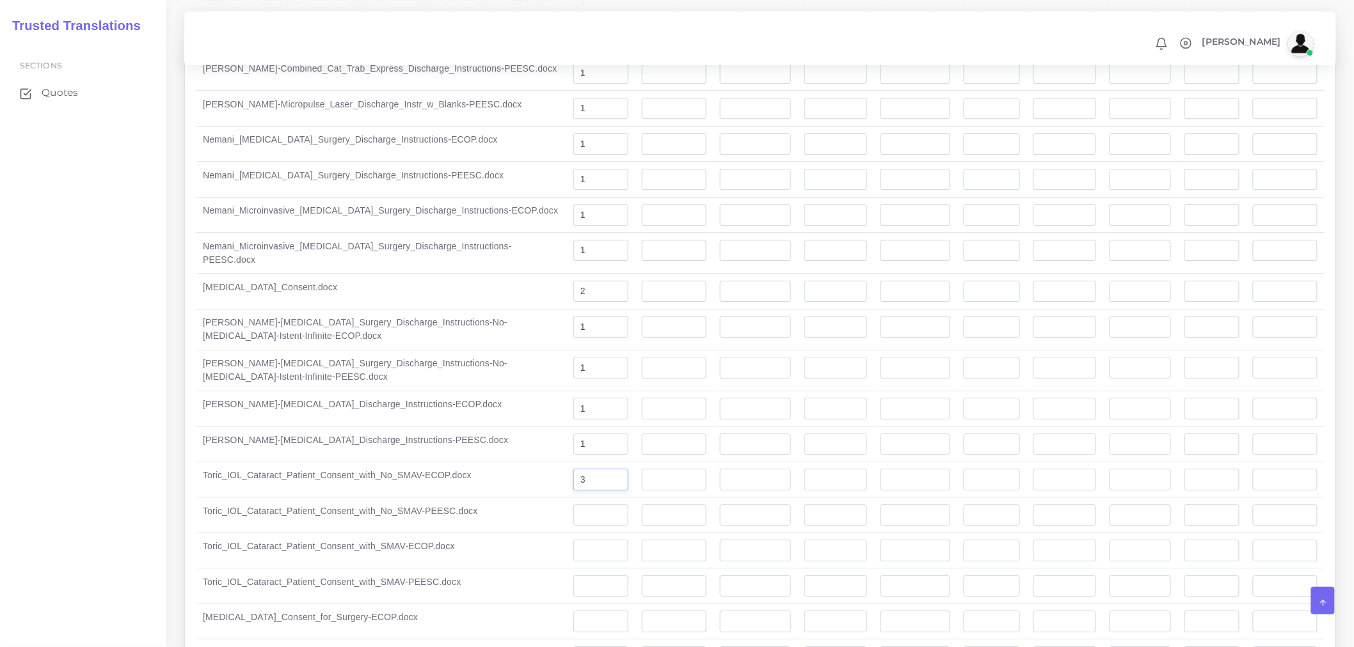
type input "3"
click at [573, 505] on input "number" at bounding box center [601, 516] width 56 height 22
type input "3"
click at [573, 540] on input "number" at bounding box center [601, 551] width 56 height 22
type input "3"
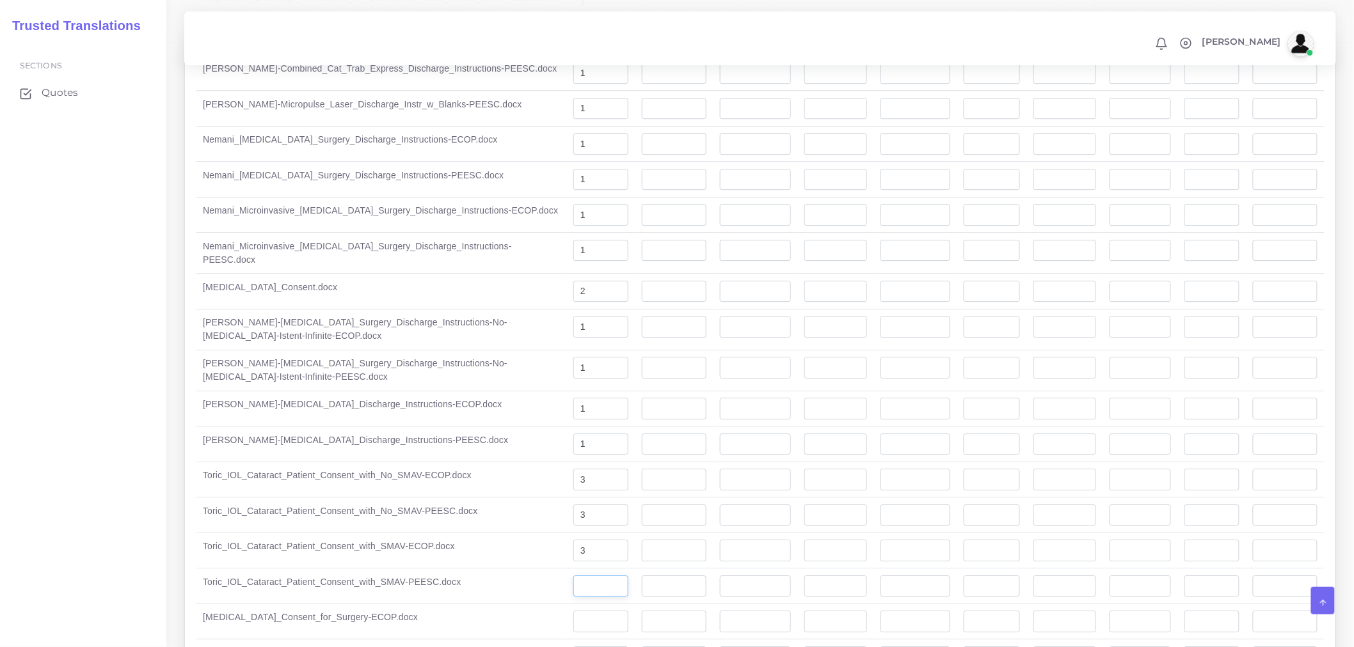
click at [573, 576] on input "number" at bounding box center [601, 587] width 56 height 22
type input "3"
click at [573, 611] on input "number" at bounding box center [601, 622] width 56 height 22
type input "2"
click at [573, 647] on input "number" at bounding box center [601, 658] width 56 height 22
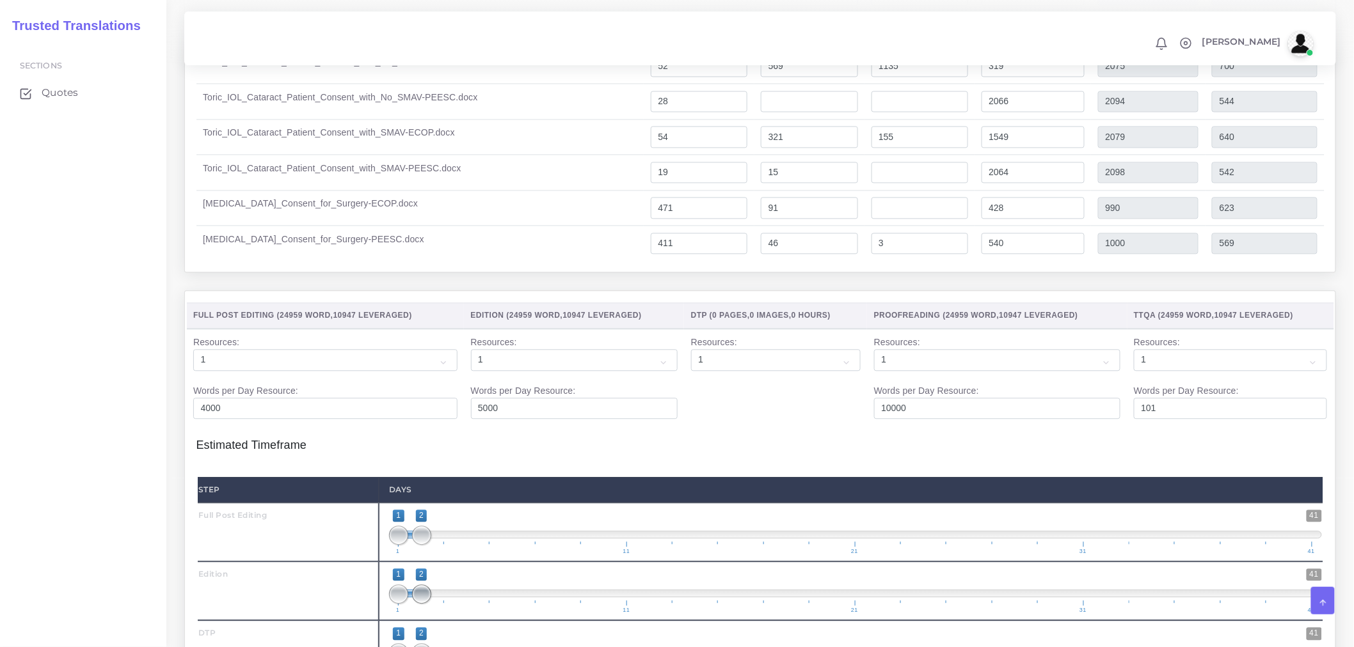
scroll to position [5060, 0]
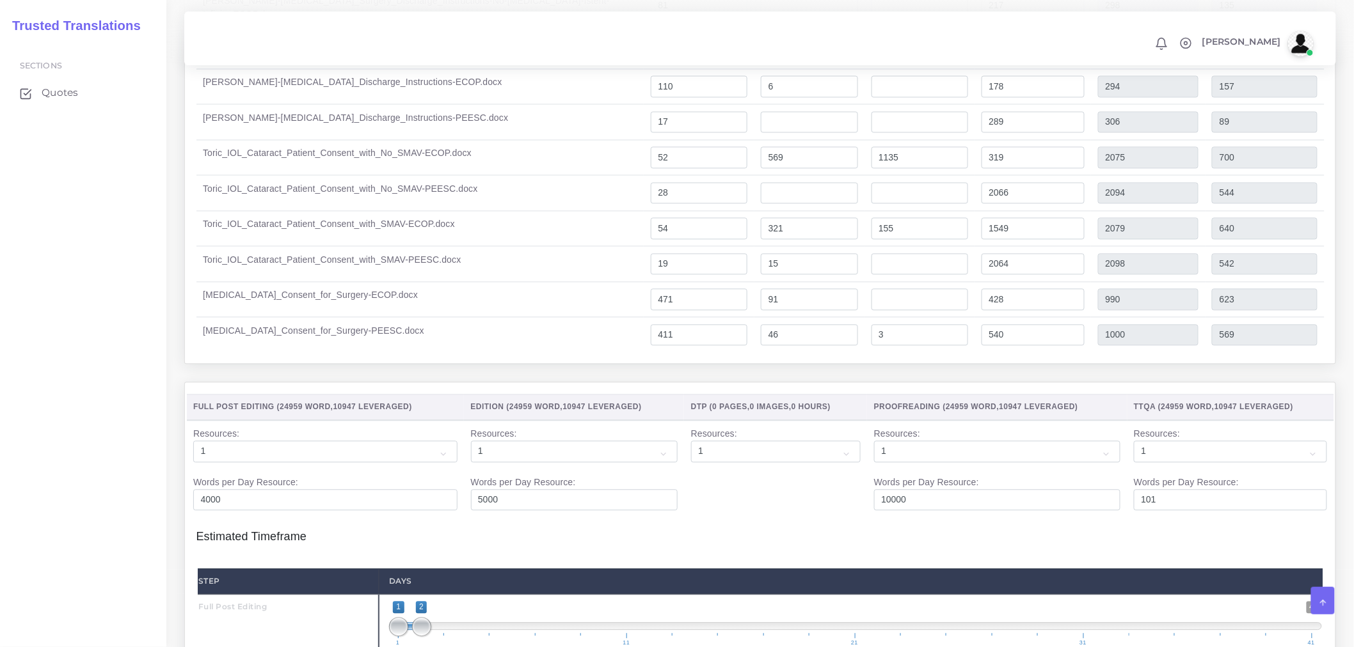
type input "2"
drag, startPoint x: 273, startPoint y: 248, endPoint x: 301, endPoint y: 246, distance: 27.6
click at [301, 395] on th "Full Post Editing ( 24959 Word , 10947 Leveraged )" at bounding box center [326, 408] width 278 height 26
type input "1;7"
drag, startPoint x: 423, startPoint y: 470, endPoint x: 548, endPoint y: 481, distance: 125.2
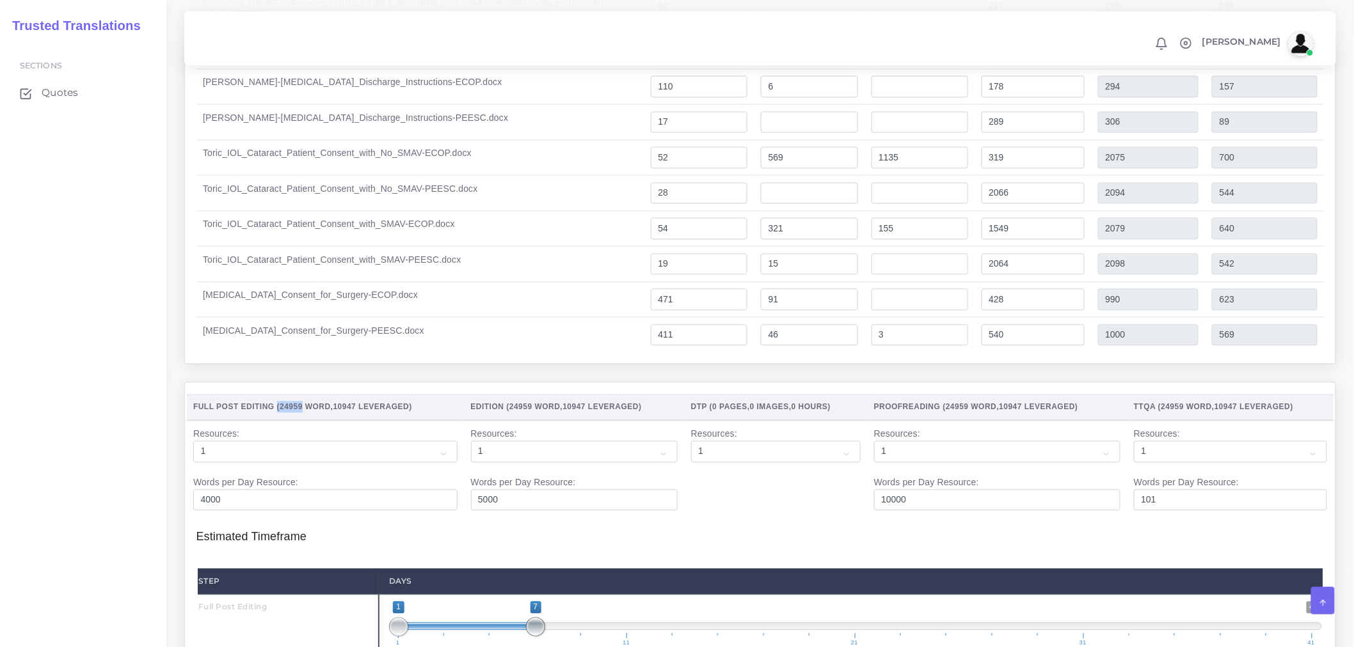
click at [548, 602] on span "1 41 1 7 1 — 7 1 11 21 31 41" at bounding box center [855, 624] width 933 height 45
drag, startPoint x: 432, startPoint y: 528, endPoint x: 604, endPoint y: 519, distance: 171.7
drag, startPoint x: 444, startPoint y: 530, endPoint x: 663, endPoint y: 525, distance: 219.5
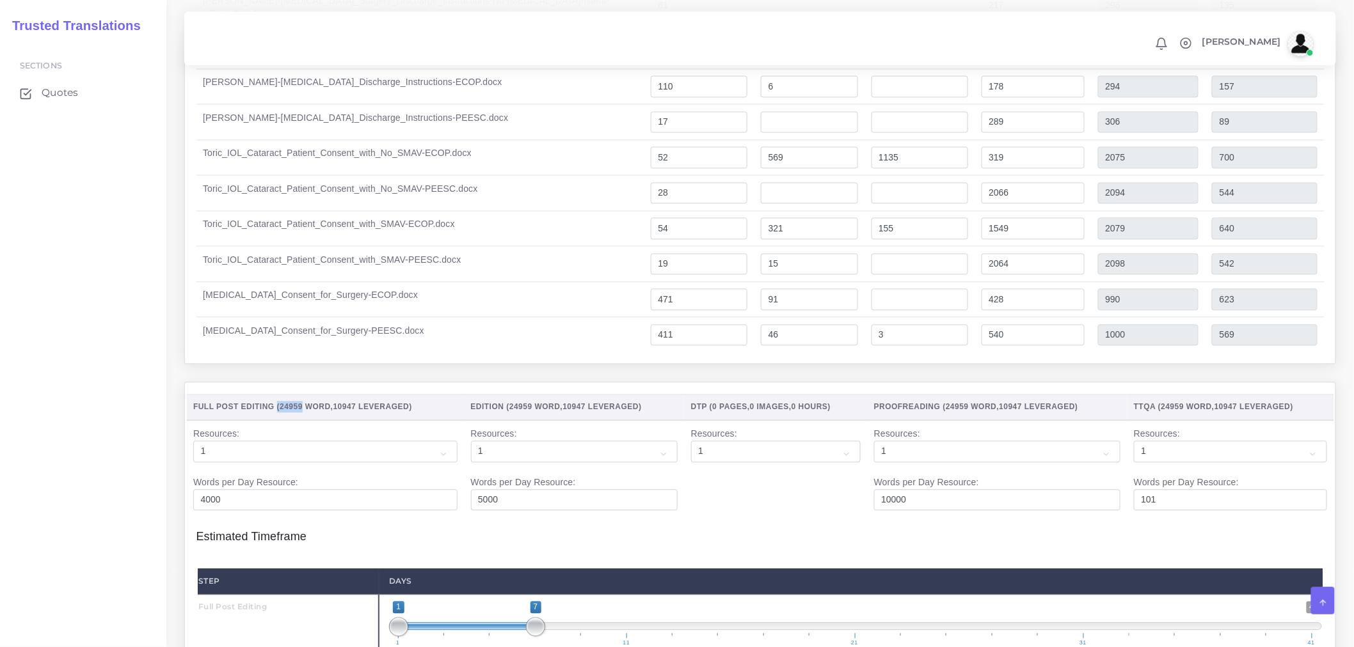
drag, startPoint x: 416, startPoint y: 530, endPoint x: 533, endPoint y: 519, distance: 116.9
type input "7;12"
drag, startPoint x: 669, startPoint y: 525, endPoint x: 648, endPoint y: 523, distance: 21.3
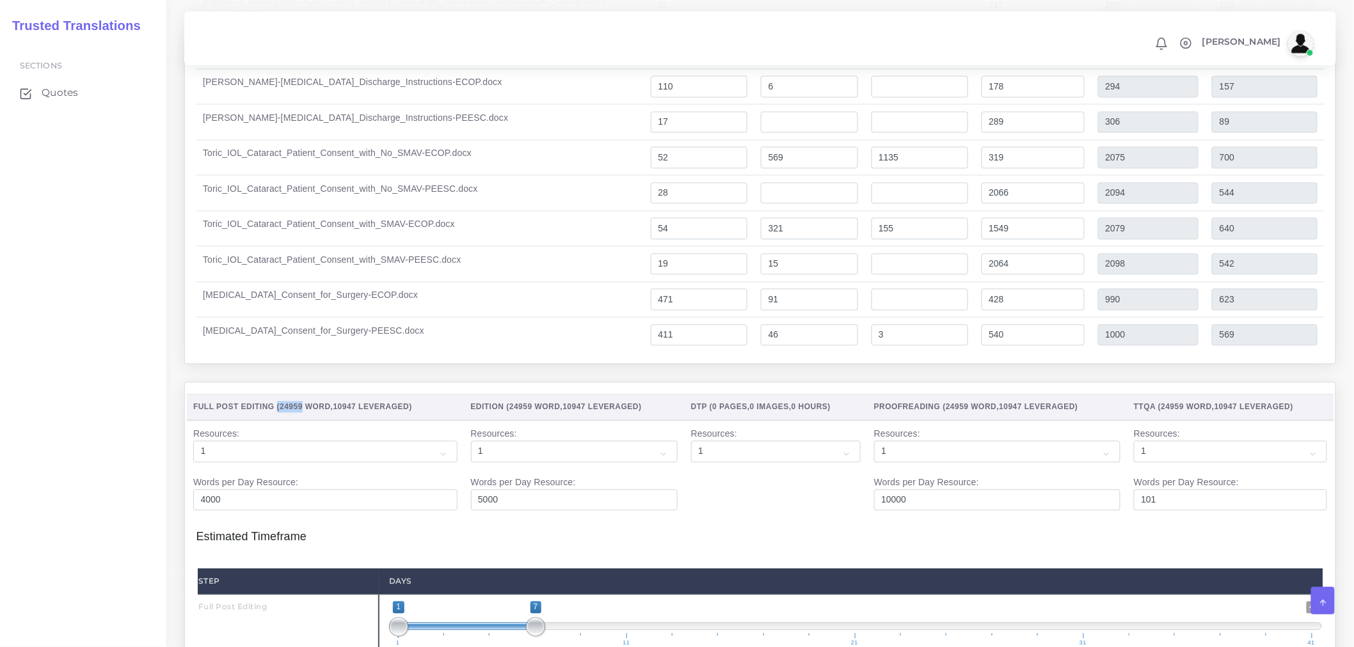
drag, startPoint x: 431, startPoint y: 589, endPoint x: 699, endPoint y: 585, distance: 268.1
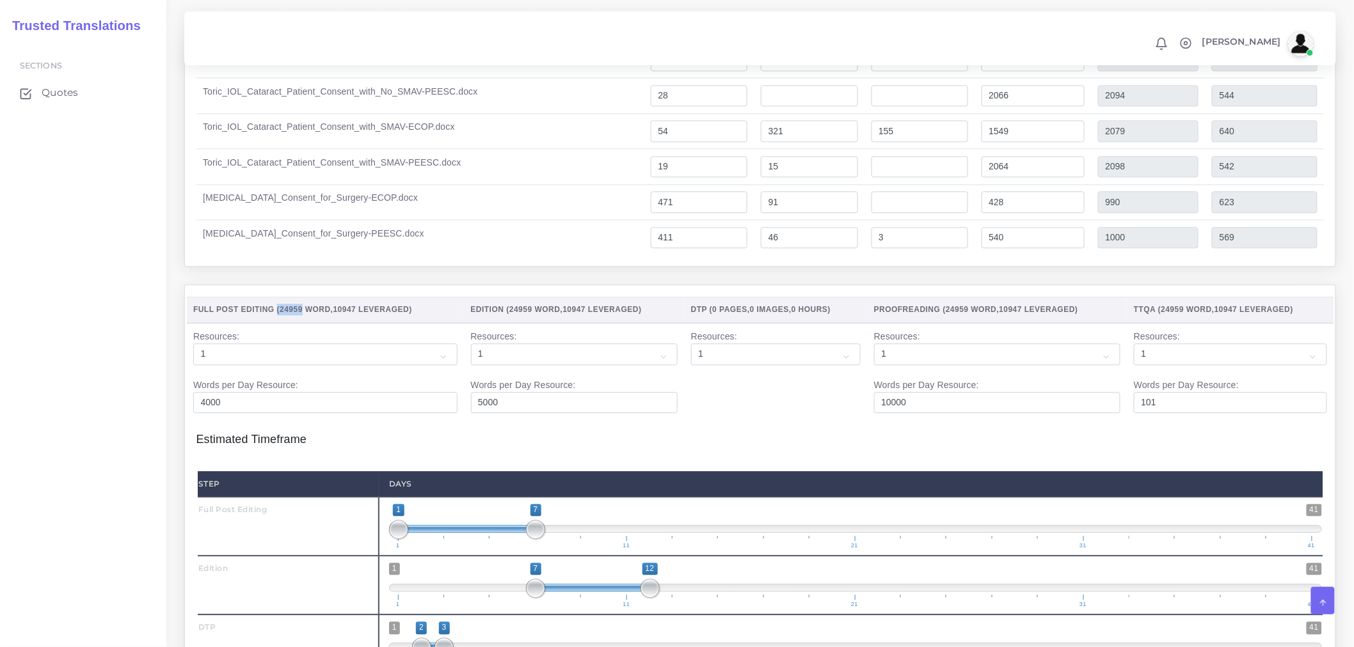
scroll to position [5344, 0]
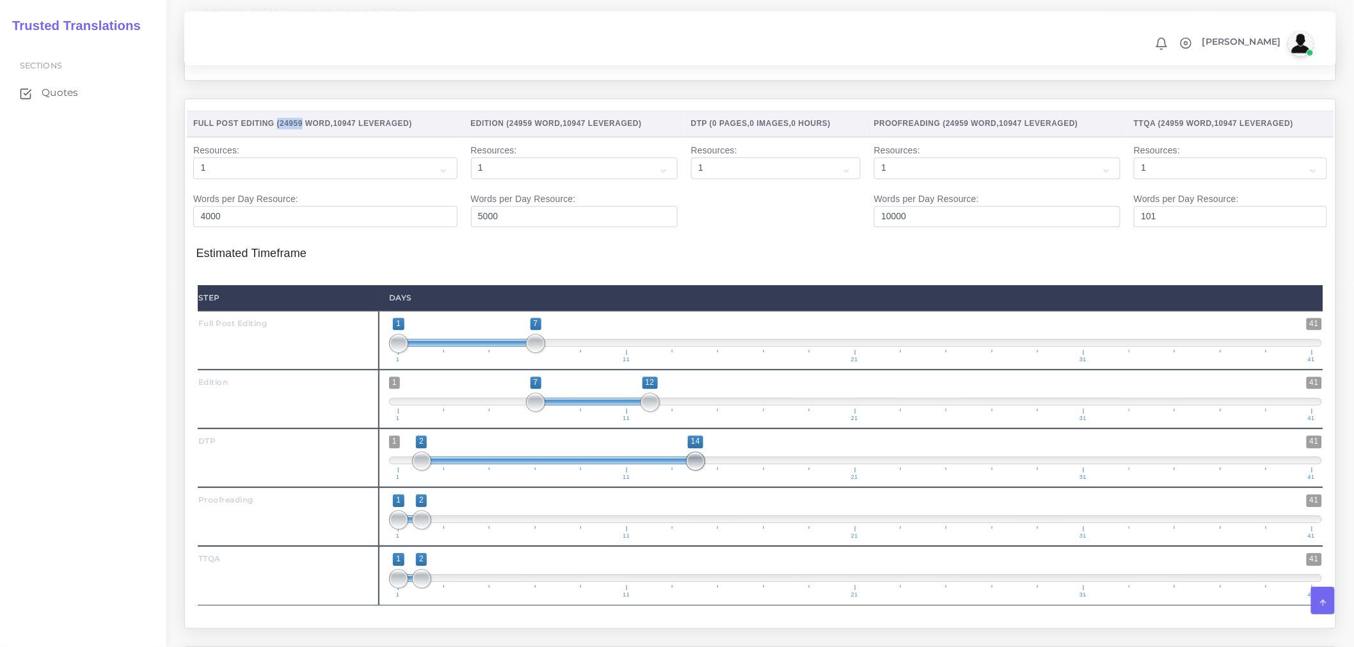
drag, startPoint x: 448, startPoint y: 303, endPoint x: 686, endPoint y: 305, distance: 237.4
click at [699, 452] on span at bounding box center [695, 461] width 19 height 19
type input "12;14"
drag, startPoint x: 423, startPoint y: 302, endPoint x: 648, endPoint y: 291, distance: 225.4
click at [648, 436] on span "1 41 12 14 12 — 14 1 11 21 31 41" at bounding box center [855, 458] width 933 height 45
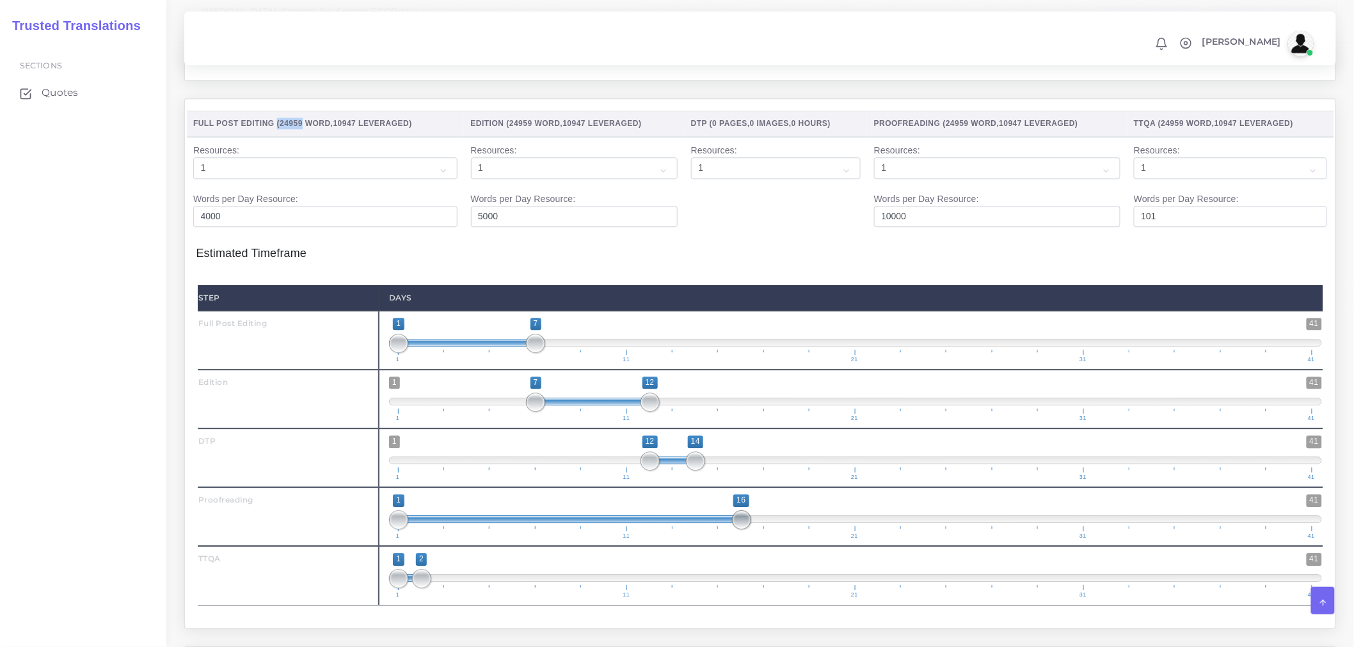
drag, startPoint x: 424, startPoint y: 363, endPoint x: 740, endPoint y: 347, distance: 316.4
click at [740, 495] on span "1 41 1 16 1 — 16 1 11 21 31 41" at bounding box center [855, 517] width 933 height 45
drag, startPoint x: 397, startPoint y: 360, endPoint x: 701, endPoint y: 352, distance: 304.6
click at [701, 495] on span "1 41 14 16 14 — 16 1 11 21 31 41" at bounding box center [855, 517] width 933 height 45
drag, startPoint x: 728, startPoint y: 363, endPoint x: 741, endPoint y: 356, distance: 14.3
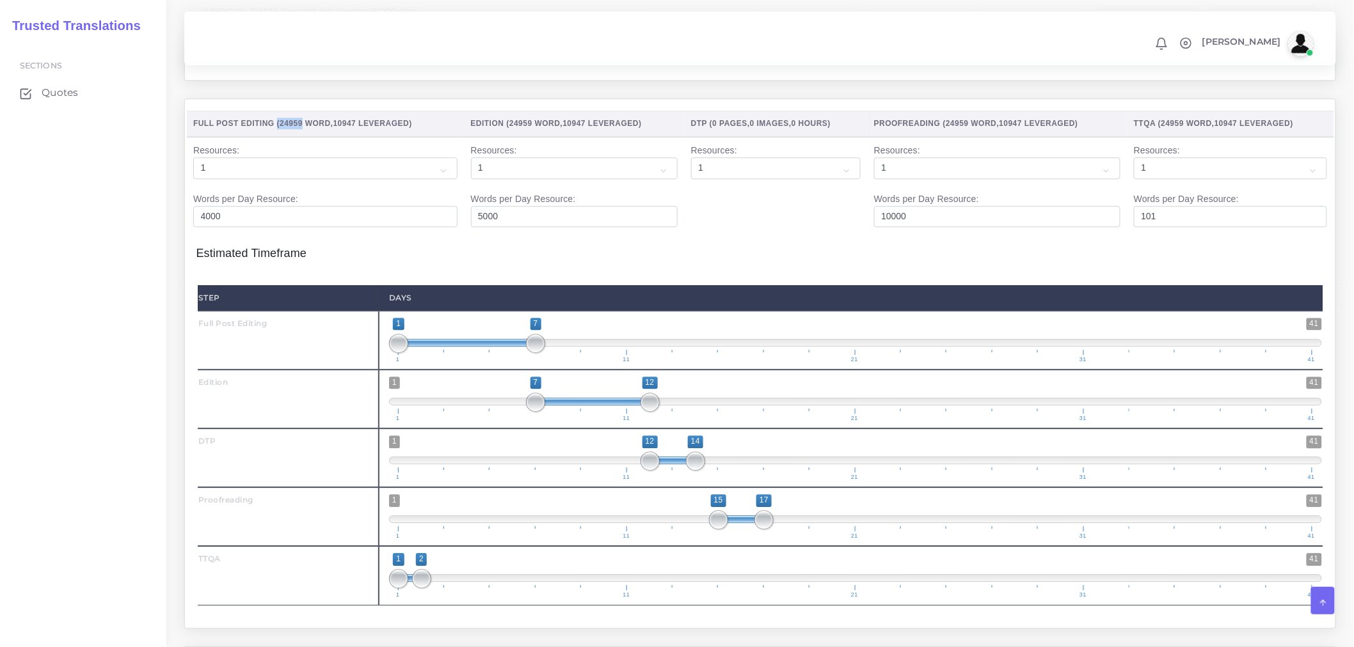
click at [741, 495] on span "1 41 15 17 15 — 17 1 11 21 31 41" at bounding box center [855, 517] width 933 height 45
click at [743, 495] on span "1 41 15 17 15 — 17 1 11 21 31 41" at bounding box center [855, 517] width 933 height 45
drag, startPoint x: 724, startPoint y: 360, endPoint x: 702, endPoint y: 360, distance: 21.1
click at [702, 510] on span at bounding box center [695, 519] width 19 height 19
click at [772, 495] on span "1 41 14 17 14 — 17 1 11 21 31 41" at bounding box center [855, 517] width 933 height 45
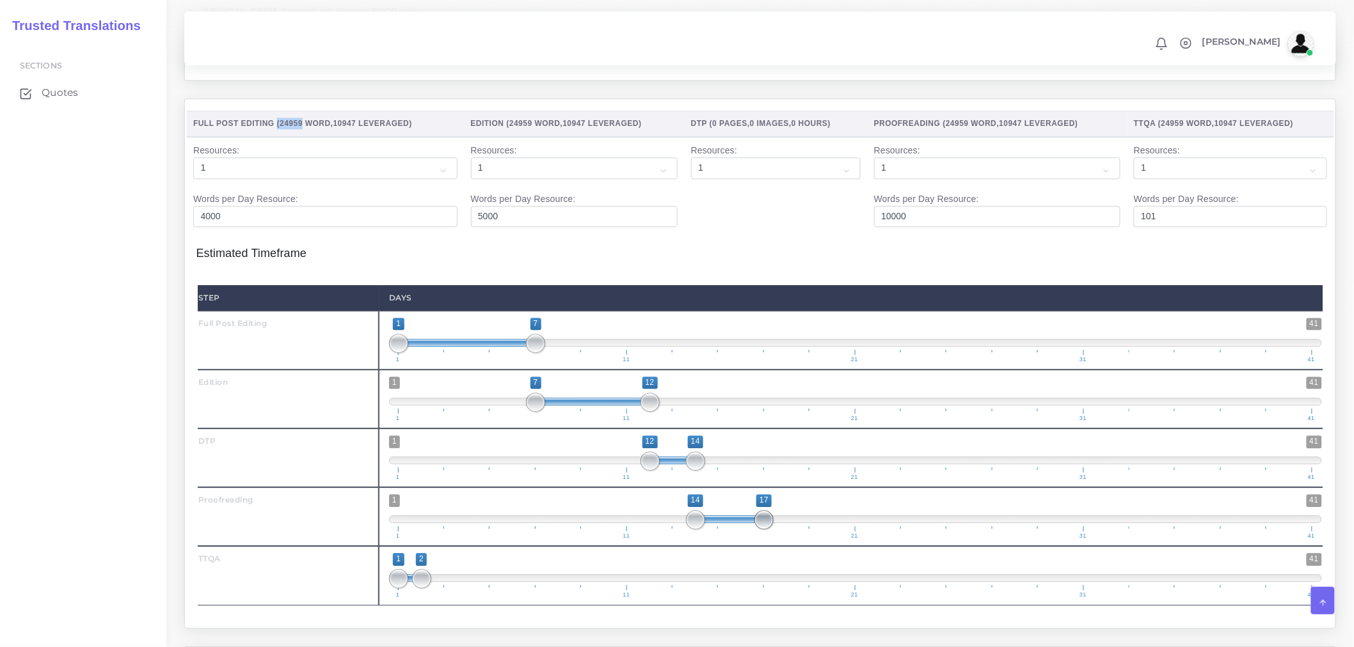
type input "14;16"
drag, startPoint x: 768, startPoint y: 359, endPoint x: 747, endPoint y: 359, distance: 21.8
click at [747, 510] on span at bounding box center [741, 519] width 19 height 19
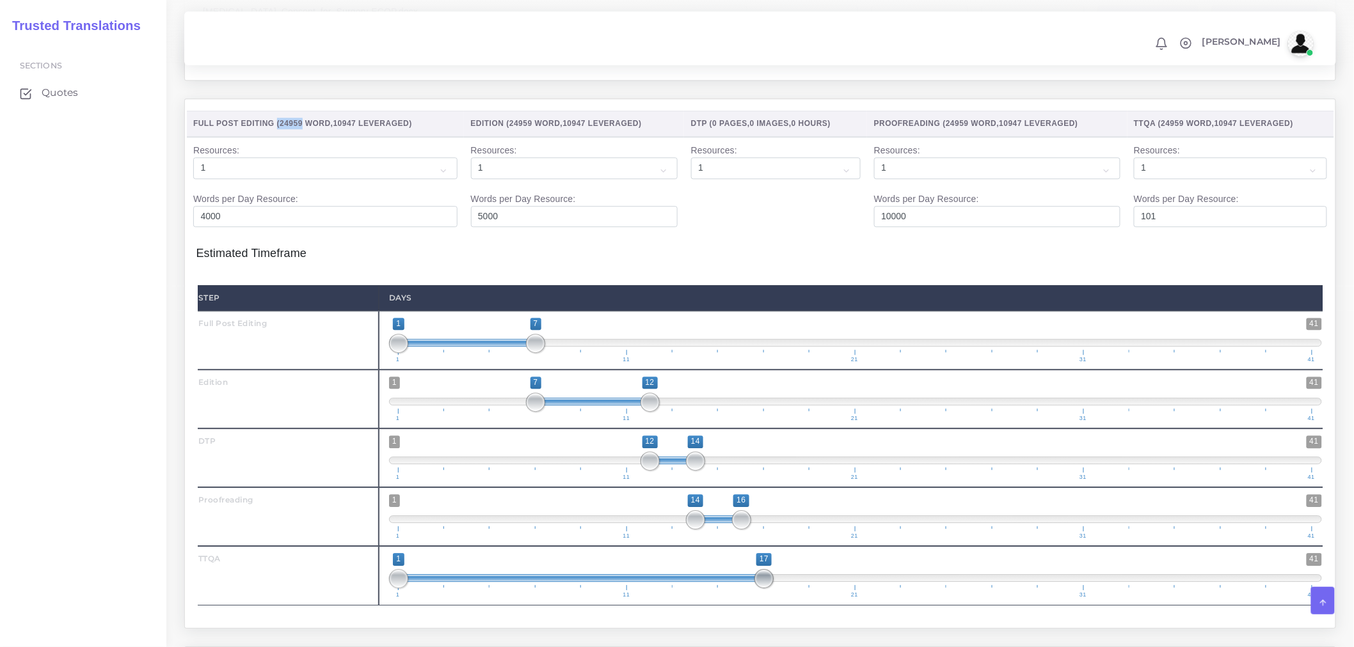
drag, startPoint x: 419, startPoint y: 422, endPoint x: 770, endPoint y: 412, distance: 350.7
click at [770, 553] on span "1 41 1 17 1 — 17 1 11 21 31 41" at bounding box center [855, 575] width 933 height 45
type input "16;17"
drag, startPoint x: 398, startPoint y: 420, endPoint x: 740, endPoint y: 399, distance: 342.9
click at [740, 553] on span "1 41 16 17 16 — 17 1 11 21 31 41" at bounding box center [855, 575] width 933 height 45
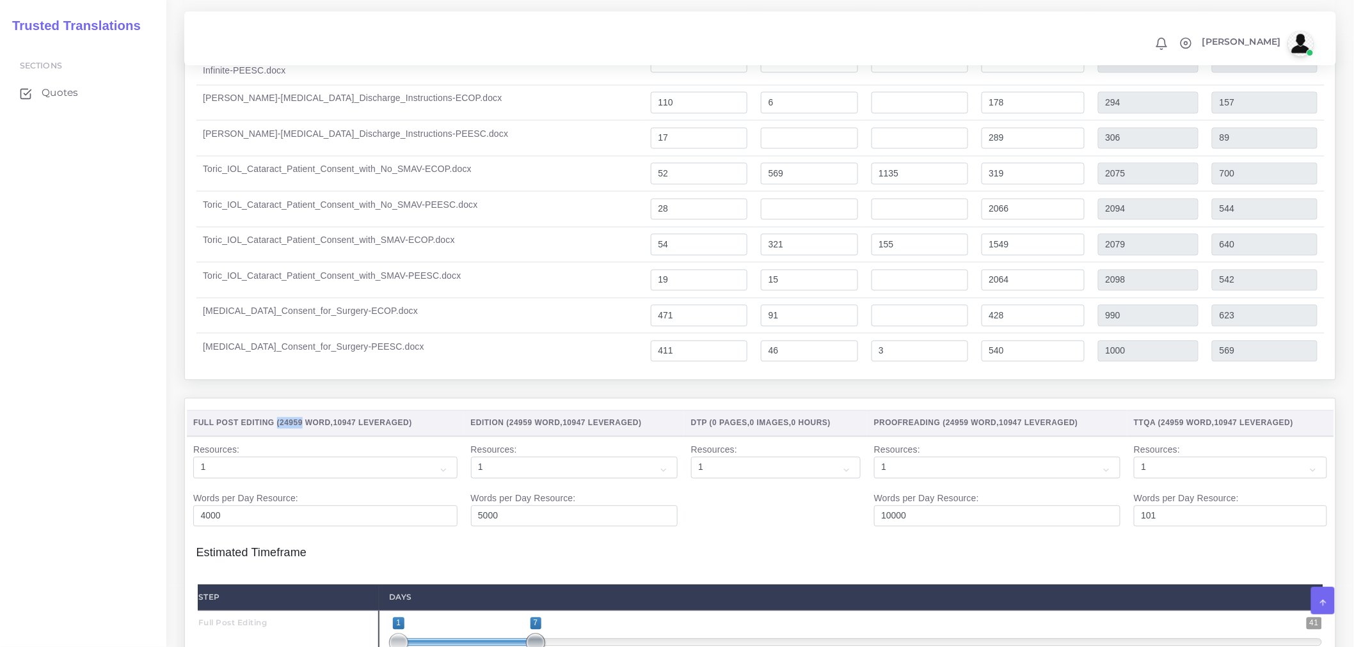
scroll to position [5471, 0]
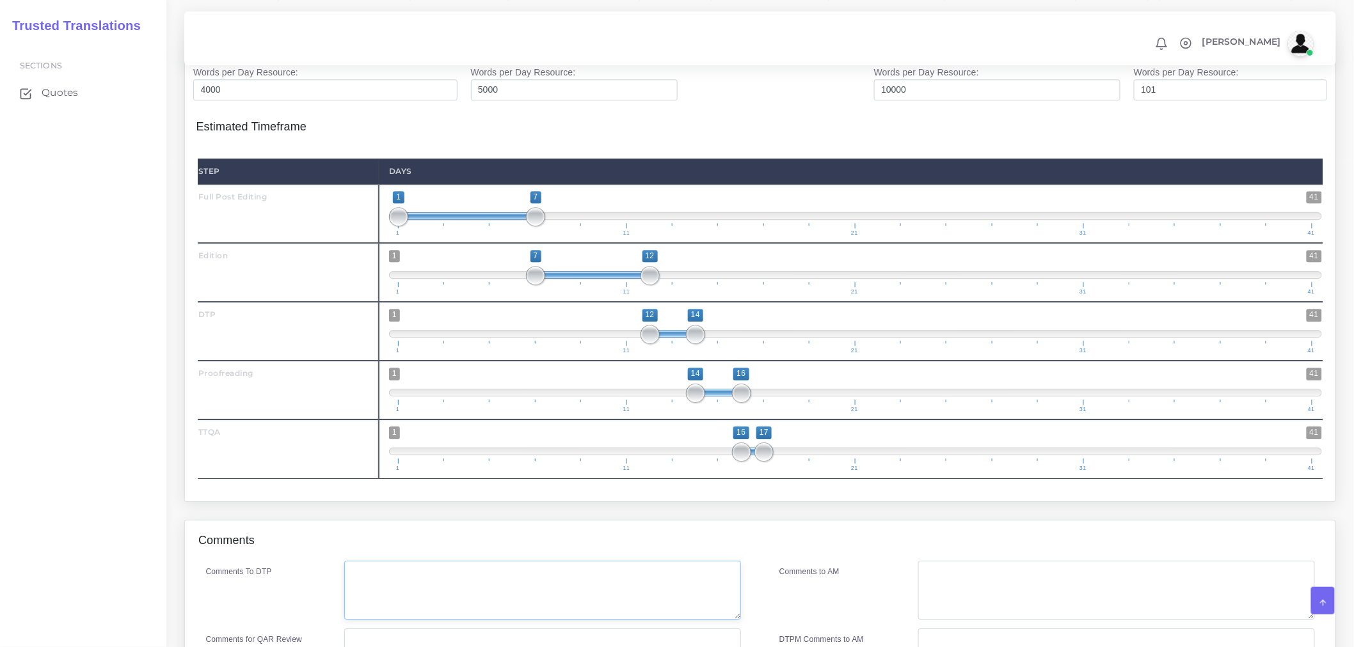
click at [507, 561] on textarea "Comments To DTP" at bounding box center [542, 590] width 397 height 59
type textarea "DTP in Word."
click at [414, 629] on textarea "Comments for QAR Review" at bounding box center [542, 658] width 397 height 59
drag, startPoint x: 475, startPoint y: 489, endPoint x: 308, endPoint y: 472, distance: 167.8
click at [308, 629] on div "Comments for QAR Review Full PE + ED + DTP + PRF" at bounding box center [473, 658] width 555 height 59
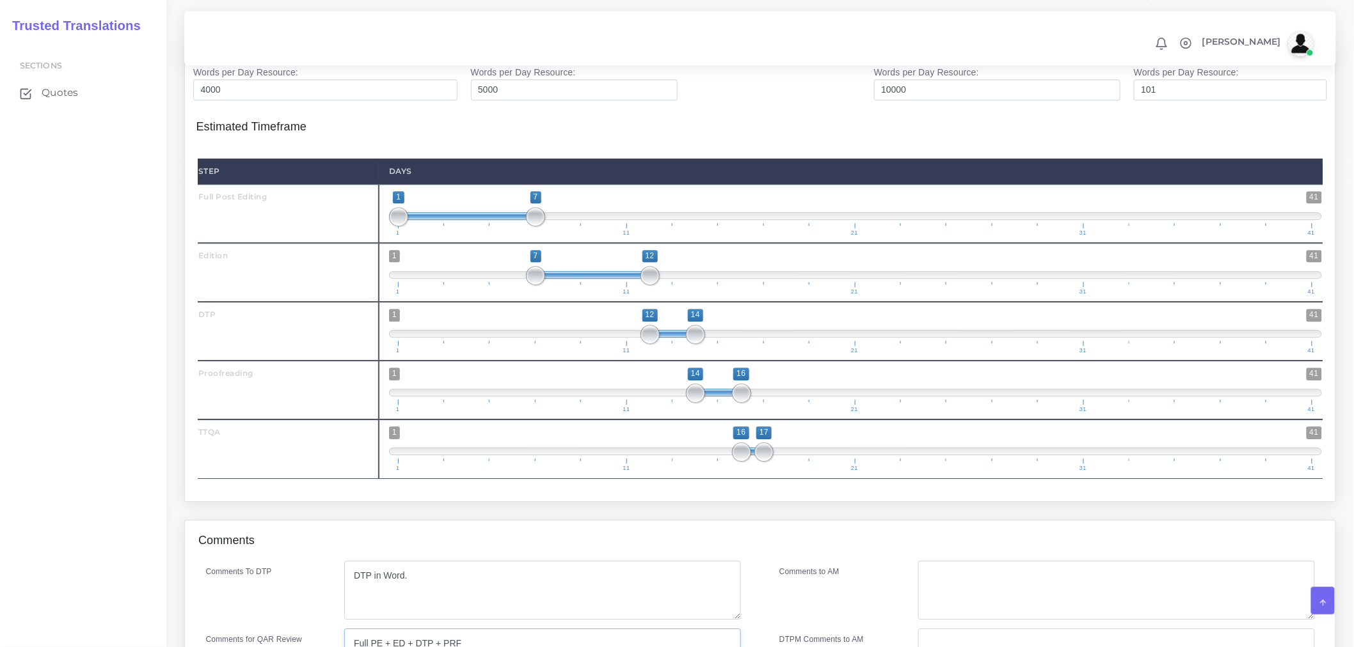
type textarea "Full PE + ED + DTP + PRF"
click at [986, 561] on textarea "Comments to AM" at bounding box center [1116, 590] width 397 height 59
paste textarea "Full PE + ED + DTP + PRF"
type textarea "Full PE + ED + DTP + PRF"
click at [755, 561] on div "Comments To DTP DTP in Word. Comments for QAR Review Full PE + ED + DTP + PRF" at bounding box center [474, 628] width 574 height 135
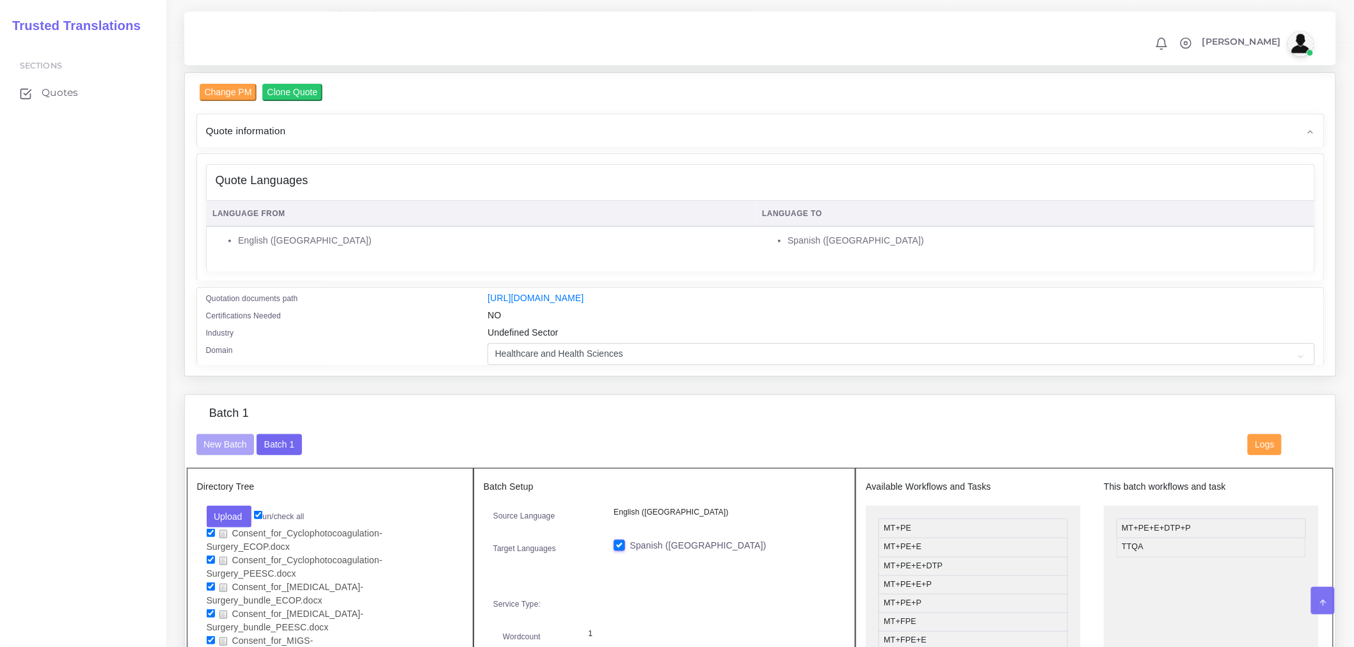
scroll to position [142, 0]
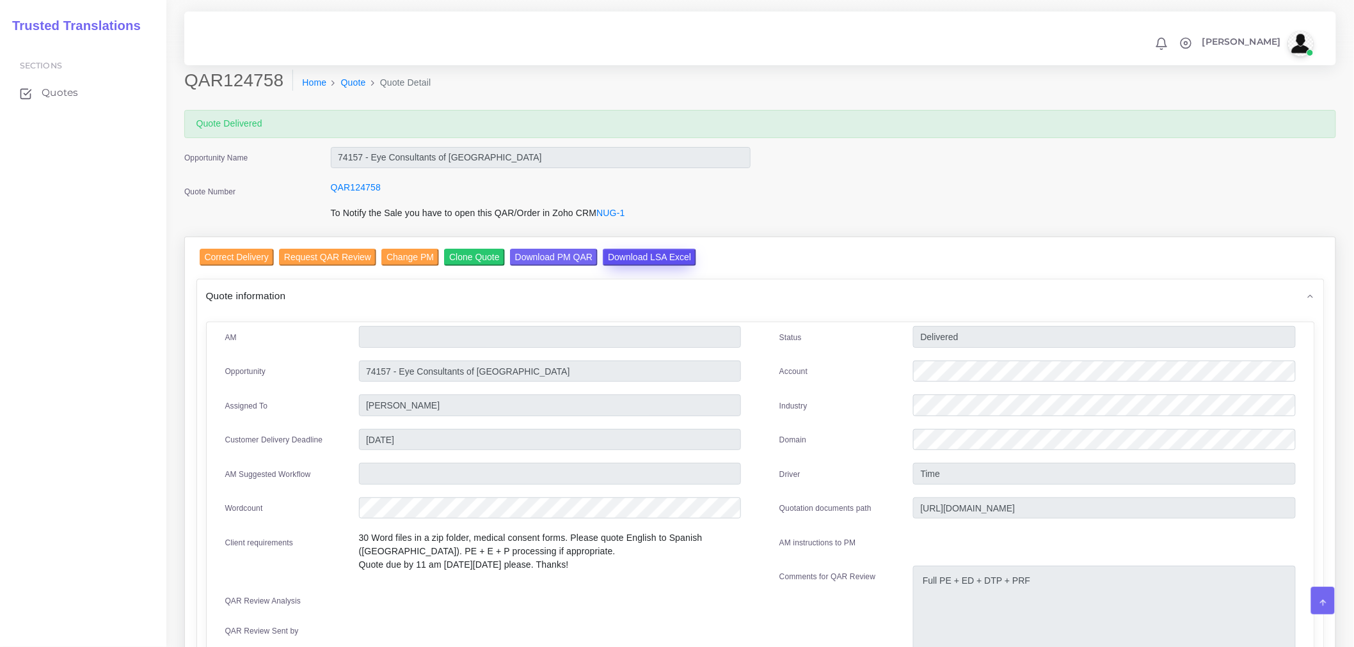
click at [643, 260] on input "Download LSA Excel" at bounding box center [649, 257] width 93 height 17
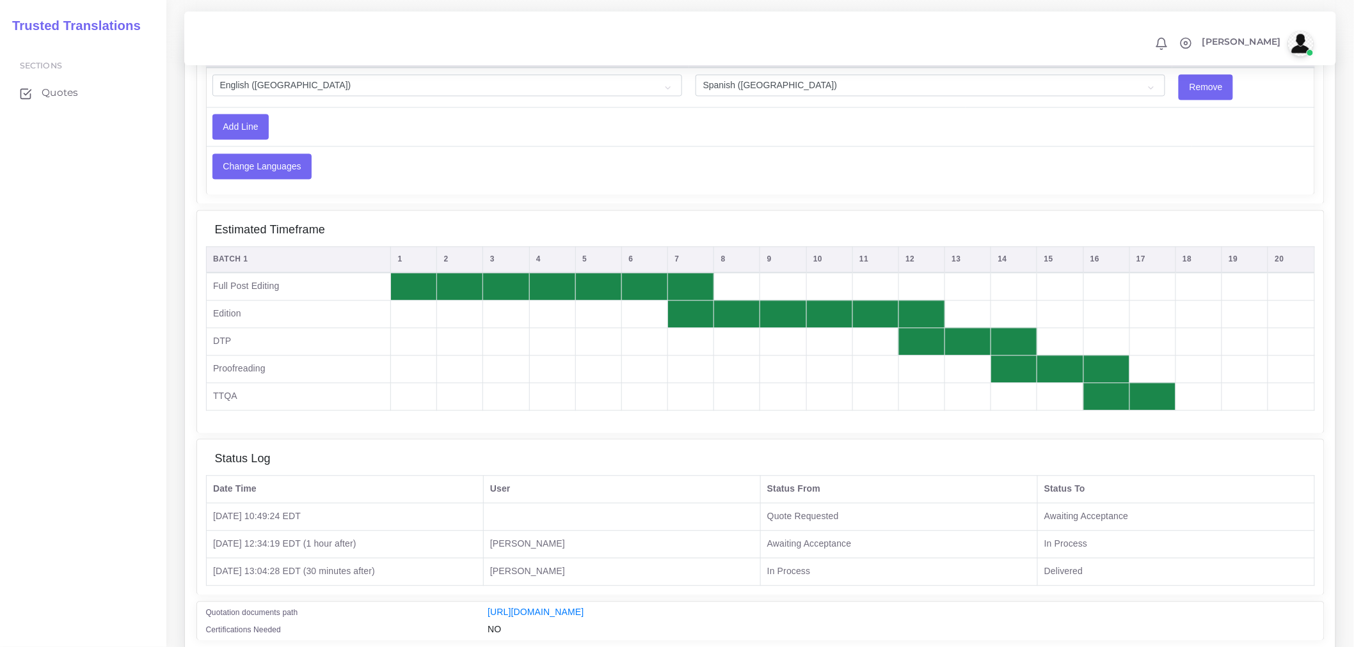
scroll to position [1059, 0]
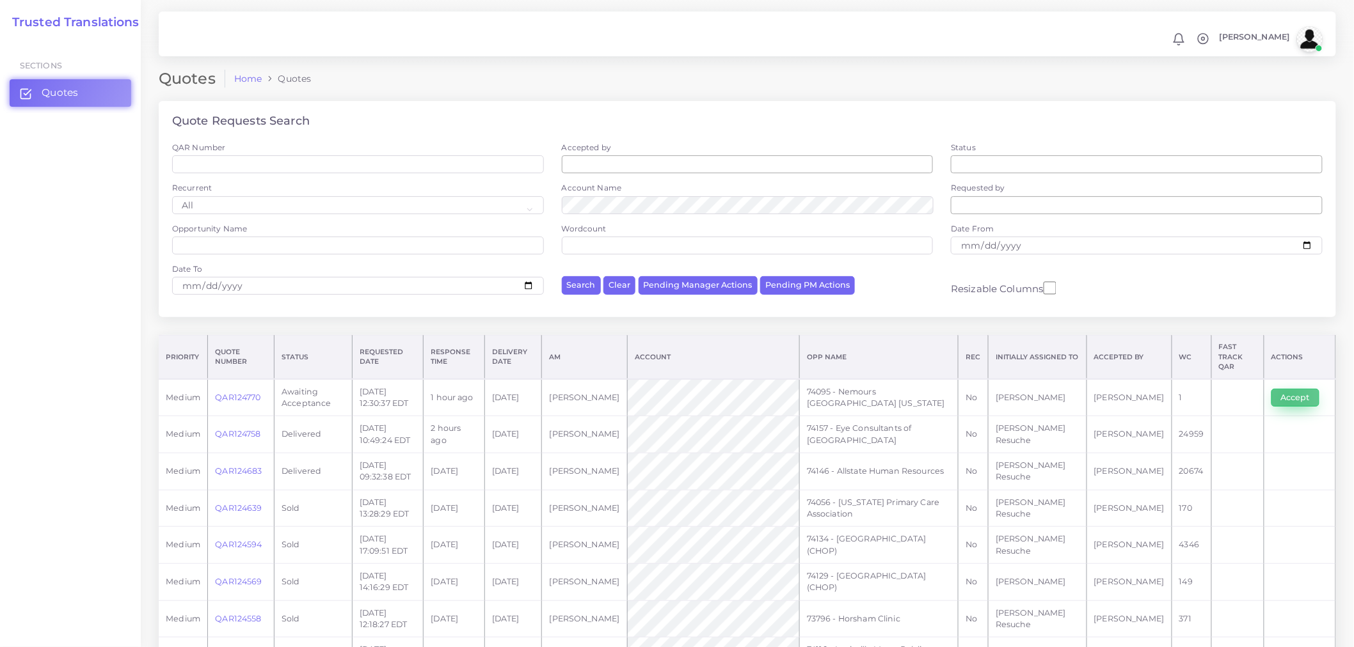
click at [1287, 391] on button "Accept" at bounding box center [1295, 398] width 48 height 18
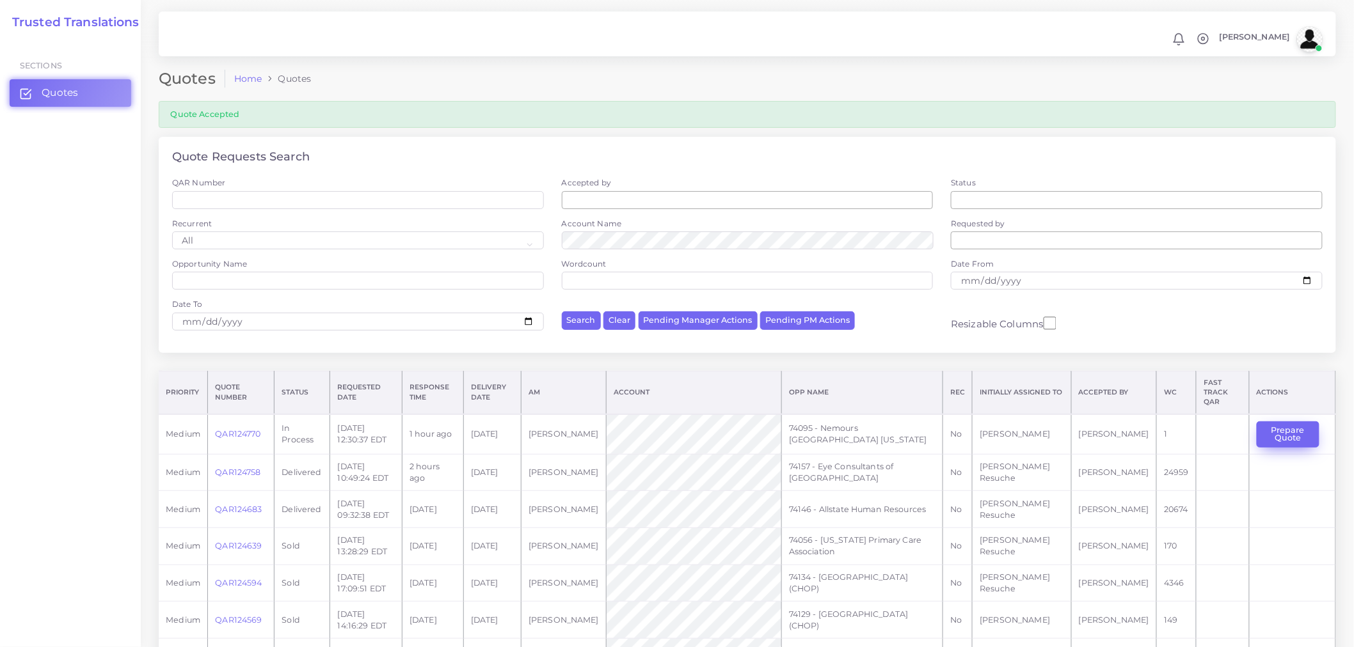
click at [1260, 415] on td "Prepare Quote" at bounding box center [1292, 435] width 86 height 40
click at [1263, 422] on button "Prepare Quote" at bounding box center [1287, 435] width 63 height 26
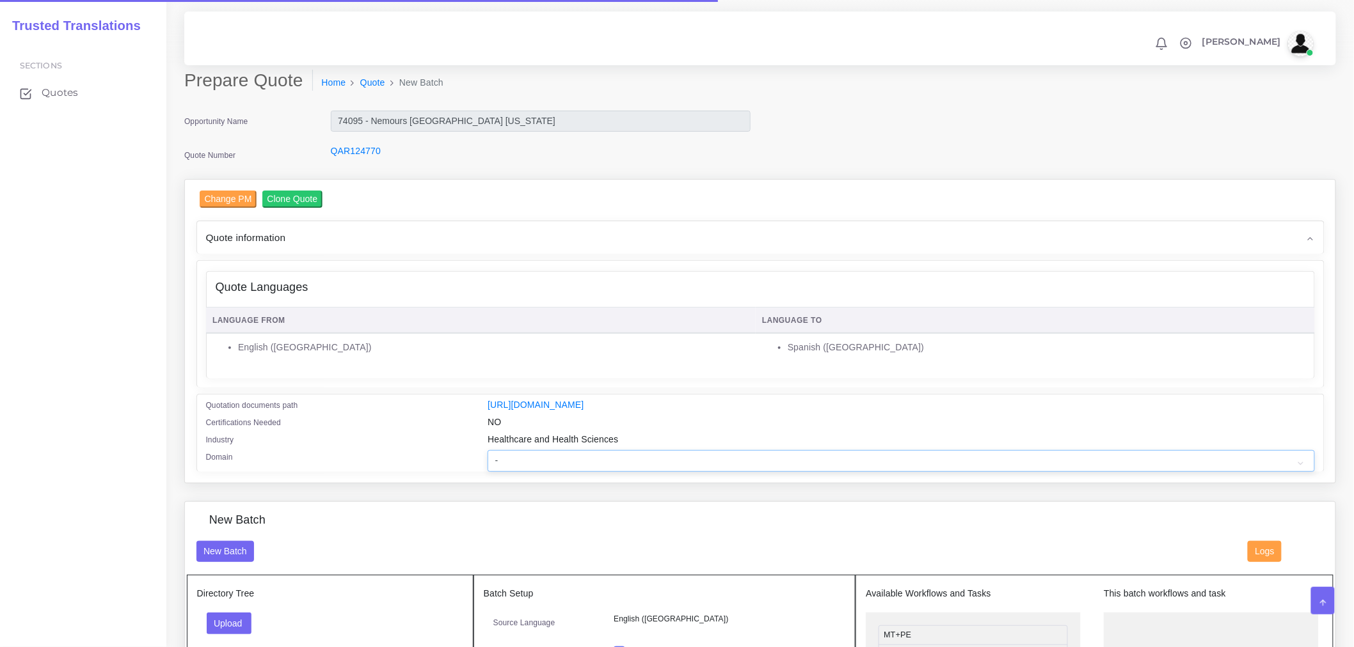
click at [599, 469] on select "- Advertising and Media Agriculture, Forestry and Fishing Architecture, Buildin…" at bounding box center [900, 461] width 827 height 22
select select "Healthcare and Health Sciences"
click at [487, 459] on select "- Advertising and Media Agriculture, Forestry and Fishing Architecture, Buildin…" at bounding box center [900, 461] width 827 height 22
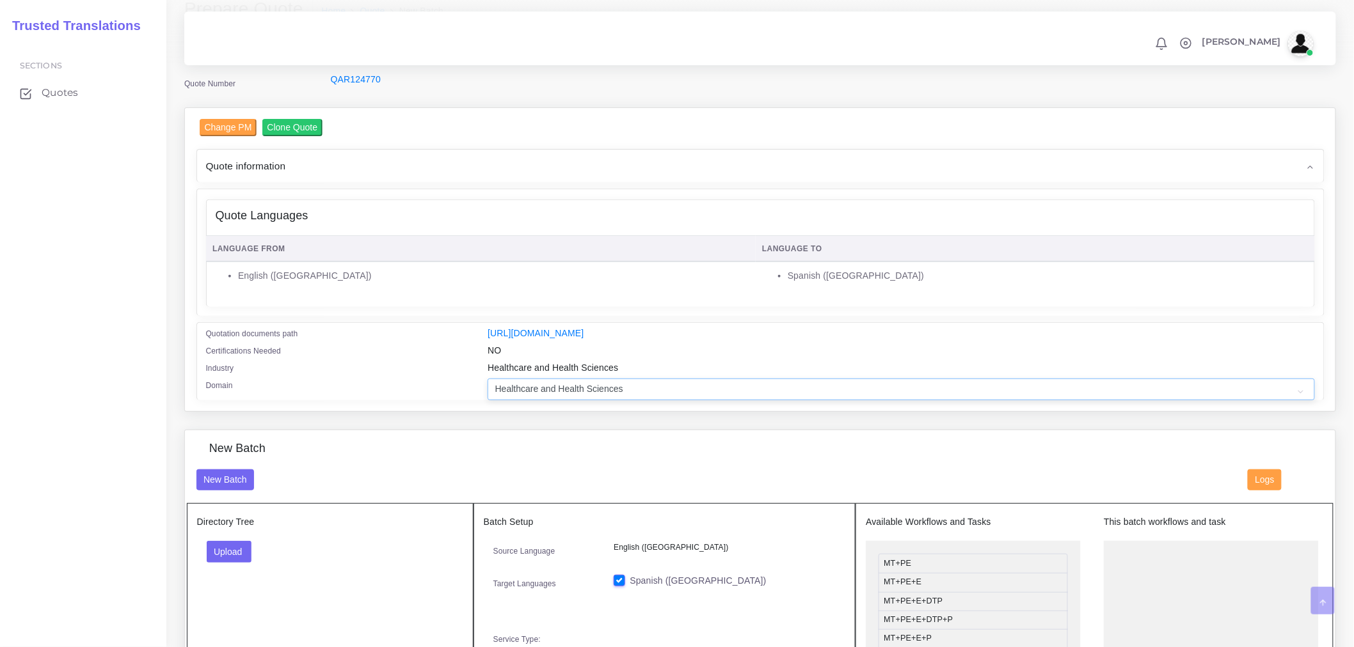
scroll to position [213, 0]
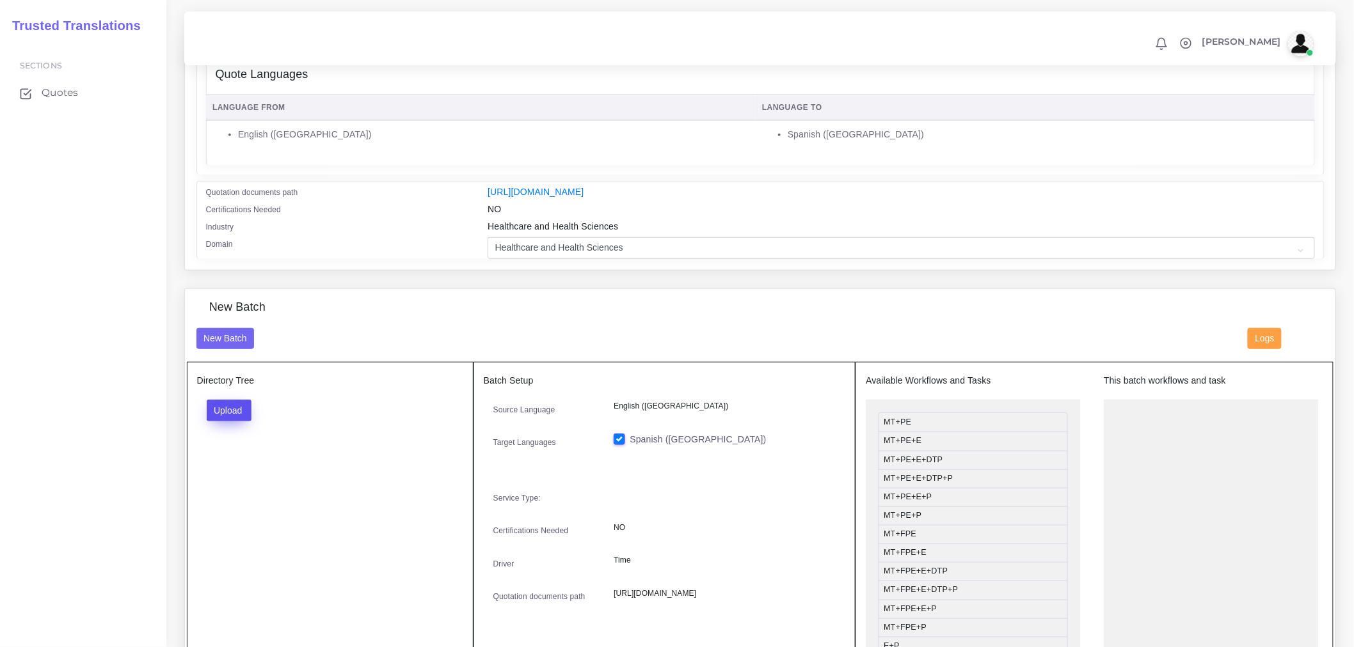
click at [242, 417] on button "Upload" at bounding box center [229, 411] width 45 height 22
click at [255, 467] on label "Files" at bounding box center [251, 459] width 88 height 16
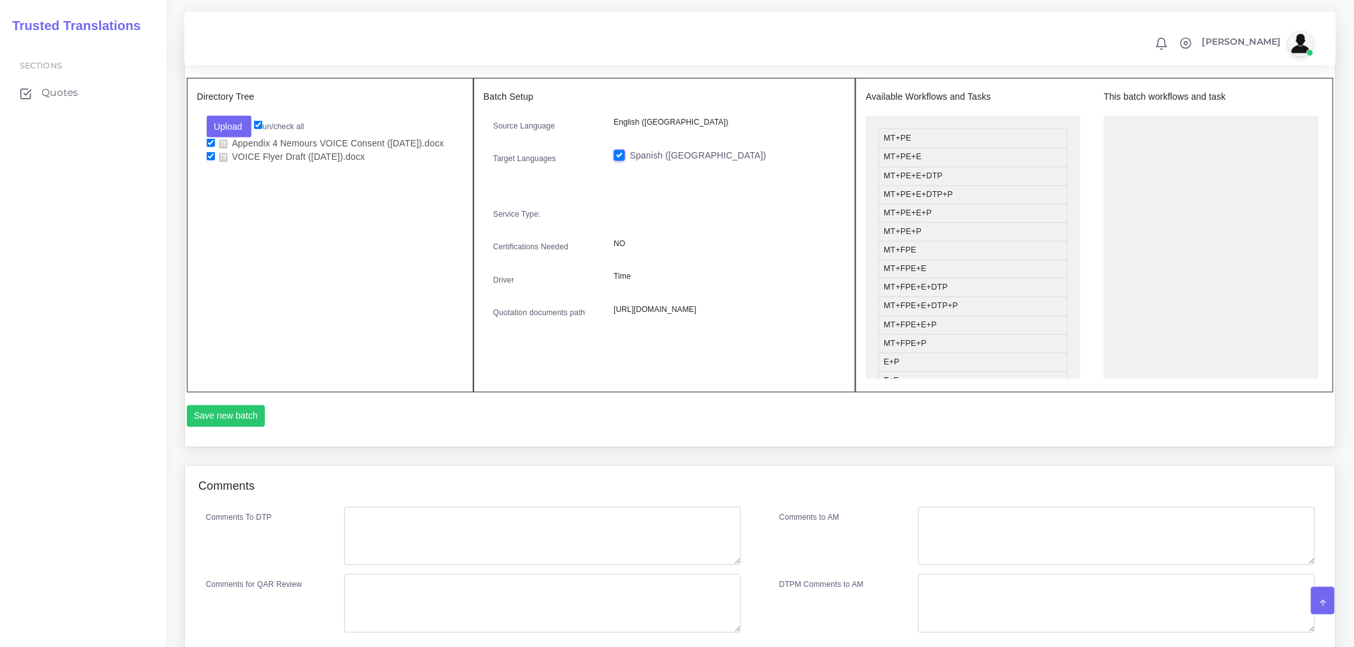
scroll to position [426, 0]
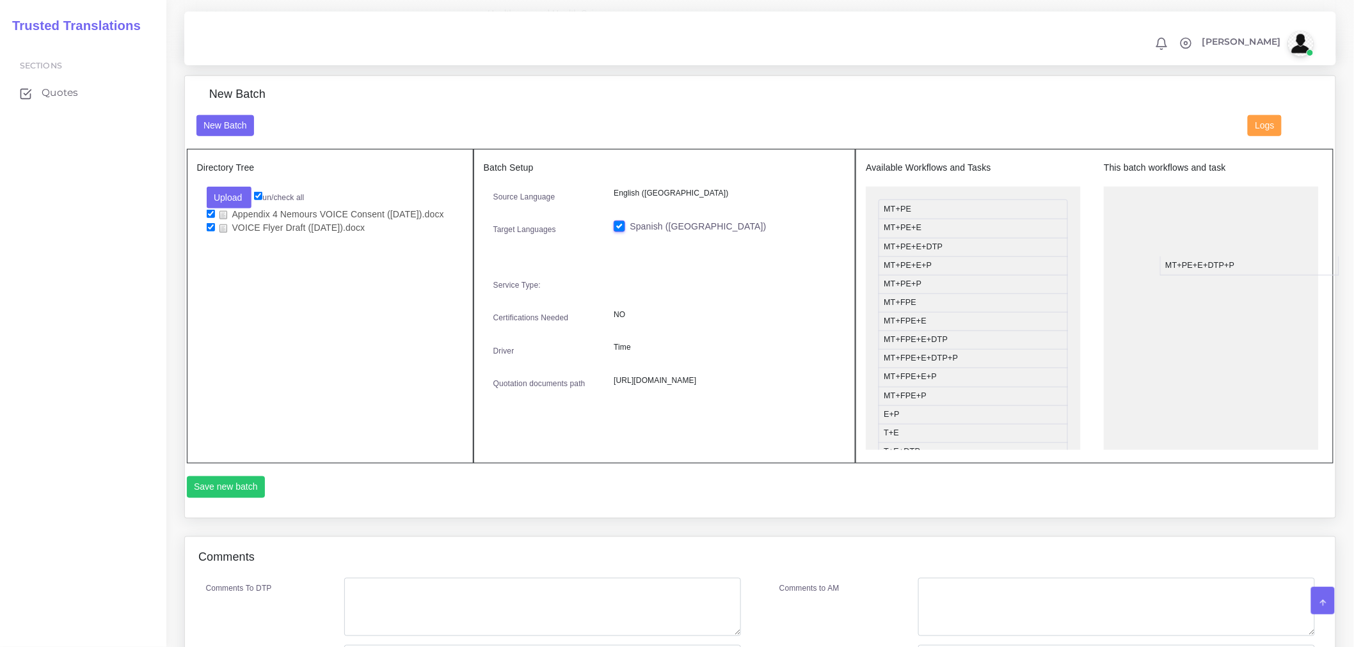
drag, startPoint x: 912, startPoint y: 273, endPoint x: 1213, endPoint y: 226, distance: 304.9
click at [1198, 267] on ul "MT+PE+E+DTP+P" at bounding box center [1211, 324] width 215 height 275
click at [228, 489] on button "Save new batch" at bounding box center [226, 488] width 79 height 22
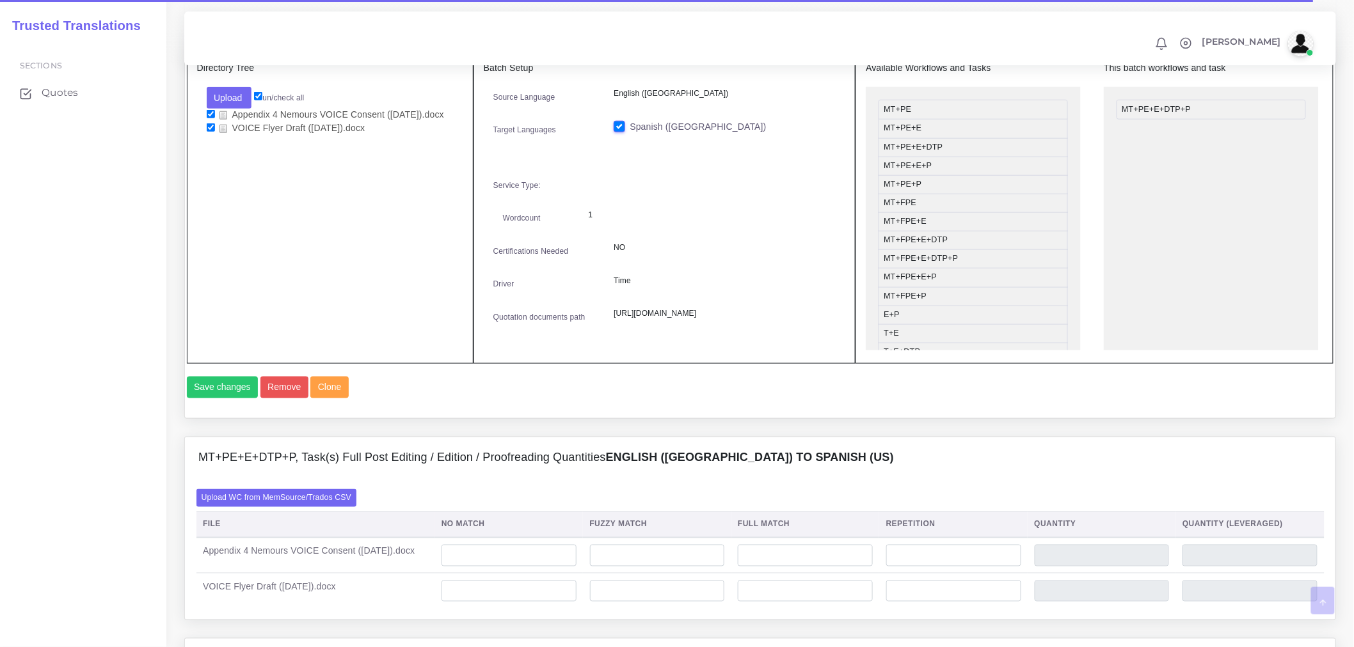
scroll to position [782, 0]
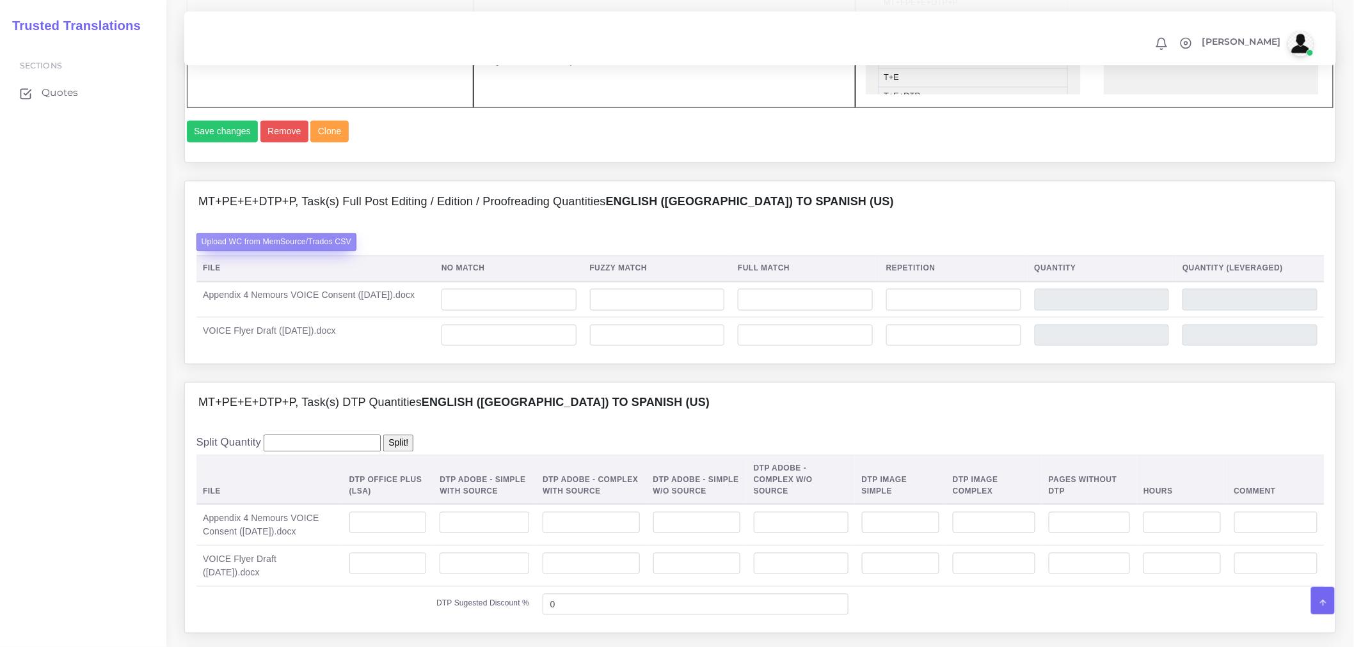
click at [305, 251] on label "Upload WC from MemSource/Trados CSV" at bounding box center [276, 241] width 161 height 17
click at [0, 0] on input "Upload WC from MemSource/Trados CSV" at bounding box center [0, 0] width 0 height 0
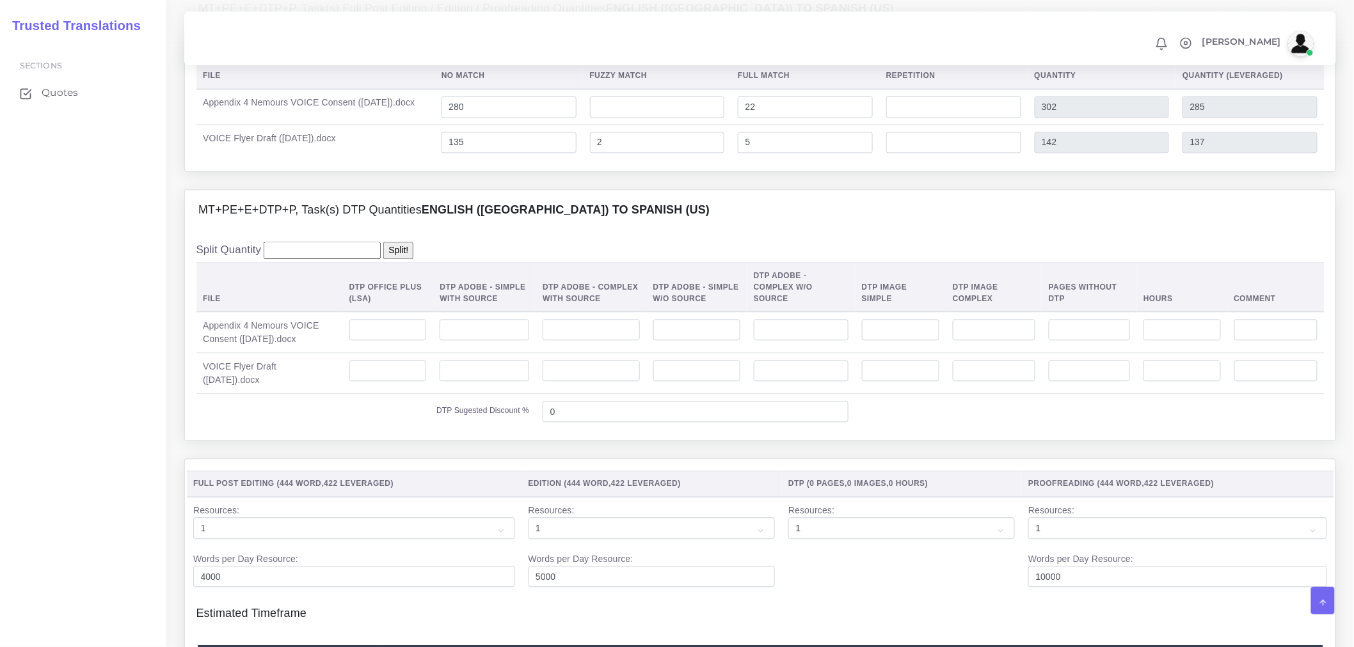
scroll to position [924, 0]
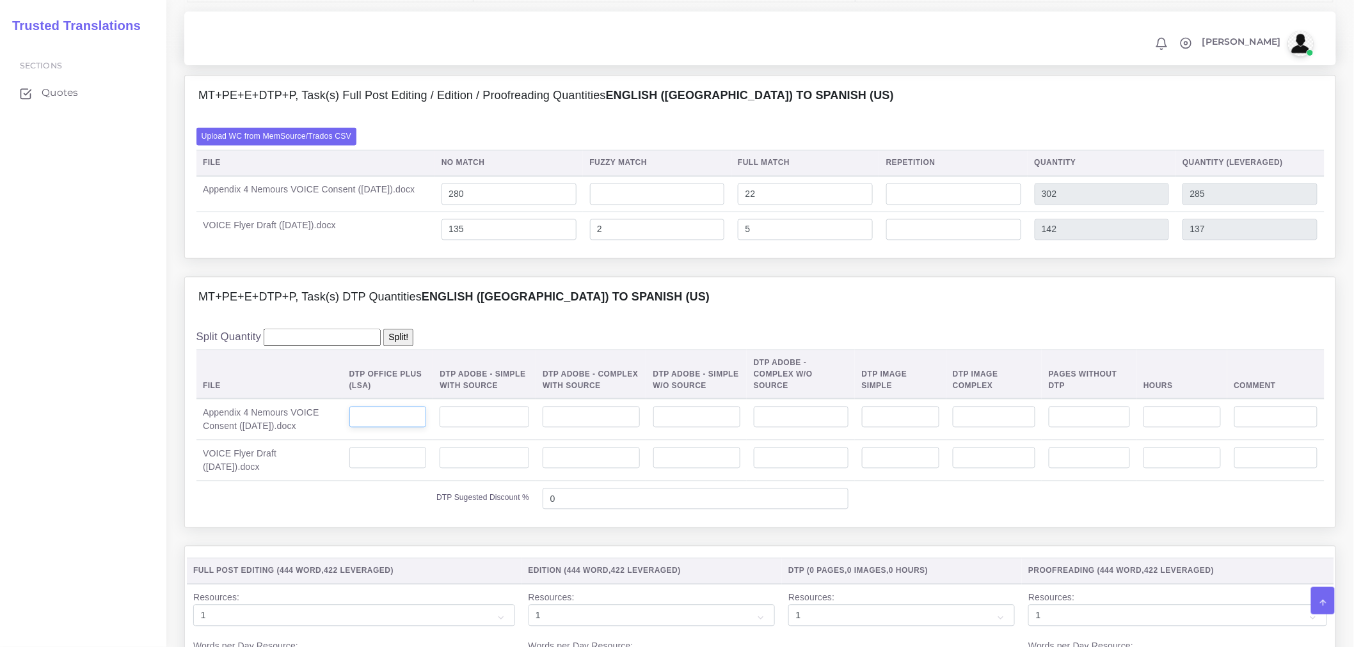
click at [365, 429] on input "number" at bounding box center [387, 418] width 77 height 22
type input "1"
click at [386, 470] on input "number" at bounding box center [387, 459] width 77 height 22
type input "1"
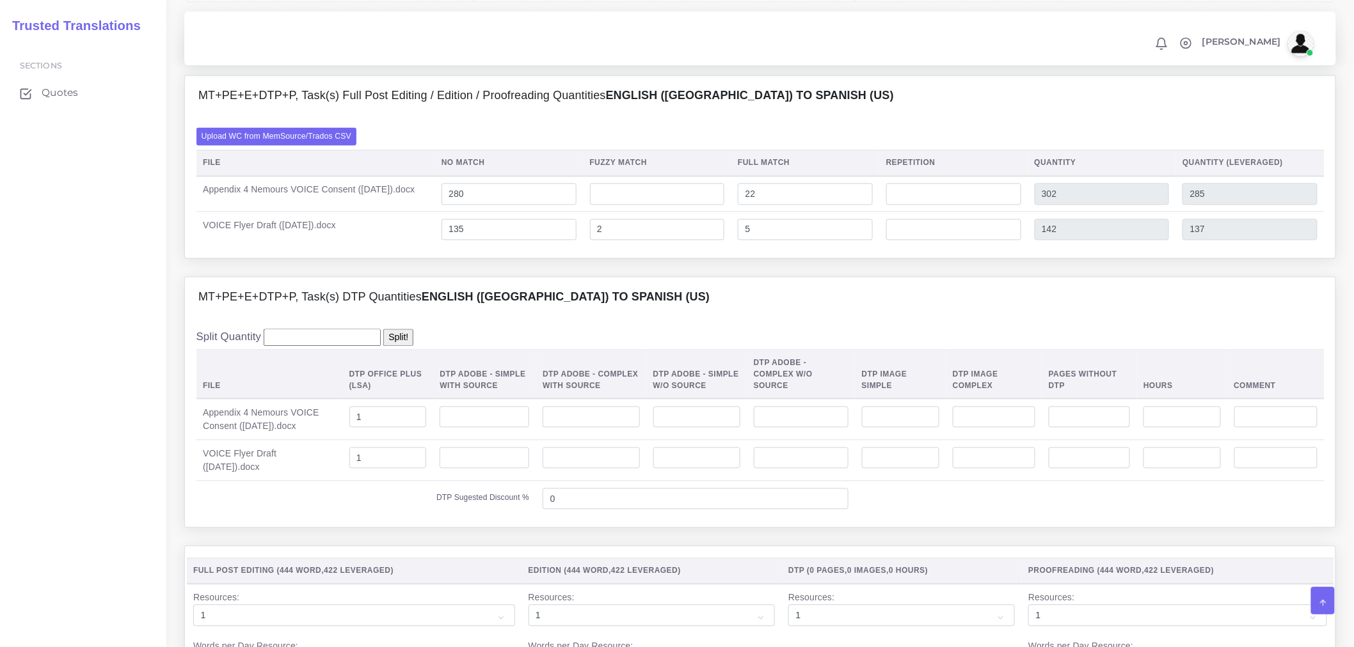
click at [446, 528] on div "Split Quantity Split! File DTP Office Plus (LSA) DTP Adobe - Simple With Source…" at bounding box center [760, 424] width 1150 height 210
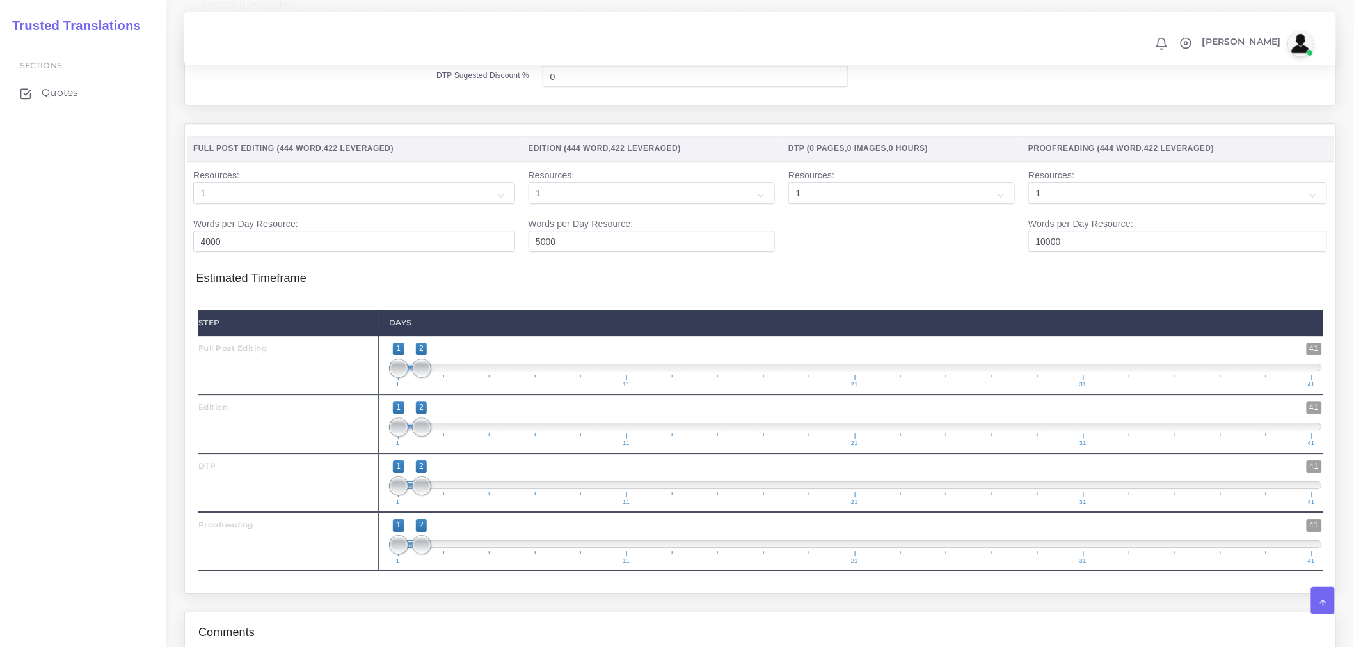
scroll to position [1350, 0]
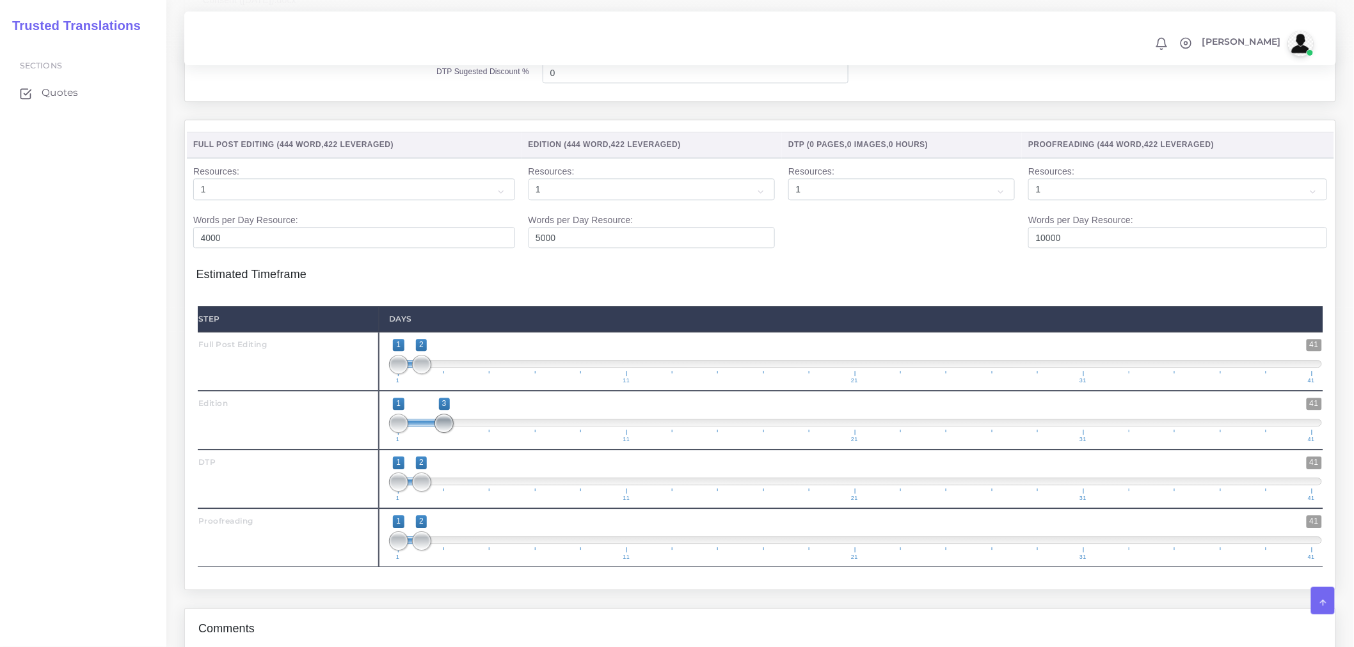
drag, startPoint x: 418, startPoint y: 434, endPoint x: 442, endPoint y: 432, distance: 23.7
click at [442, 432] on span "1 41 1 3 1 — 3 1 11 21 31 41" at bounding box center [855, 420] width 933 height 45
type input "2;3"
drag, startPoint x: 404, startPoint y: 442, endPoint x: 423, endPoint y: 443, distance: 18.6
click at [423, 433] on span at bounding box center [421, 423] width 19 height 19
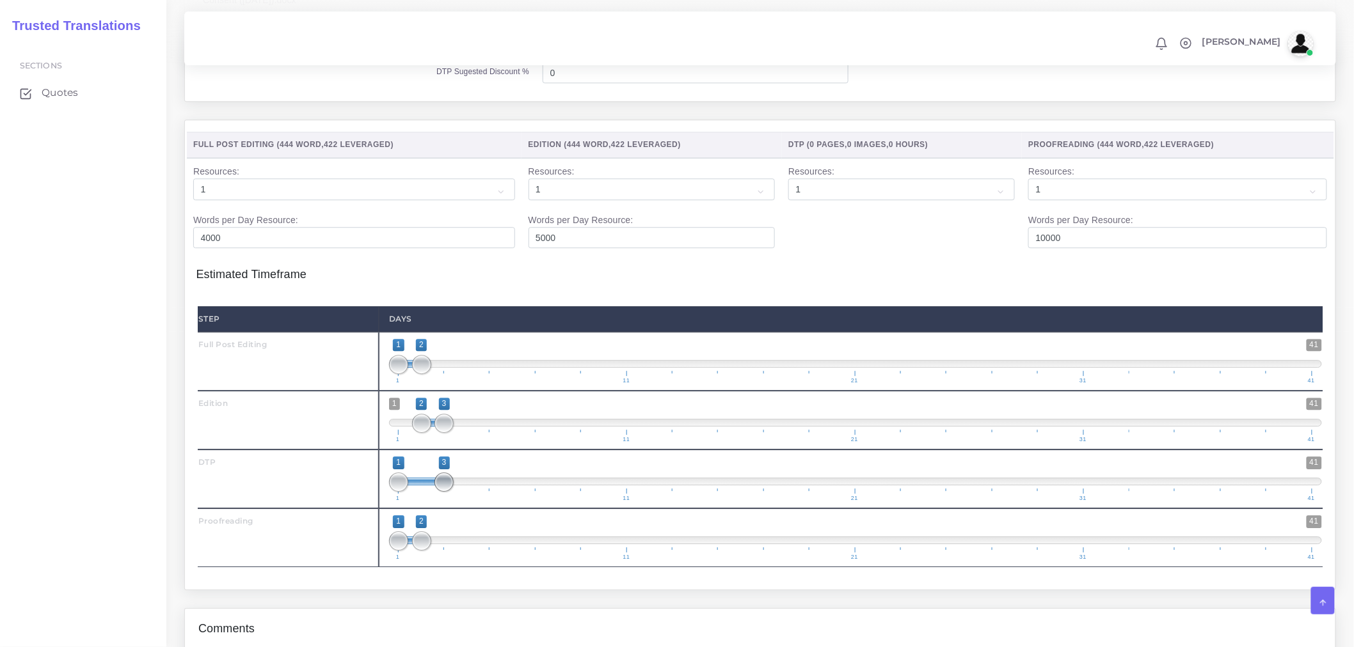
drag, startPoint x: 423, startPoint y: 510, endPoint x: 443, endPoint y: 507, distance: 19.5
click at [443, 492] on span at bounding box center [443, 482] width 19 height 19
click at [410, 486] on span at bounding box center [421, 482] width 45 height 8
type input "3;3"
drag, startPoint x: 404, startPoint y: 499, endPoint x: 434, endPoint y: 523, distance: 38.2
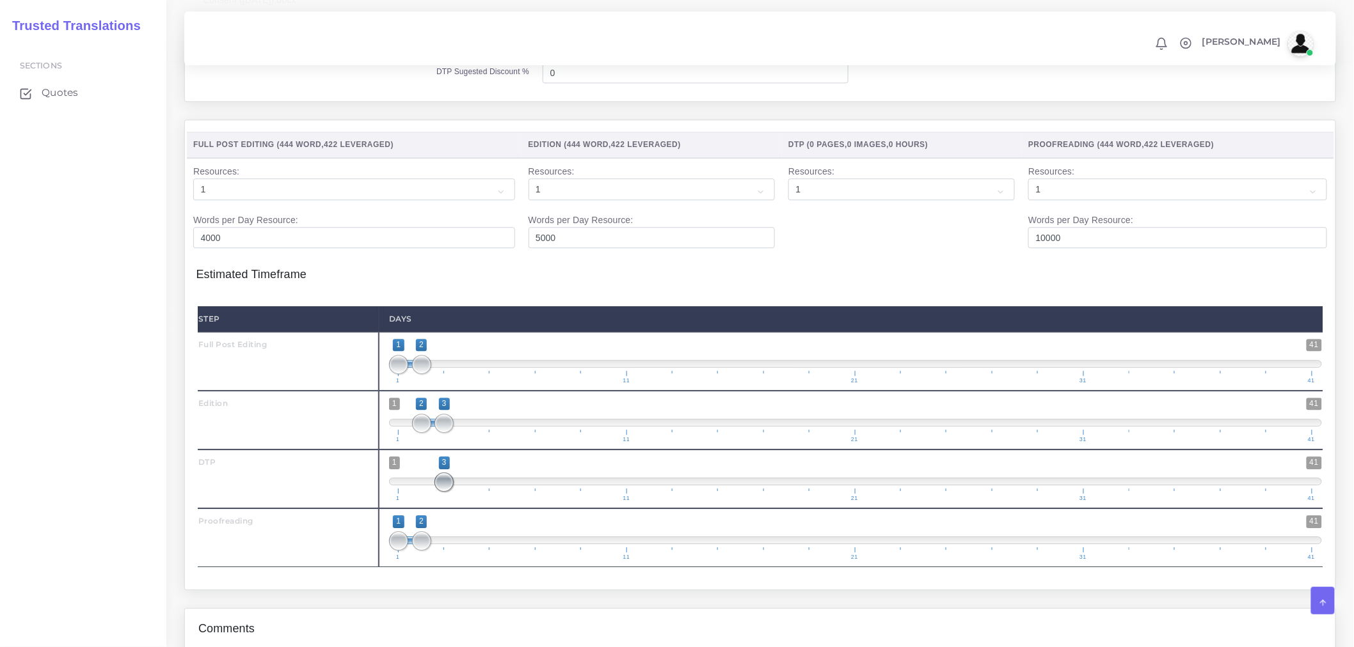
click at [444, 492] on span at bounding box center [443, 482] width 19 height 19
drag, startPoint x: 436, startPoint y: 569, endPoint x: 466, endPoint y: 566, distance: 30.2
click at [466, 551] on span at bounding box center [466, 541] width 19 height 19
type input "3;4"
drag, startPoint x: 406, startPoint y: 564, endPoint x: 445, endPoint y: 564, distance: 39.7
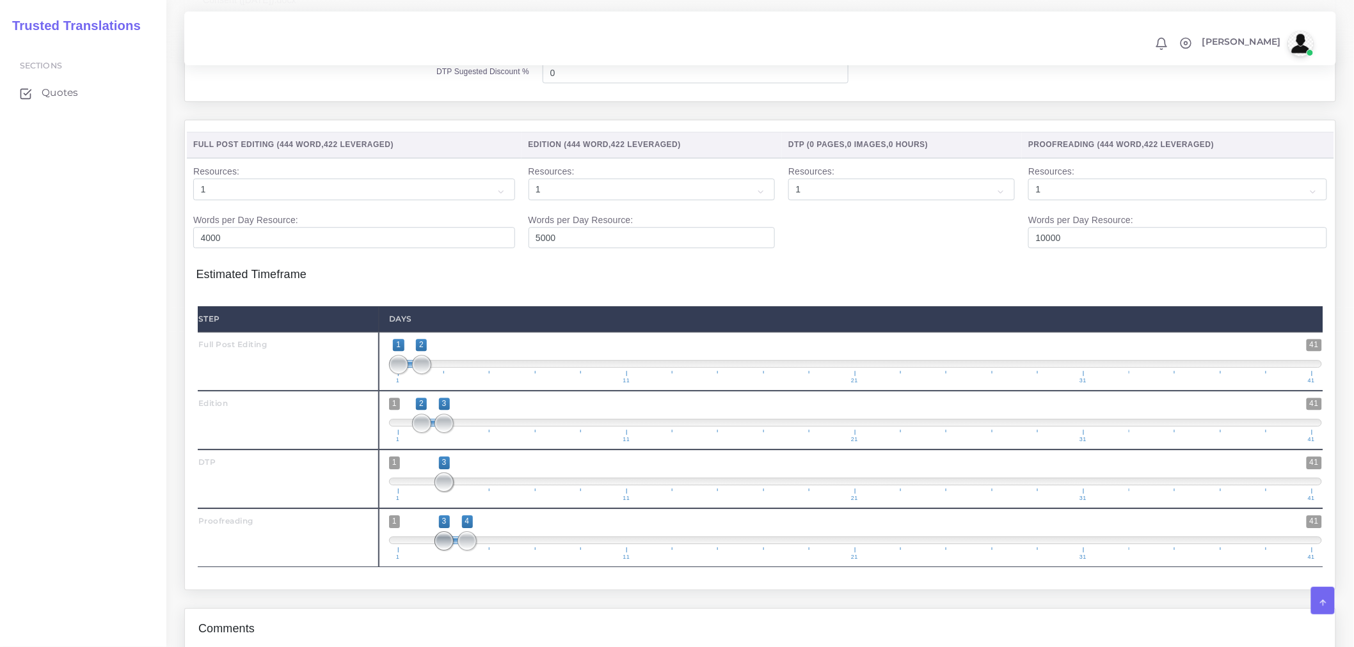
click at [445, 551] on span at bounding box center [443, 541] width 19 height 19
click at [36, 358] on div "Sections Quotes" at bounding box center [83, 344] width 166 height 608
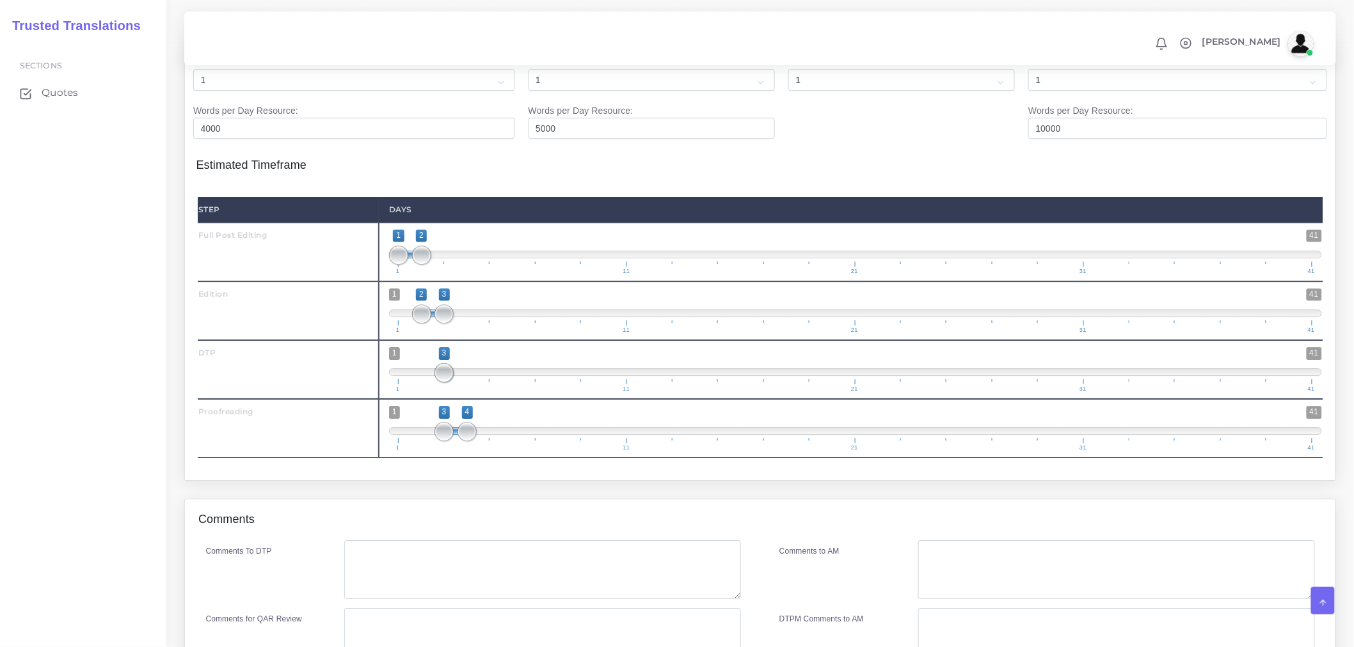
scroll to position [1617, 0]
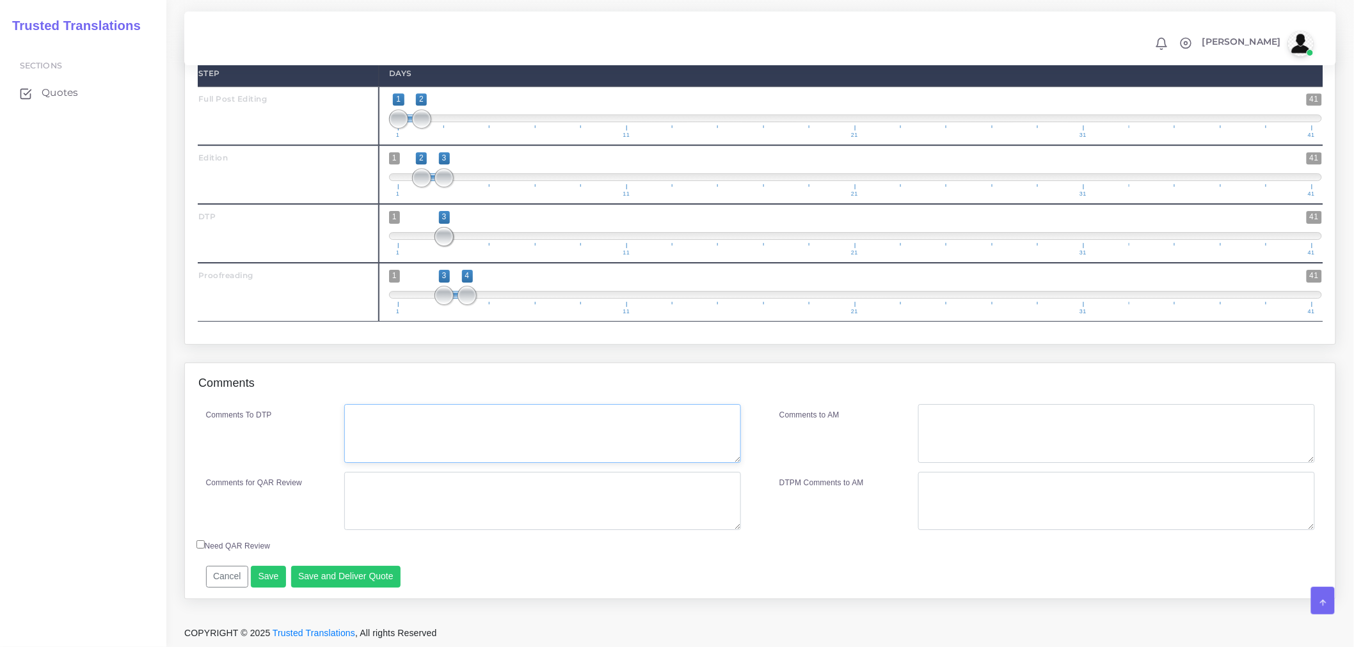
click at [374, 427] on textarea "Comments To DTP" at bounding box center [542, 433] width 397 height 59
paste textarea "please leave all embedded images as is, no need to recreate for translation."
click at [411, 420] on textarea "DTP in Word. please leave all embedded images as is, no need to recreate for tr…" at bounding box center [542, 433] width 397 height 59
type textarea "DTP in Word. Please leave all embedded images as is, no need to recreate for tr…"
click at [500, 496] on textarea "Comments for QAR Review" at bounding box center [542, 501] width 397 height 59
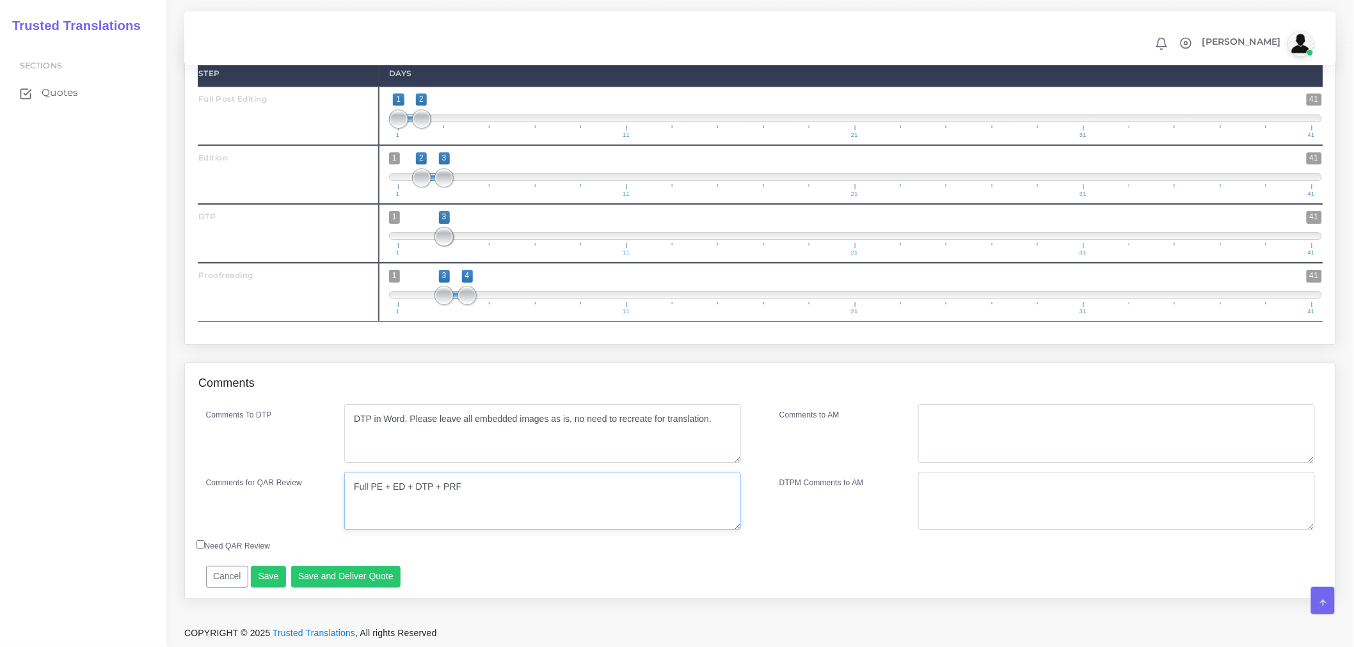
drag, startPoint x: 498, startPoint y: 489, endPoint x: 134, endPoint y: 494, distance: 363.4
type textarea "Full PE + ED + DTP + PRF"
click at [1056, 400] on div "Comments" at bounding box center [760, 383] width 1150 height 41
click at [1057, 413] on textarea "Comments to AM" at bounding box center [1116, 433] width 397 height 59
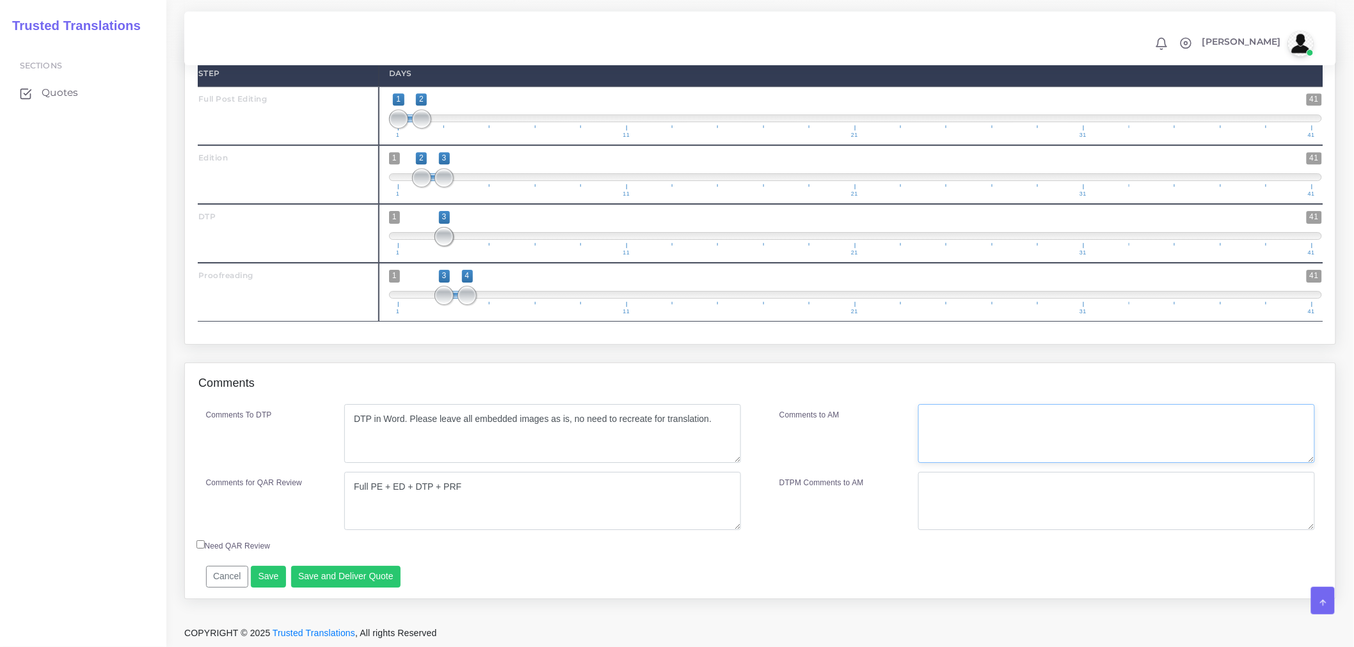
paste textarea "Full PE + ED + DTP + PRF"
type textarea "Full PE + ED + DTP + PRF"
click at [344, 580] on button "Save and Deliver Quote" at bounding box center [346, 577] width 110 height 22
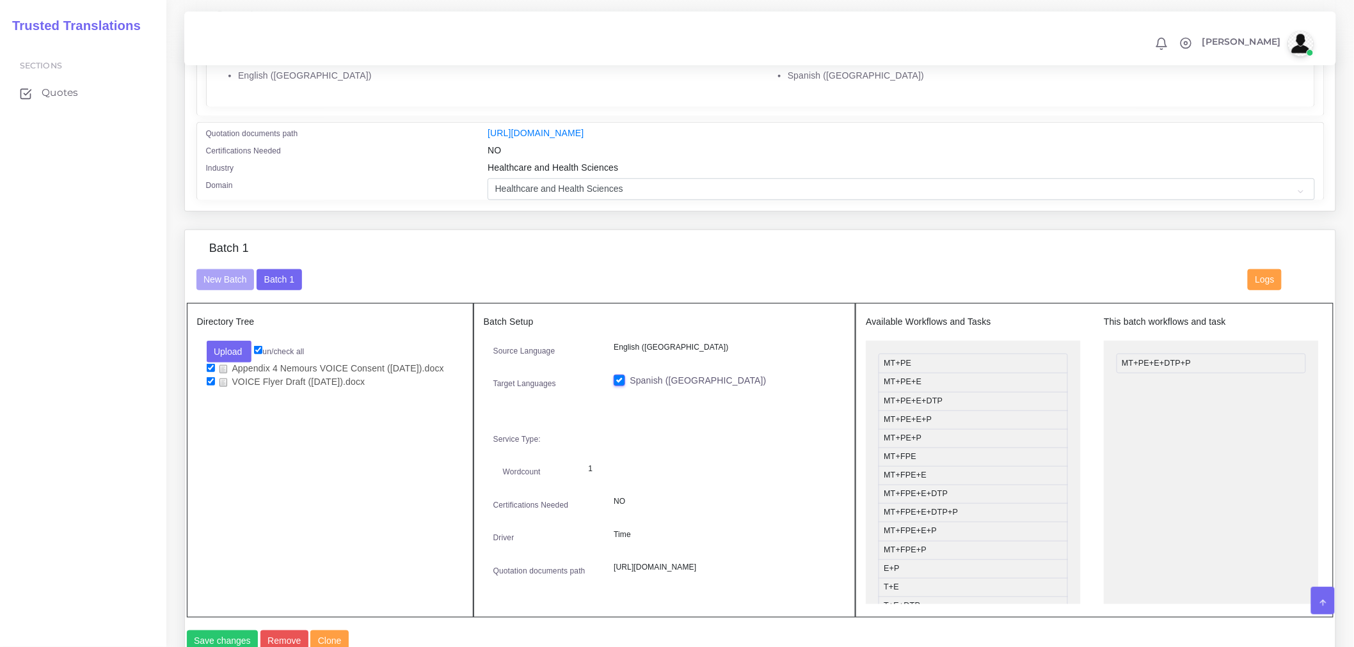
scroll to position [266, 0]
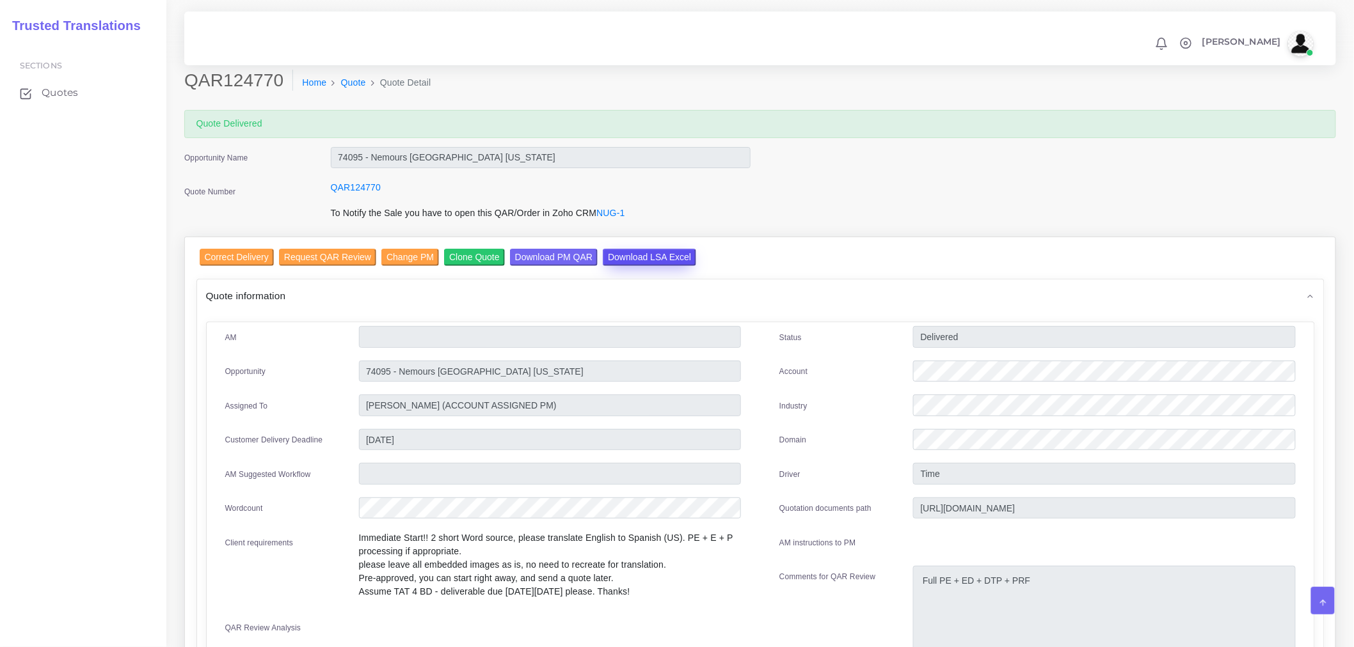
click at [650, 264] on input "Download LSA Excel" at bounding box center [649, 257] width 93 height 17
